Goal: Information Seeking & Learning: Understand process/instructions

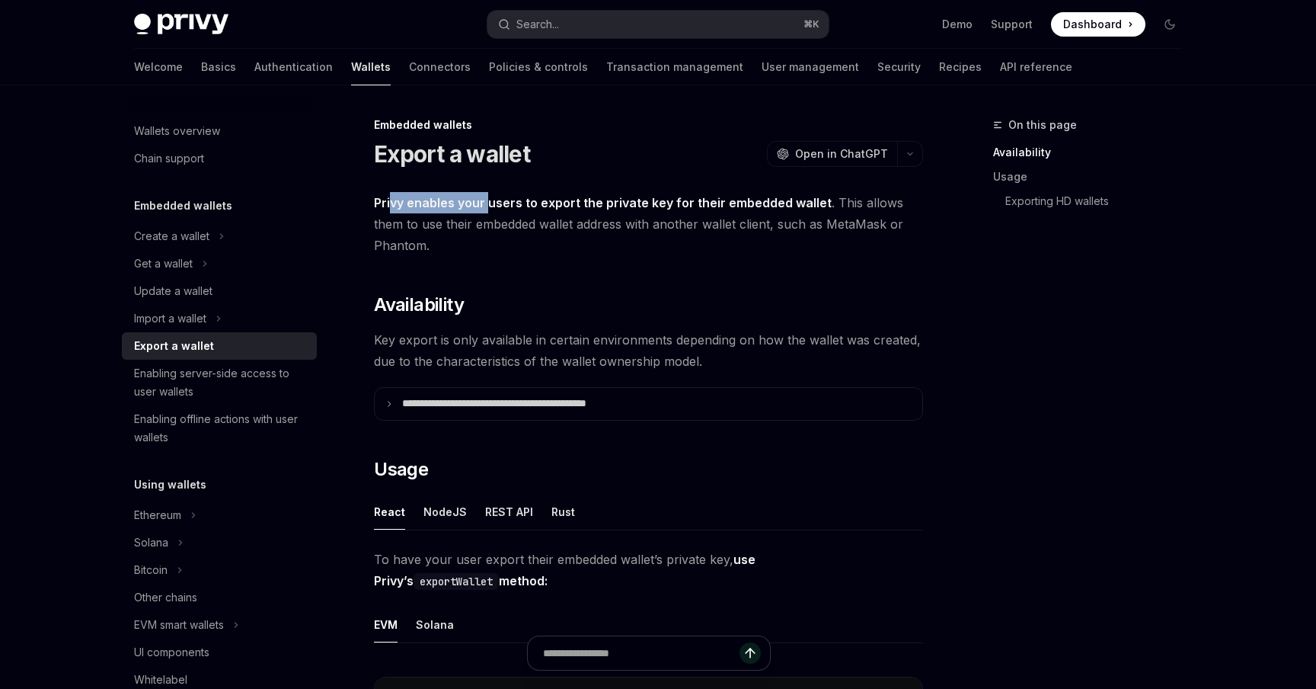
drag, startPoint x: 393, startPoint y: 205, endPoint x: 488, endPoint y: 203, distance: 94.5
click at [488, 203] on strong "Privy enables your users to export the private key for their embedded wallet" at bounding box center [603, 202] width 458 height 15
click at [421, 207] on strong "Privy enables your users to export the private key for their embedded wallet" at bounding box center [603, 202] width 458 height 15
drag, startPoint x: 389, startPoint y: 205, endPoint x: 480, endPoint y: 205, distance: 90.7
click at [480, 205] on strong "Privy enables your users to export the private key for their embedded wallet" at bounding box center [603, 202] width 458 height 15
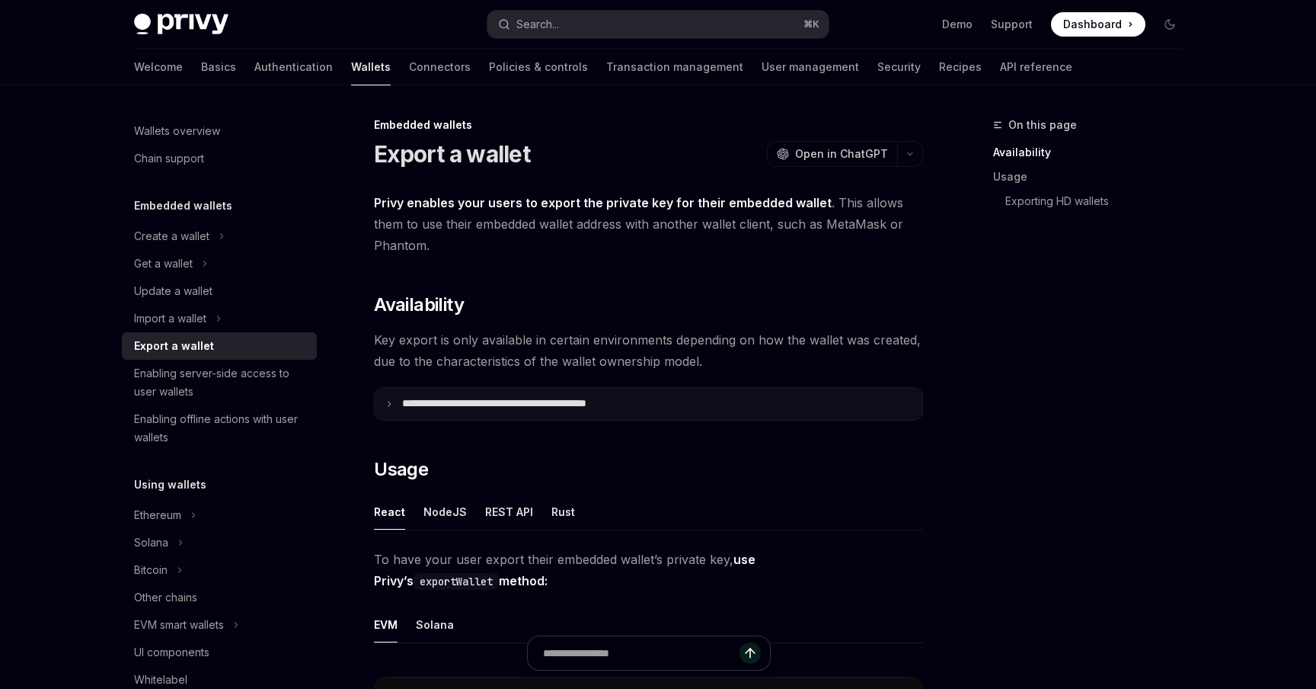
click at [390, 398] on summary "**********" at bounding box center [649, 404] width 548 height 32
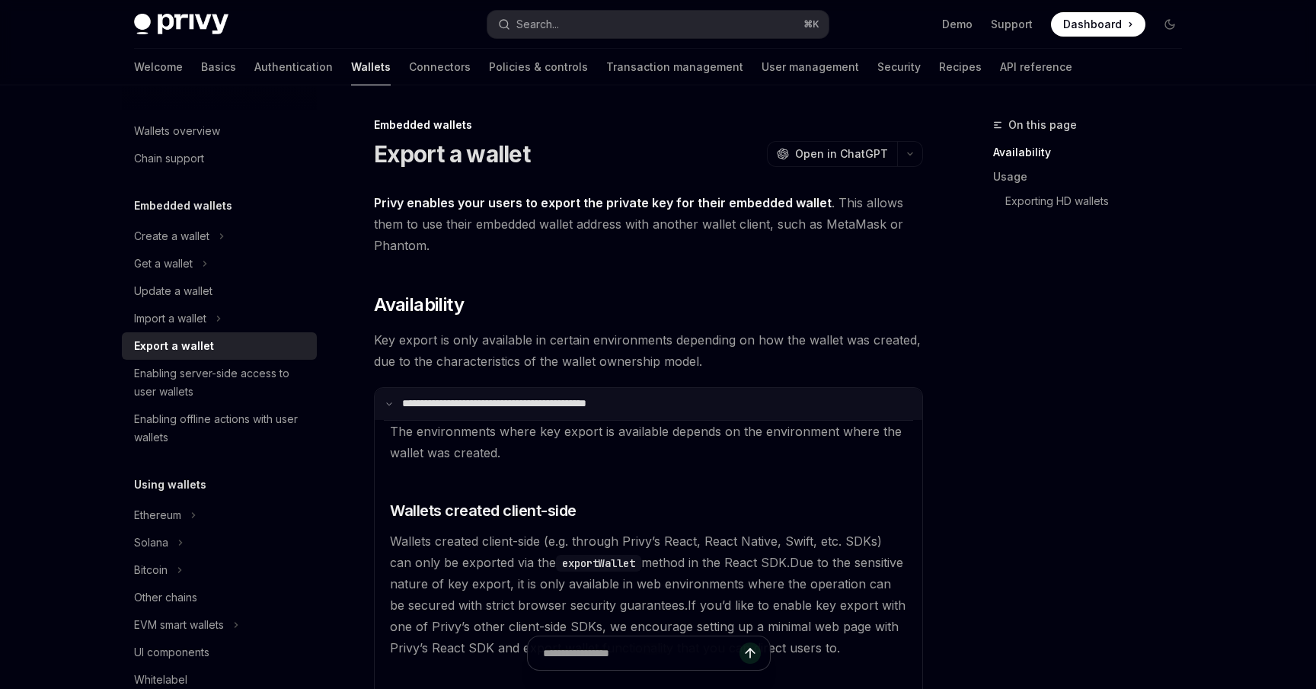
click at [390, 398] on summary "**********" at bounding box center [649, 404] width 548 height 32
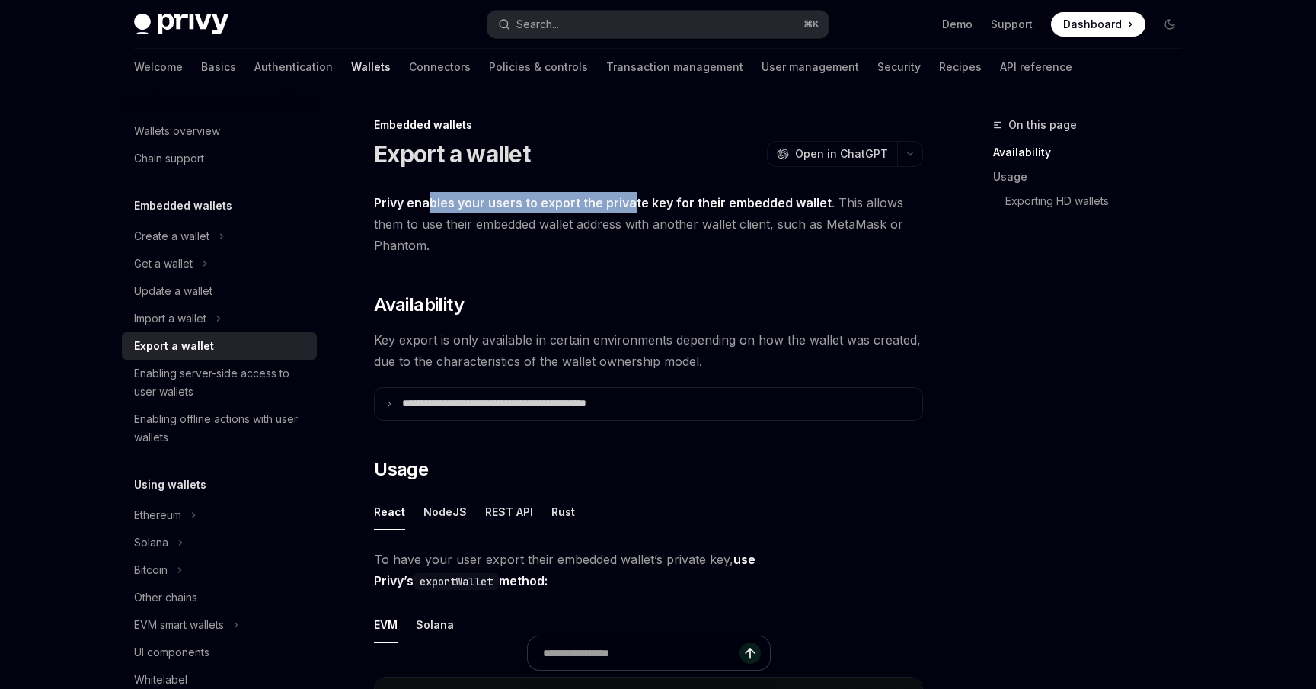
drag, startPoint x: 429, startPoint y: 197, endPoint x: 635, endPoint y: 198, distance: 205.7
click at [633, 197] on strong "Privy enables your users to export the private key for their embedded wallet" at bounding box center [603, 202] width 458 height 15
drag, startPoint x: 387, startPoint y: 210, endPoint x: 501, endPoint y: 201, distance: 114.6
click at [501, 201] on span "Privy enables your users to export the private key for their embedded wallet . …" at bounding box center [648, 224] width 549 height 64
click at [526, 211] on span "Privy enables your users to export the private key for their embedded wallet . …" at bounding box center [648, 224] width 549 height 64
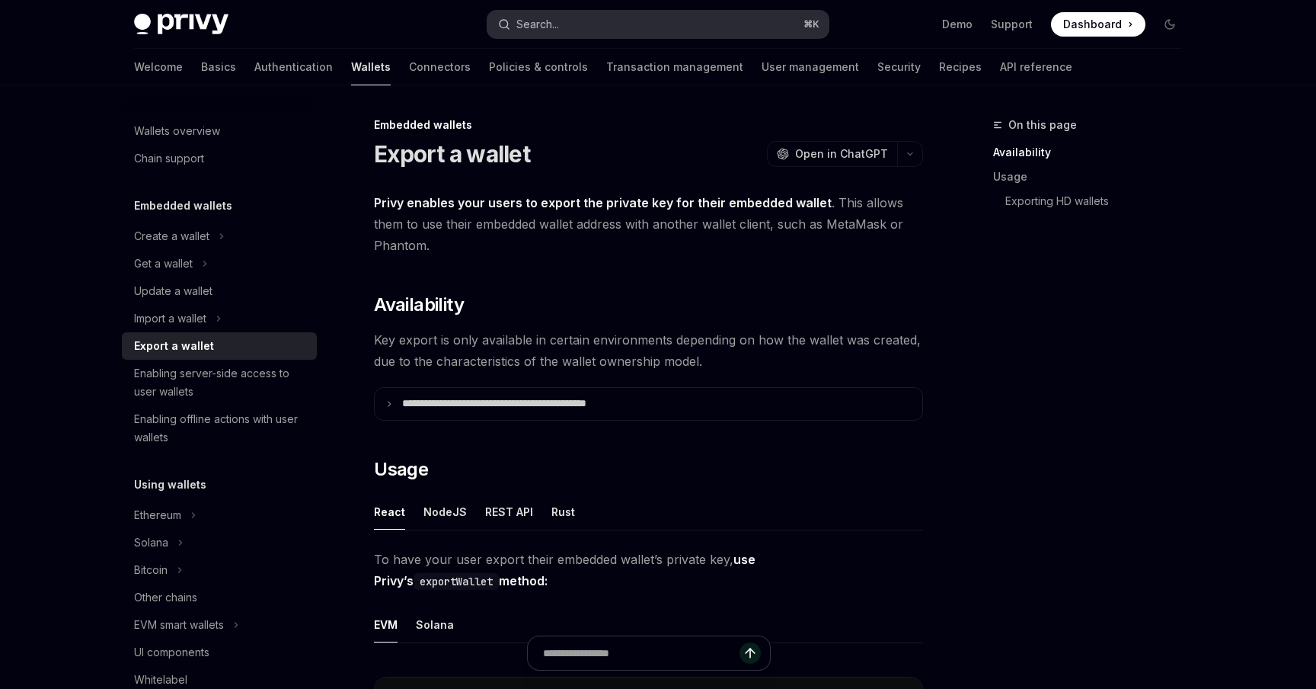
click at [553, 19] on div "Search..." at bounding box center [538, 24] width 43 height 18
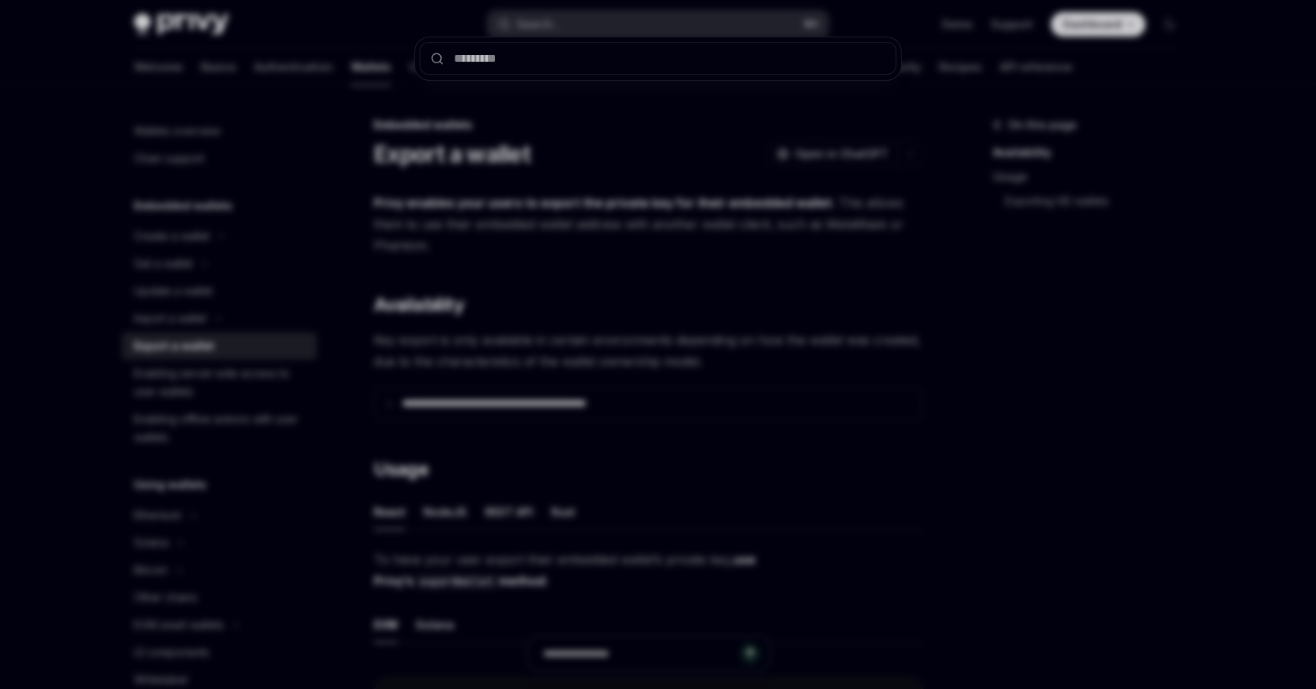
click at [553, 19] on div at bounding box center [658, 344] width 1316 height 689
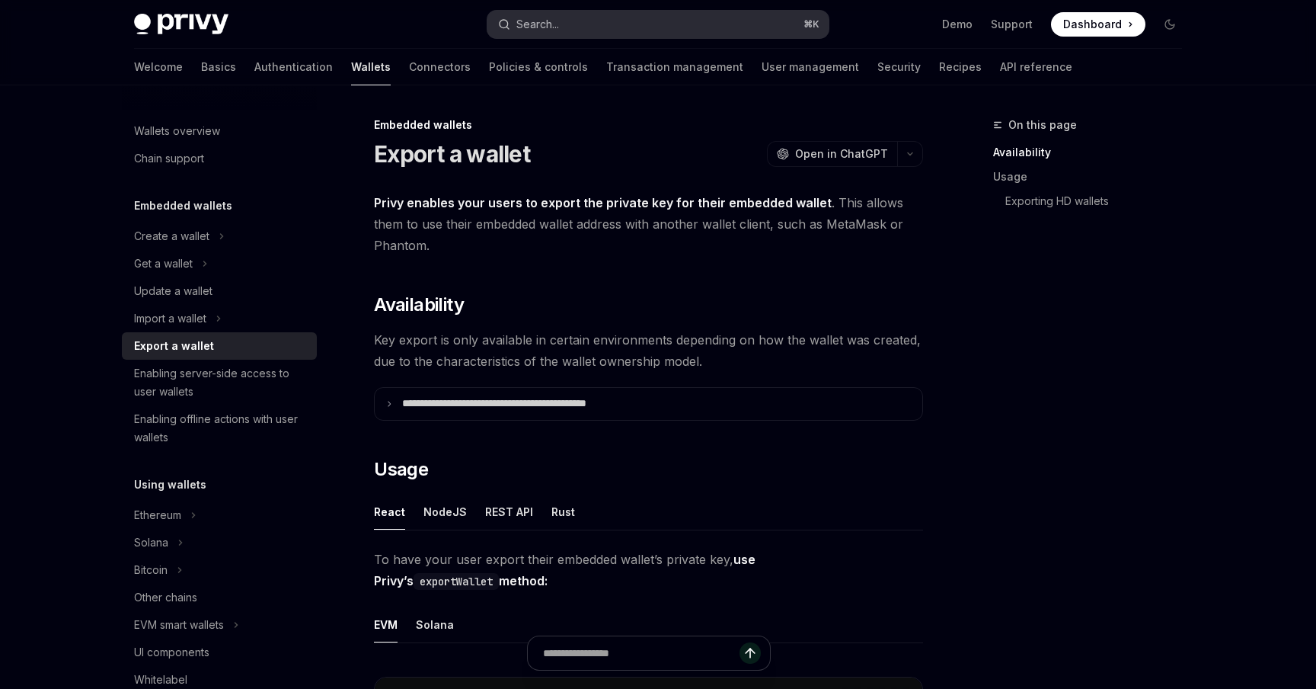
click at [553, 19] on div "Search..." at bounding box center [538, 24] width 43 height 18
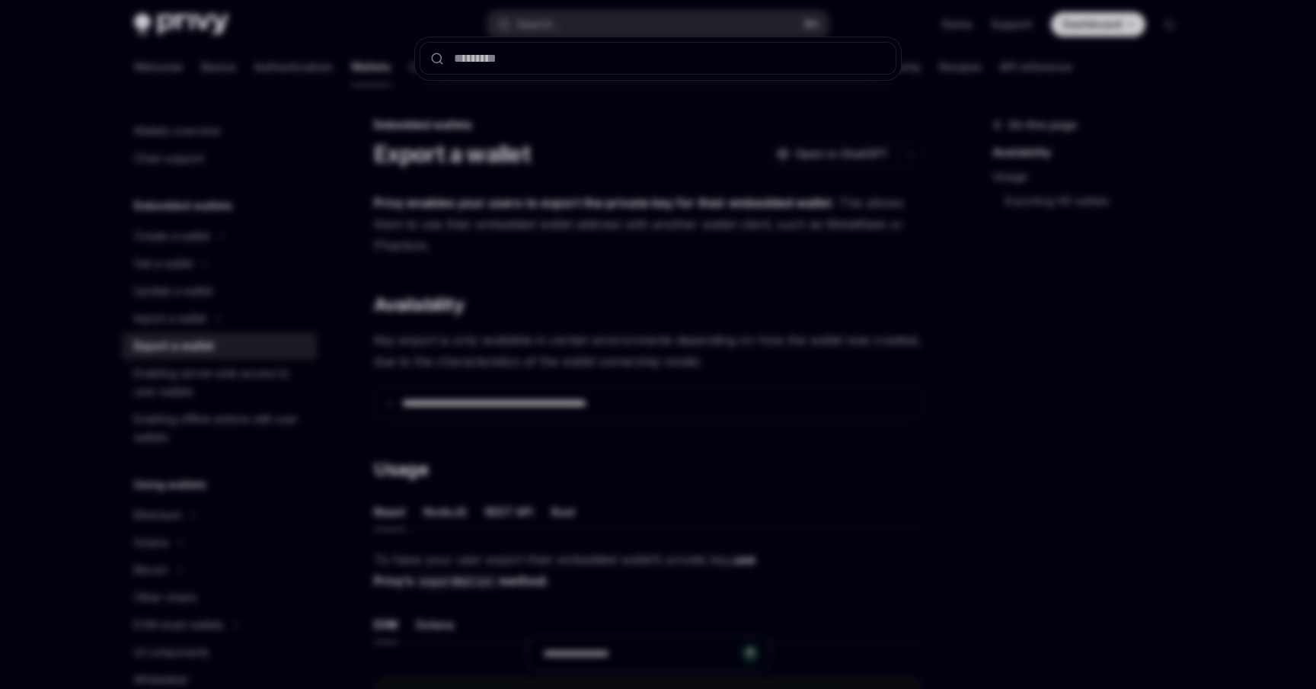
click at [553, 19] on div at bounding box center [658, 344] width 1316 height 689
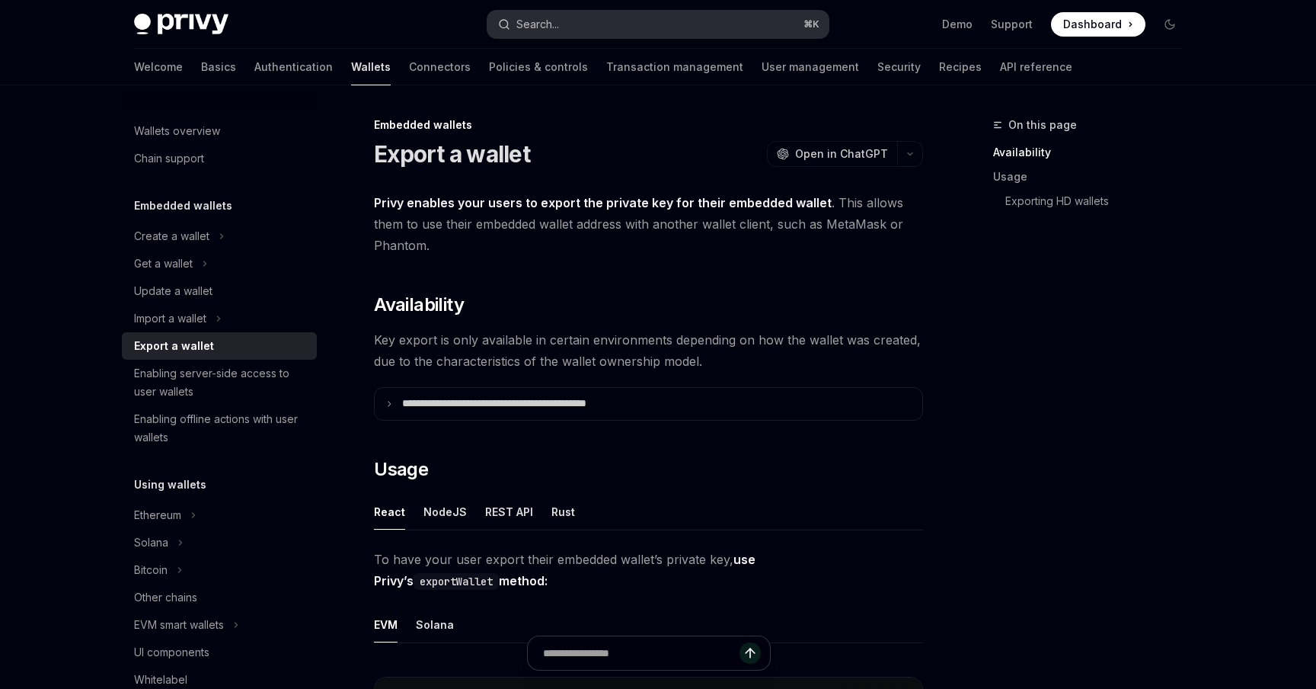
click at [553, 19] on div "Search..." at bounding box center [538, 24] width 43 height 18
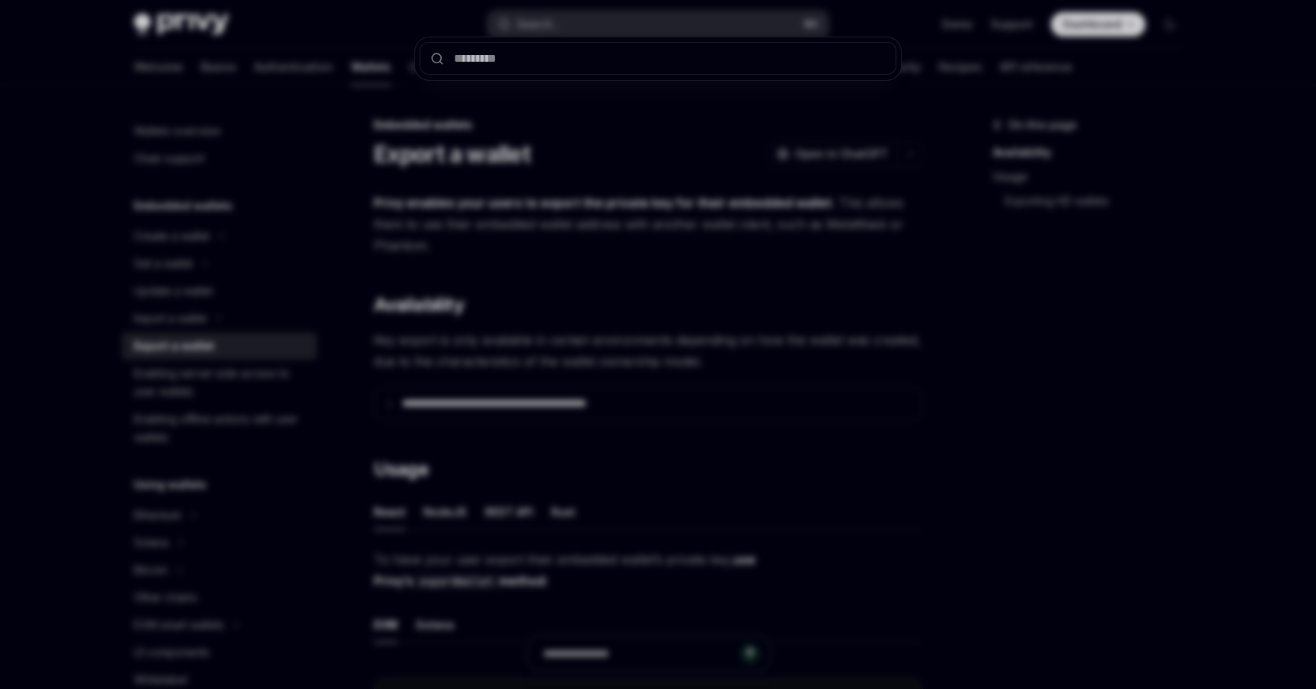
click at [553, 19] on div at bounding box center [658, 344] width 1316 height 689
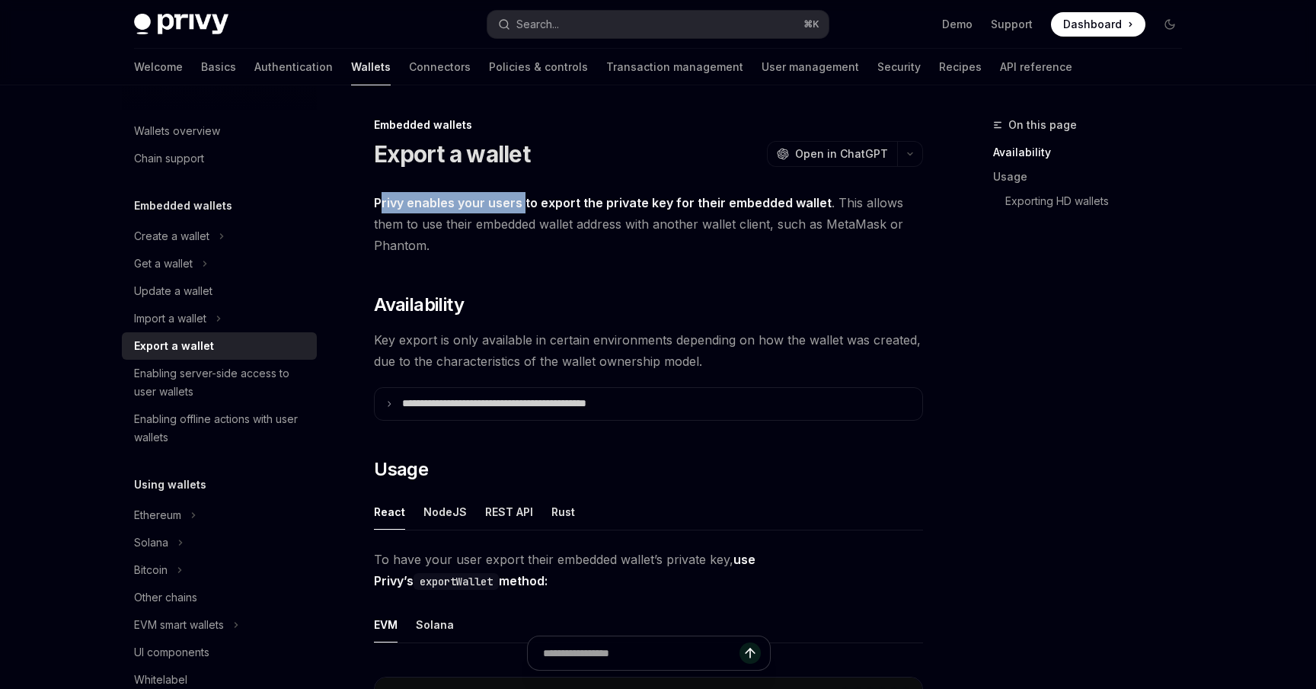
drag, startPoint x: 382, startPoint y: 203, endPoint x: 517, endPoint y: 202, distance: 135.6
click at [521, 202] on strong "Privy enables your users to export the private key for their embedded wallet" at bounding box center [603, 202] width 458 height 15
click at [422, 200] on strong "Privy enables your users to export the private key for their embedded wallet" at bounding box center [603, 202] width 458 height 15
drag, startPoint x: 389, startPoint y: 200, endPoint x: 629, endPoint y: 200, distance: 240.0
click at [628, 200] on strong "Privy enables your users to export the private key for their embedded wallet" at bounding box center [603, 202] width 458 height 15
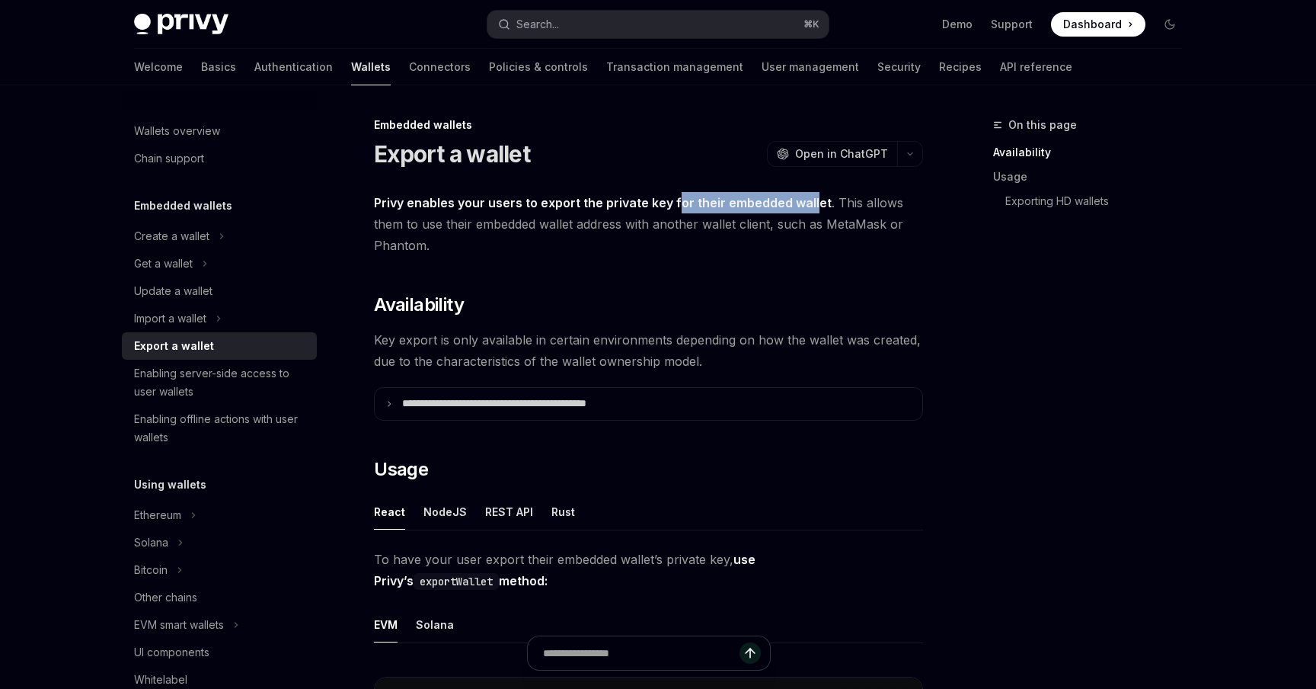
drag, startPoint x: 671, startPoint y: 206, endPoint x: 808, endPoint y: 206, distance: 136.4
click at [808, 206] on strong "Privy enables your users to export the private key for their embedded wallet" at bounding box center [603, 202] width 458 height 15
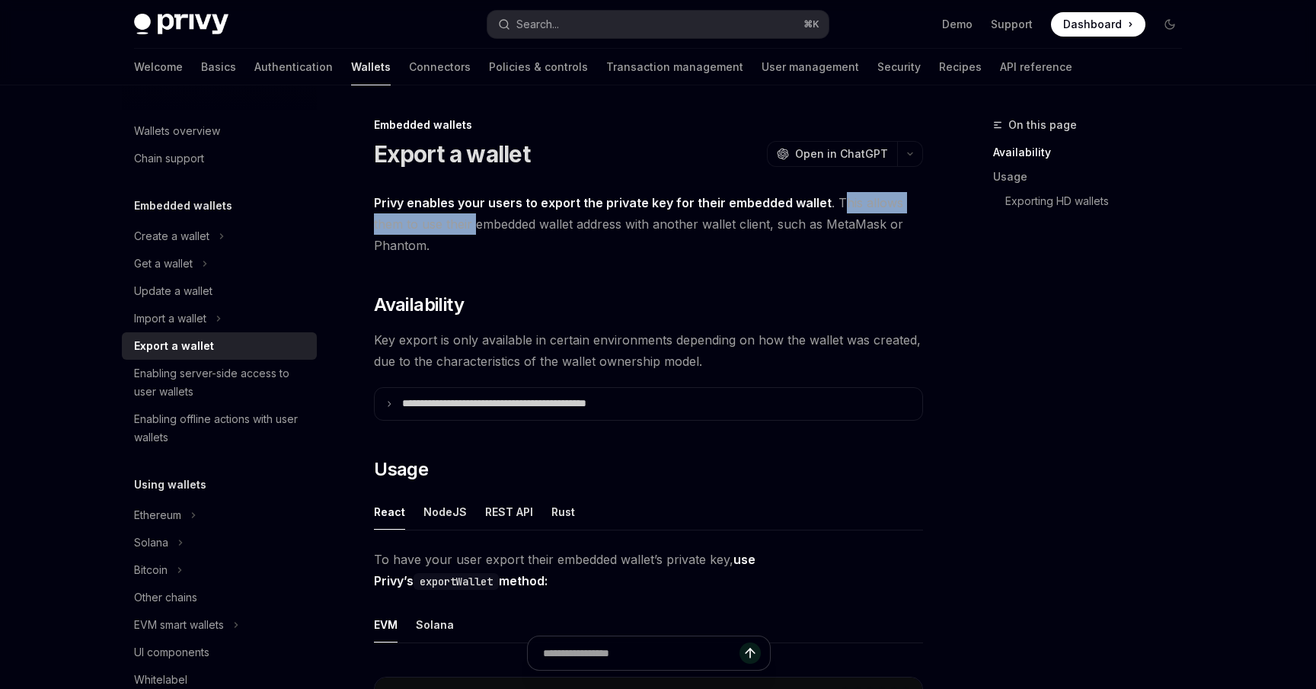
drag, startPoint x: 836, startPoint y: 203, endPoint x: 476, endPoint y: 222, distance: 360.8
click at [476, 222] on span "Privy enables your users to export the private key for their embedded wallet . …" at bounding box center [648, 224] width 549 height 64
click at [847, 206] on span "Privy enables your users to export the private key for their embedded wallet . …" at bounding box center [648, 224] width 549 height 64
drag, startPoint x: 836, startPoint y: 202, endPoint x: 509, endPoint y: 222, distance: 327.5
click at [509, 222] on span "Privy enables your users to export the private key for their embedded wallet . …" at bounding box center [648, 224] width 549 height 64
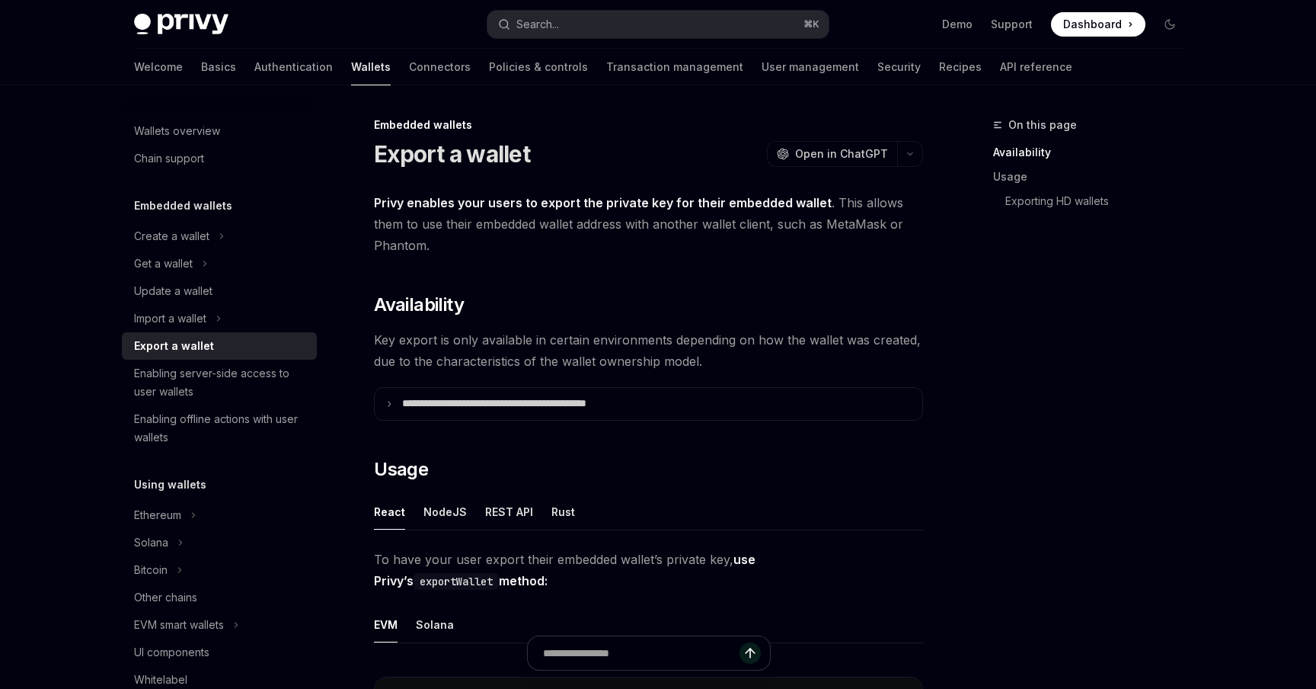
click at [620, 219] on span "Privy enables your users to export the private key for their embedded wallet . …" at bounding box center [648, 224] width 549 height 64
drag, startPoint x: 835, startPoint y: 202, endPoint x: 567, endPoint y: 223, distance: 269.0
click at [567, 223] on span "Privy enables your users to export the private key for their embedded wallet . …" at bounding box center [648, 224] width 549 height 64
click at [833, 212] on span "Privy enables your users to export the private key for their embedded wallet . …" at bounding box center [648, 224] width 549 height 64
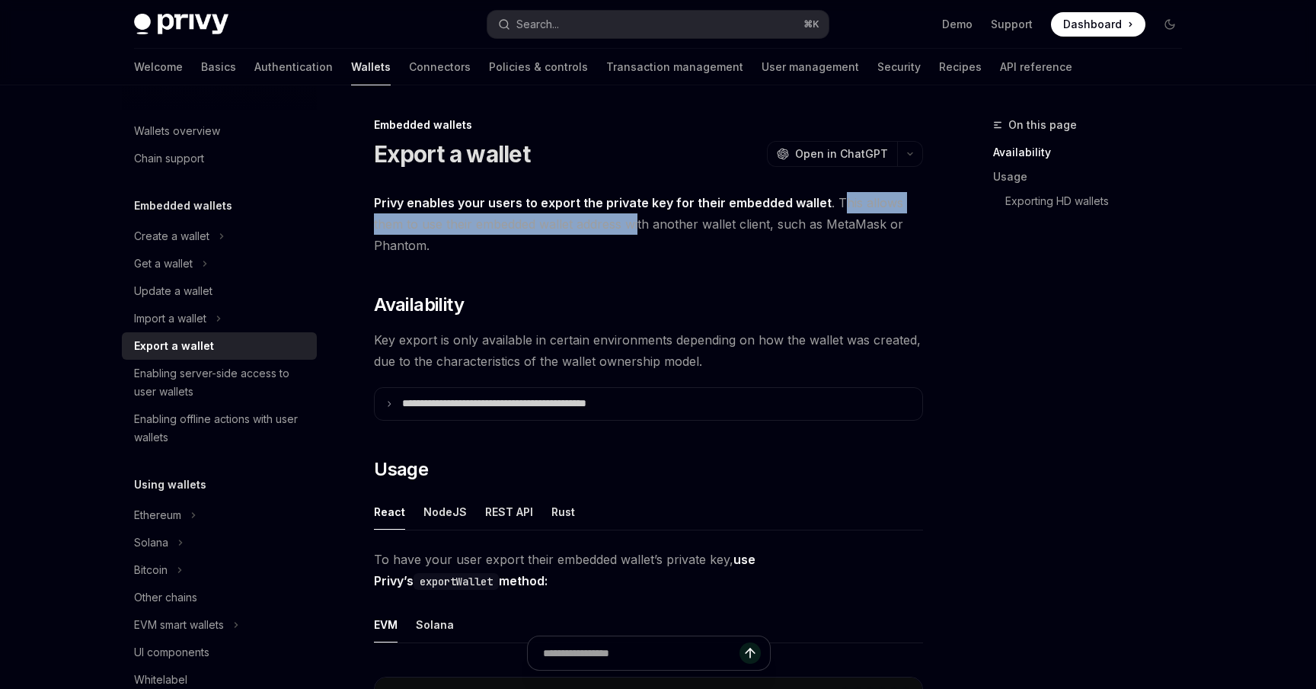
drag, startPoint x: 834, startPoint y: 199, endPoint x: 641, endPoint y: 220, distance: 194.7
click at [641, 220] on span "Privy enables your users to export the private key for their embedded wallet . …" at bounding box center [648, 224] width 549 height 64
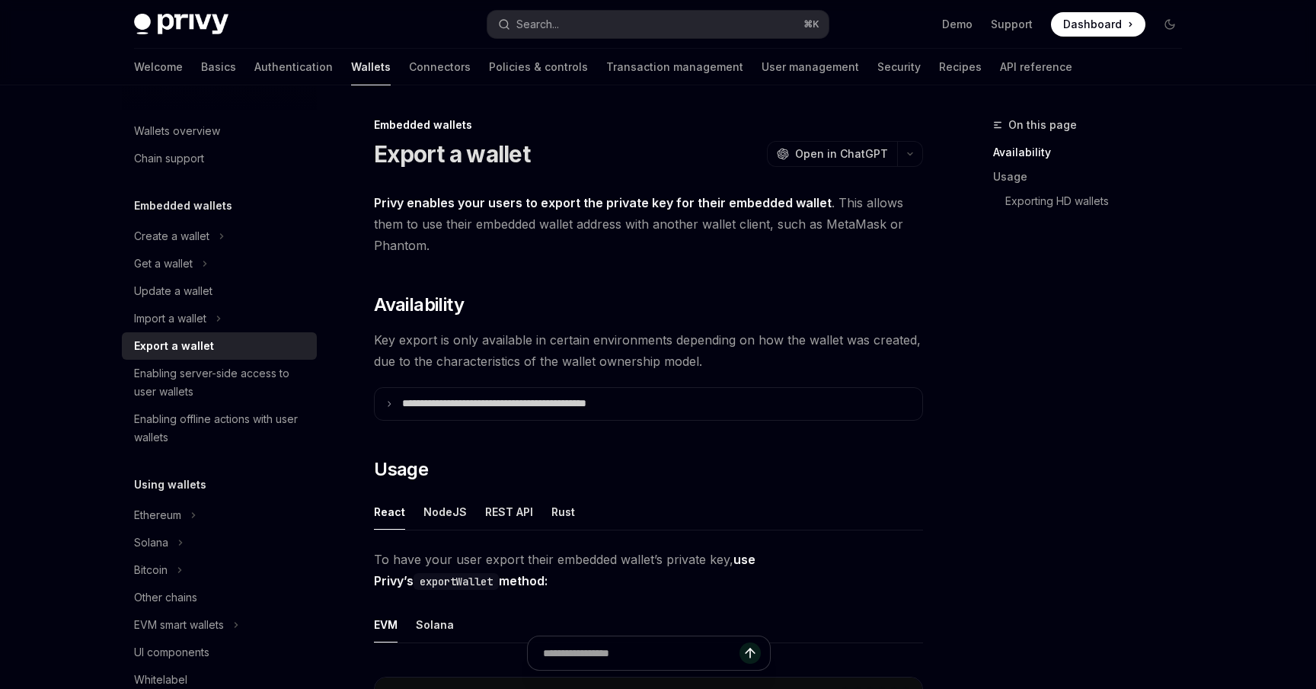
click at [665, 223] on span "Privy enables your users to export the private key for their embedded wallet . …" at bounding box center [648, 224] width 549 height 64
drag, startPoint x: 637, startPoint y: 226, endPoint x: 758, endPoint y: 223, distance: 121.2
click at [758, 223] on span "Privy enables your users to export the private key for their embedded wallet . …" at bounding box center [648, 224] width 549 height 64
click at [800, 222] on span "Privy enables your users to export the private key for their embedded wallet . …" at bounding box center [648, 224] width 549 height 64
drag, startPoint x: 697, startPoint y: 222, endPoint x: 409, endPoint y: 243, distance: 288.7
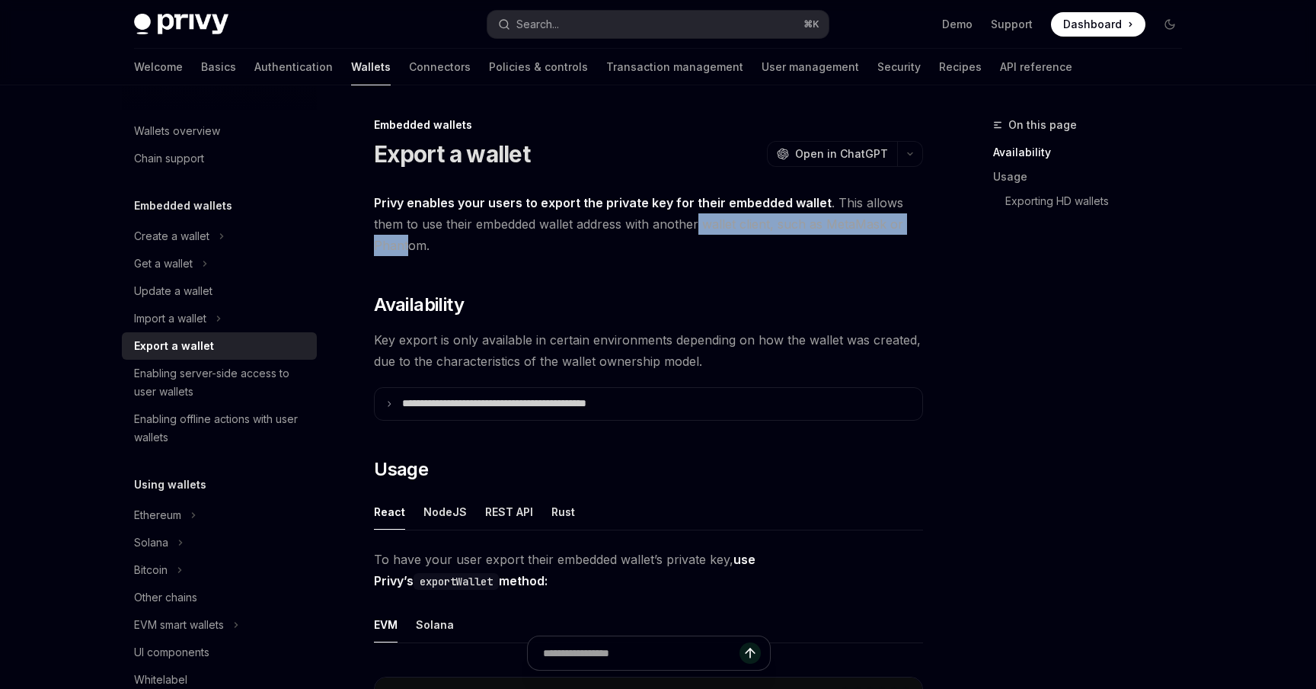
click at [409, 243] on span "Privy enables your users to export the private key for their embedded wallet . …" at bounding box center [648, 224] width 549 height 64
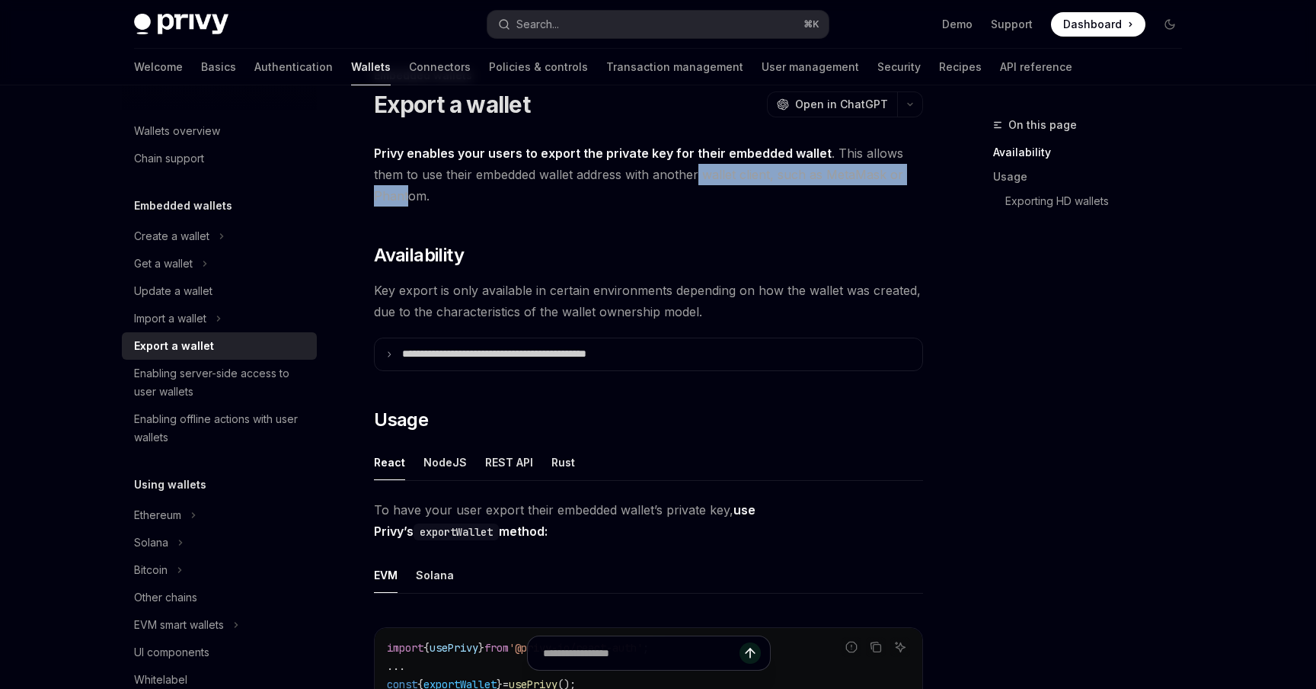
scroll to position [51, 0]
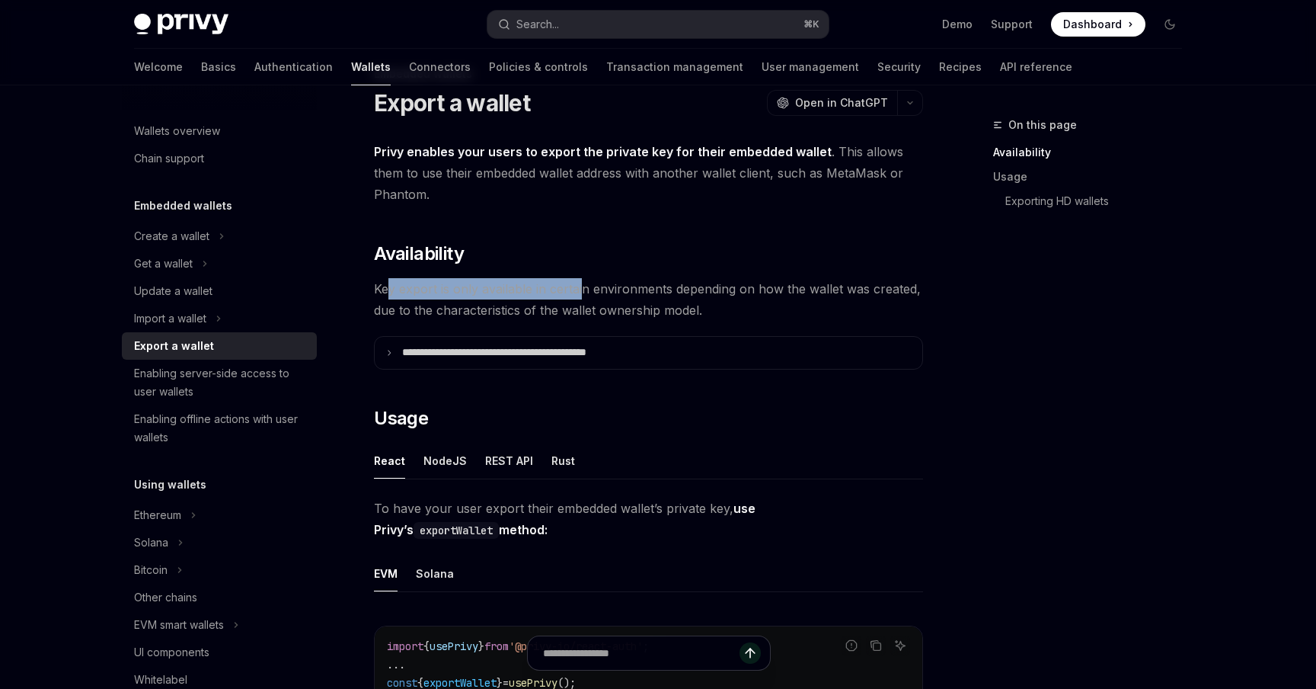
drag, startPoint x: 388, startPoint y: 295, endPoint x: 582, endPoint y: 283, distance: 194.7
click at [582, 283] on span "Key export is only available in certain environments depending on how the walle…" at bounding box center [648, 299] width 549 height 43
click at [409, 291] on span "Key export is only available in certain environments depending on how the walle…" at bounding box center [648, 299] width 549 height 43
drag, startPoint x: 382, startPoint y: 289, endPoint x: 613, endPoint y: 286, distance: 231.6
click at [613, 286] on span "Key export is only available in certain environments depending on how the walle…" at bounding box center [648, 299] width 549 height 43
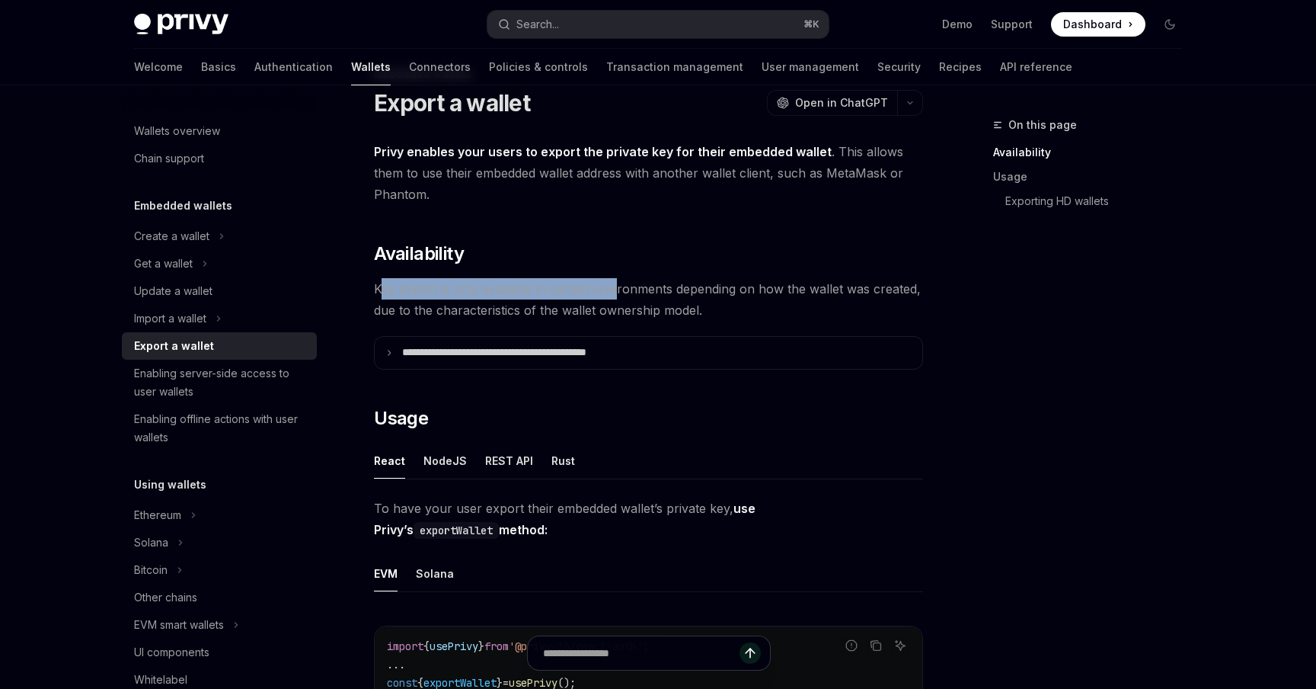
click at [450, 279] on span "Key export is only available in certain environments depending on how the walle…" at bounding box center [648, 299] width 549 height 43
drag, startPoint x: 414, startPoint y: 293, endPoint x: 702, endPoint y: 291, distance: 287.2
click at [703, 292] on span "Key export is only available in certain environments depending on how the walle…" at bounding box center [648, 299] width 549 height 43
click at [726, 286] on span "Key export is only available in certain environments depending on how the walle…" at bounding box center [648, 299] width 549 height 43
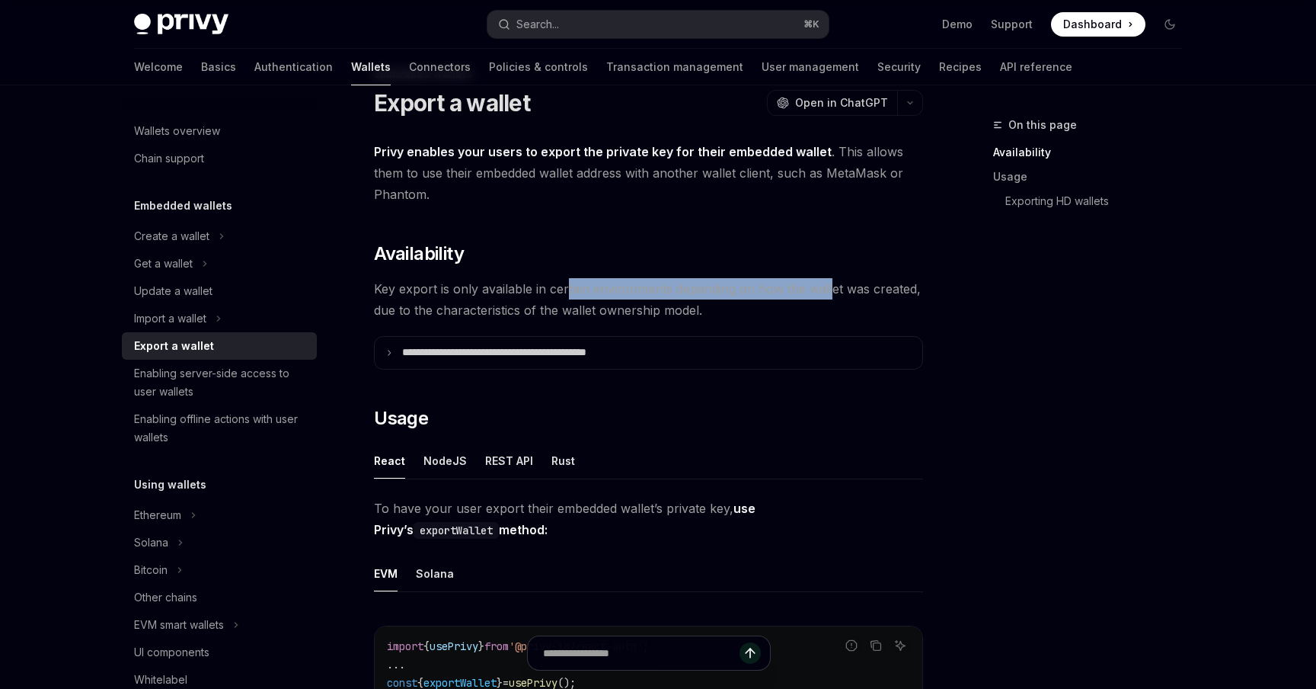
drag, startPoint x: 568, startPoint y: 290, endPoint x: 831, endPoint y: 286, distance: 263.6
click at [830, 286] on span "Key export is only available in certain environments depending on how the walle…" at bounding box center [648, 299] width 549 height 43
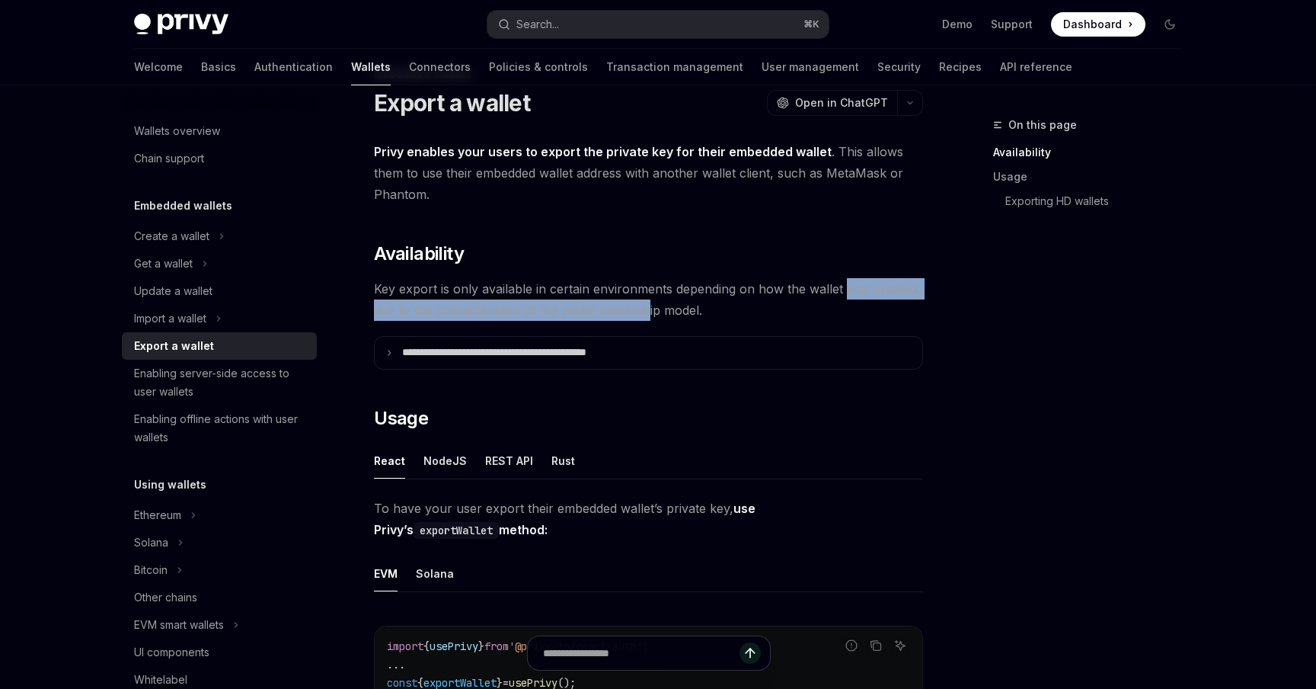
drag, startPoint x: 845, startPoint y: 286, endPoint x: 649, endPoint y: 310, distance: 197.3
click at [649, 310] on span "Key export is only available in certain environments depending on how the walle…" at bounding box center [648, 299] width 549 height 43
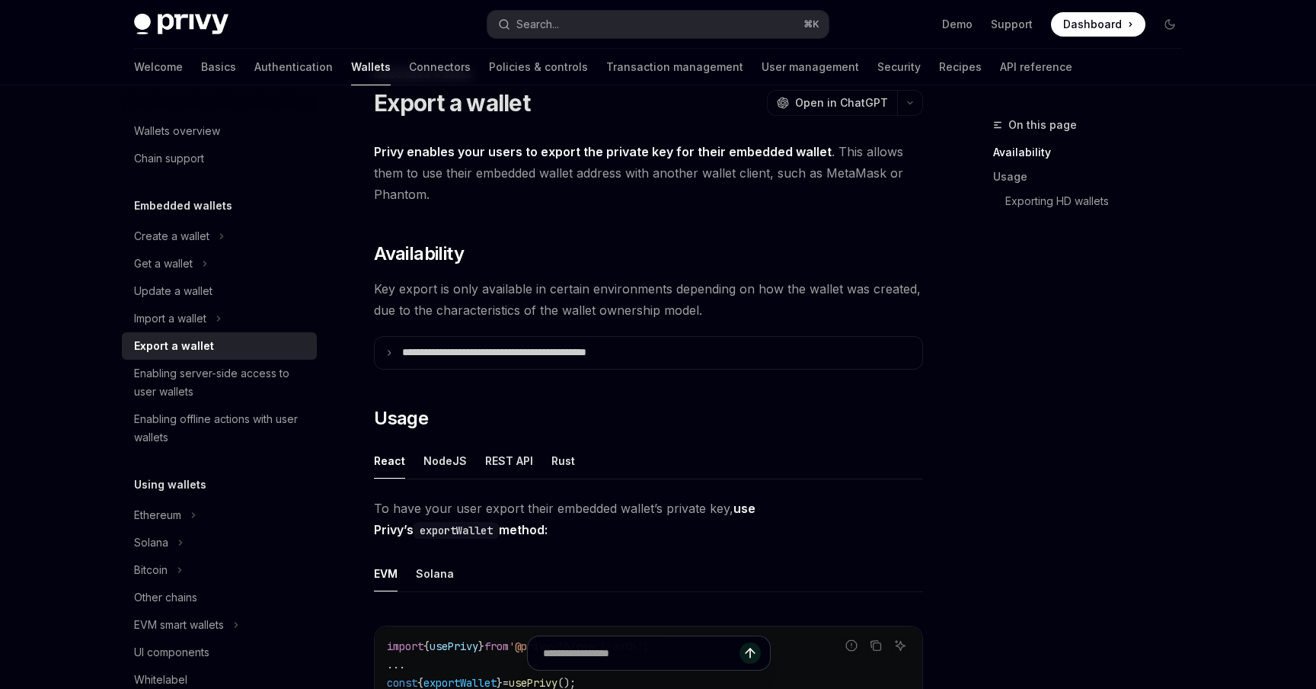
click at [672, 309] on span "Key export is only available in certain environments depending on how the walle…" at bounding box center [648, 299] width 549 height 43
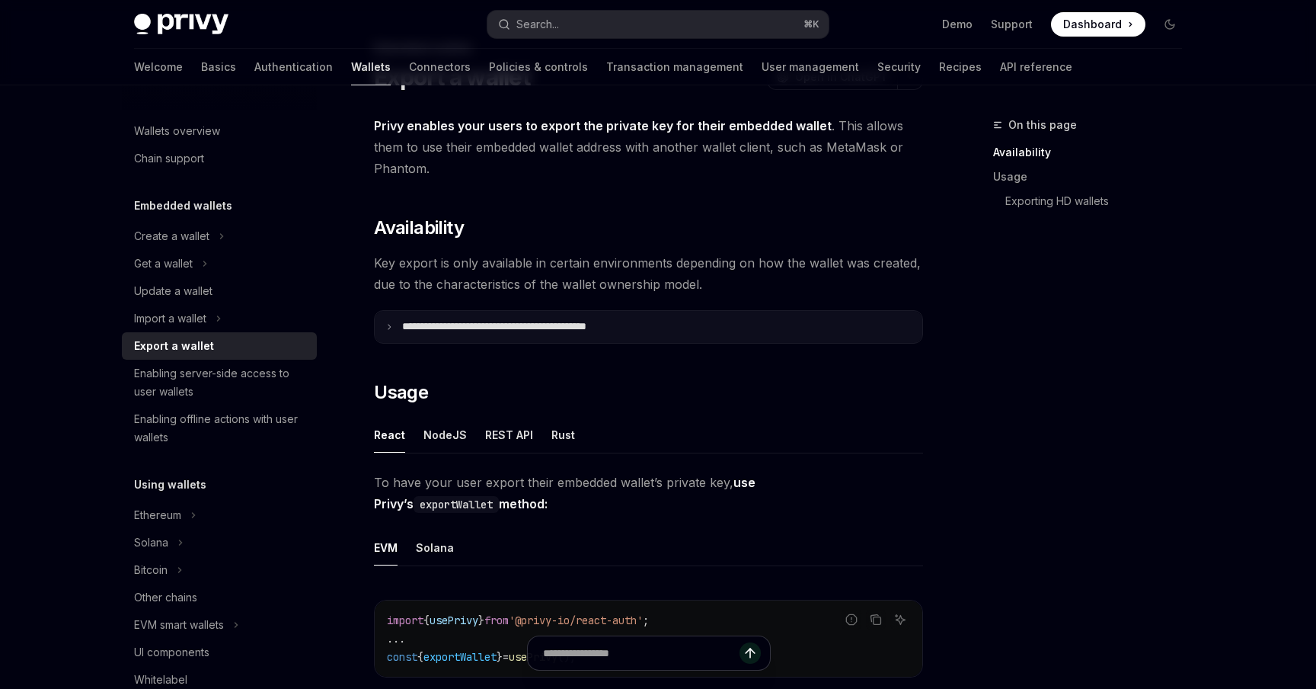
scroll to position [89, 0]
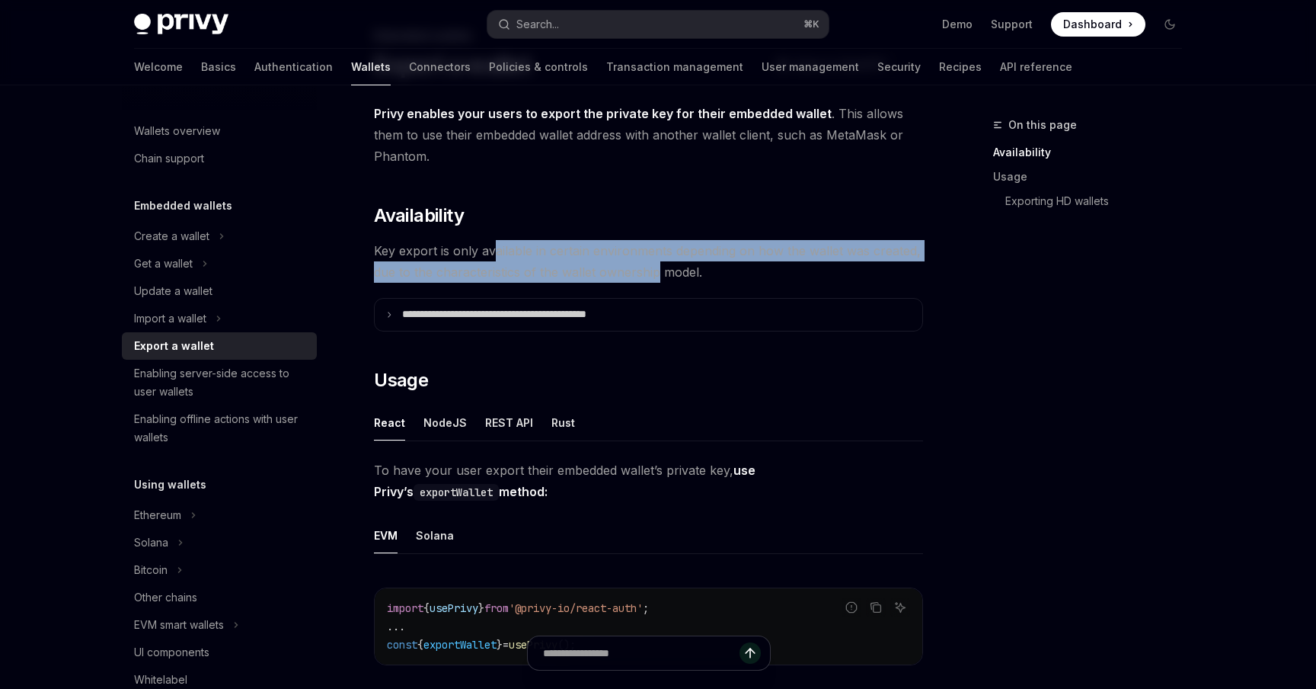
drag, startPoint x: 493, startPoint y: 251, endPoint x: 651, endPoint y: 267, distance: 159.2
click at [652, 267] on span "Key export is only available in certain environments depending on how the walle…" at bounding box center [648, 261] width 549 height 43
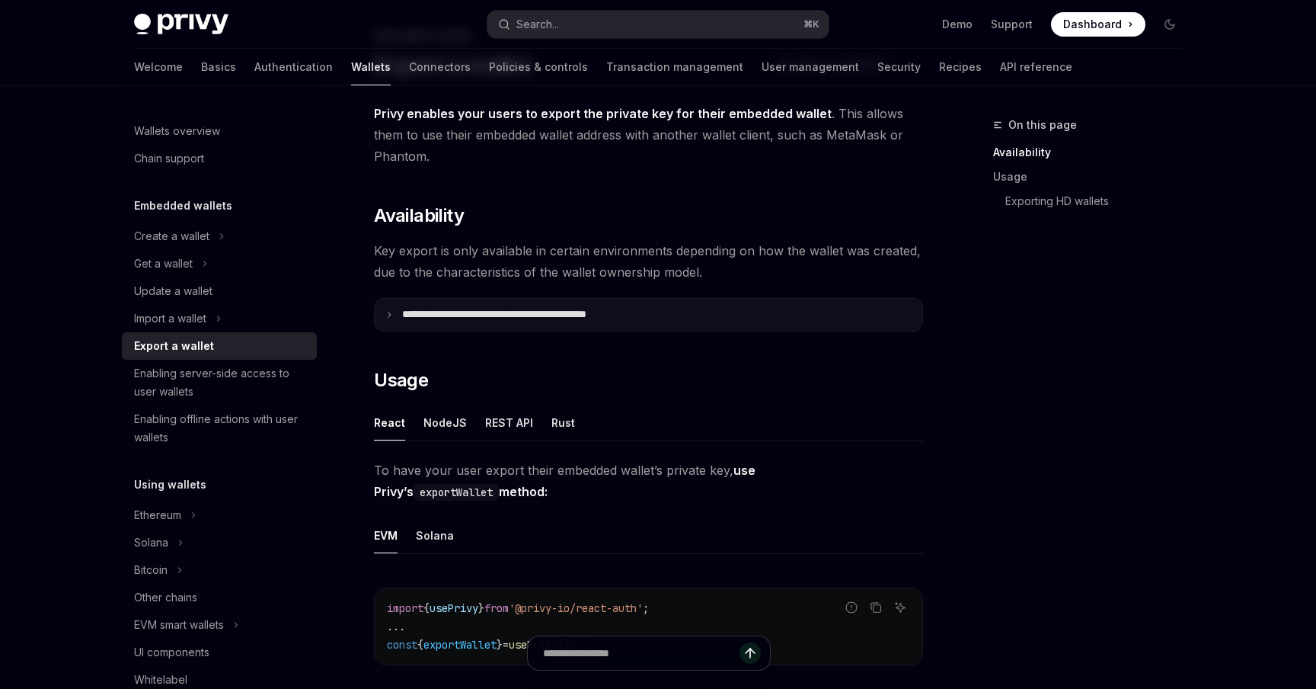
click at [383, 310] on summary "**********" at bounding box center [649, 315] width 548 height 32
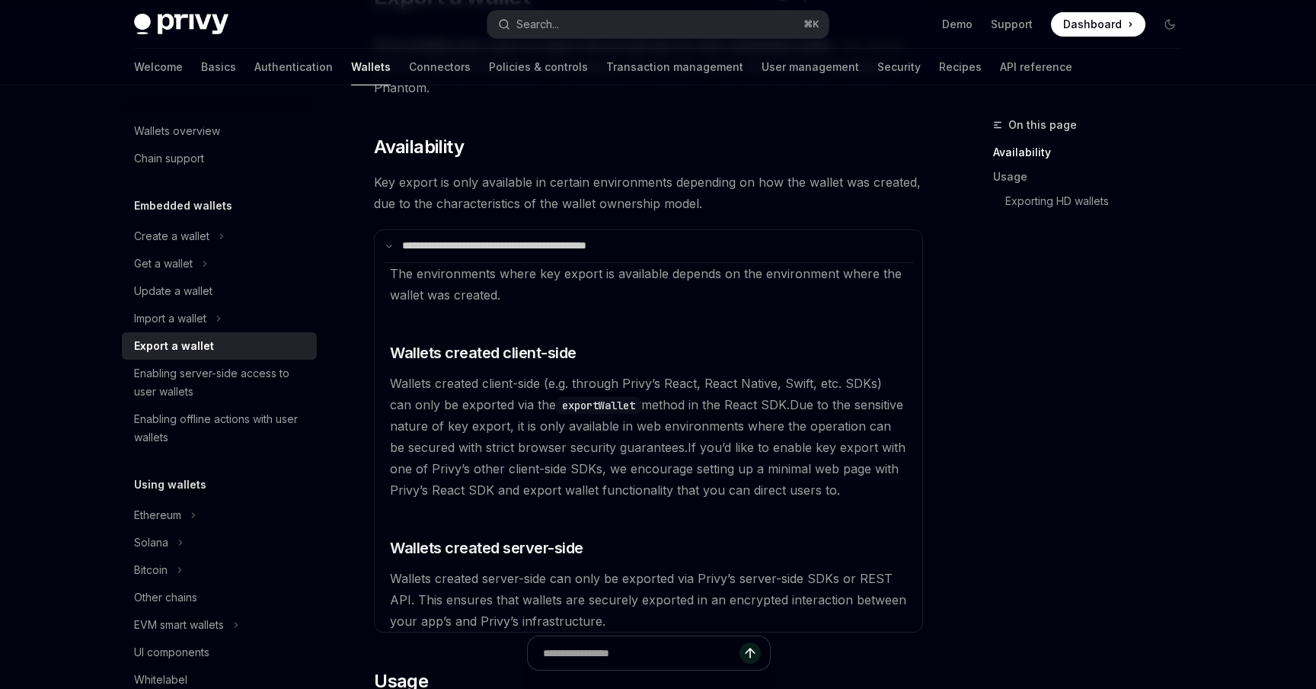
scroll to position [194, 0]
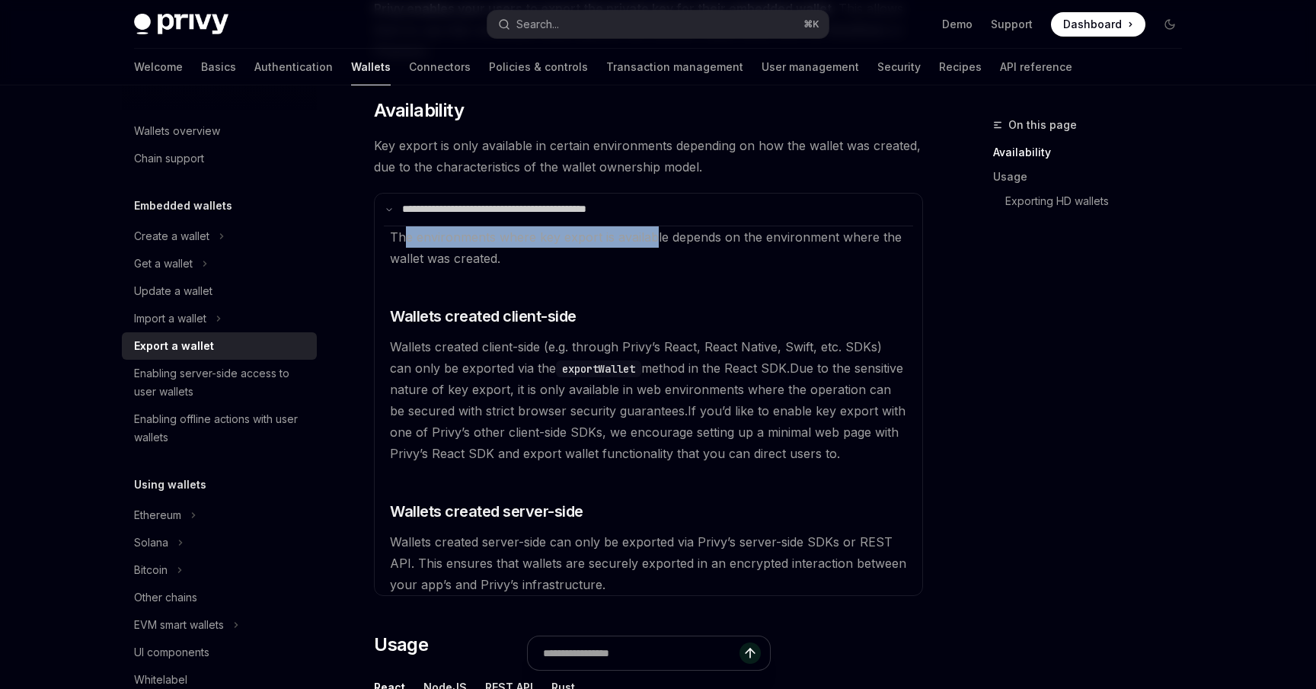
drag, startPoint x: 403, startPoint y: 240, endPoint x: 653, endPoint y: 238, distance: 249.9
click at [652, 238] on span "The environments where key export is available depends on the environment where…" at bounding box center [646, 247] width 512 height 37
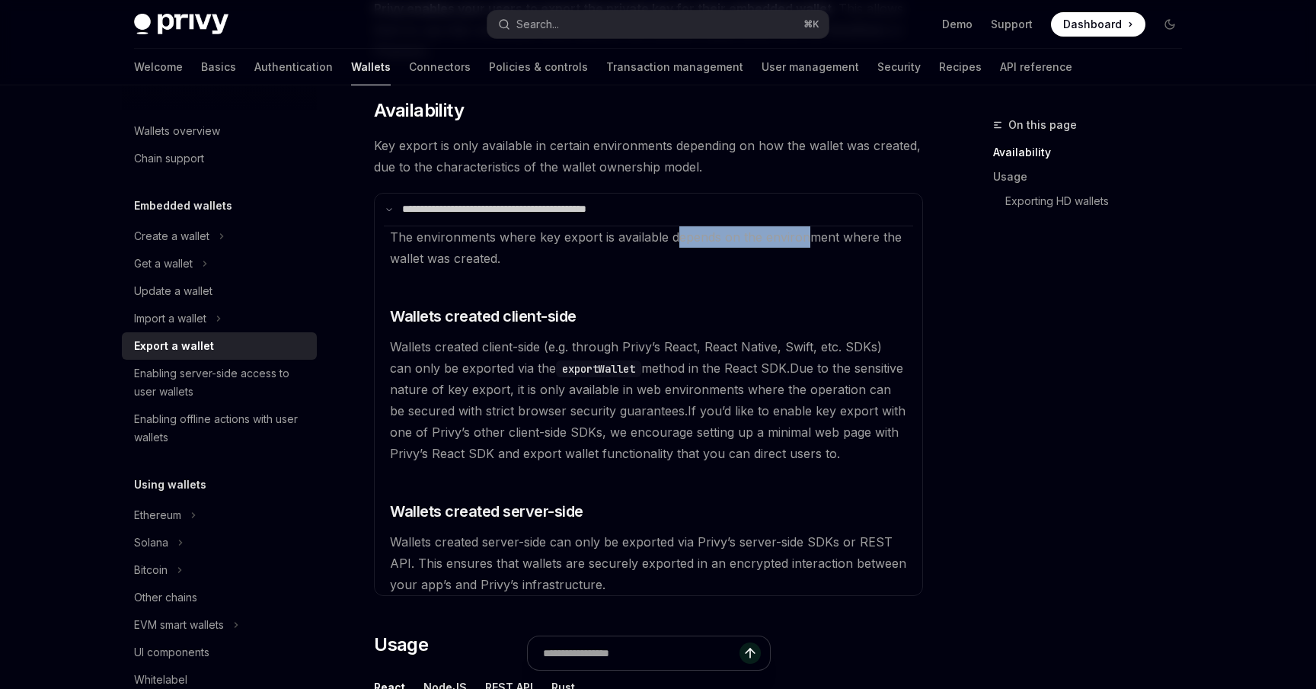
drag, startPoint x: 677, startPoint y: 240, endPoint x: 804, endPoint y: 238, distance: 127.2
click at [804, 238] on span "The environments where key export is available depends on the environment where…" at bounding box center [646, 247] width 512 height 37
drag, startPoint x: 824, startPoint y: 237, endPoint x: 457, endPoint y: 266, distance: 367.6
click at [457, 266] on available\ "The environments where key export is available depends on the environment where…" at bounding box center [648, 410] width 529 height 369
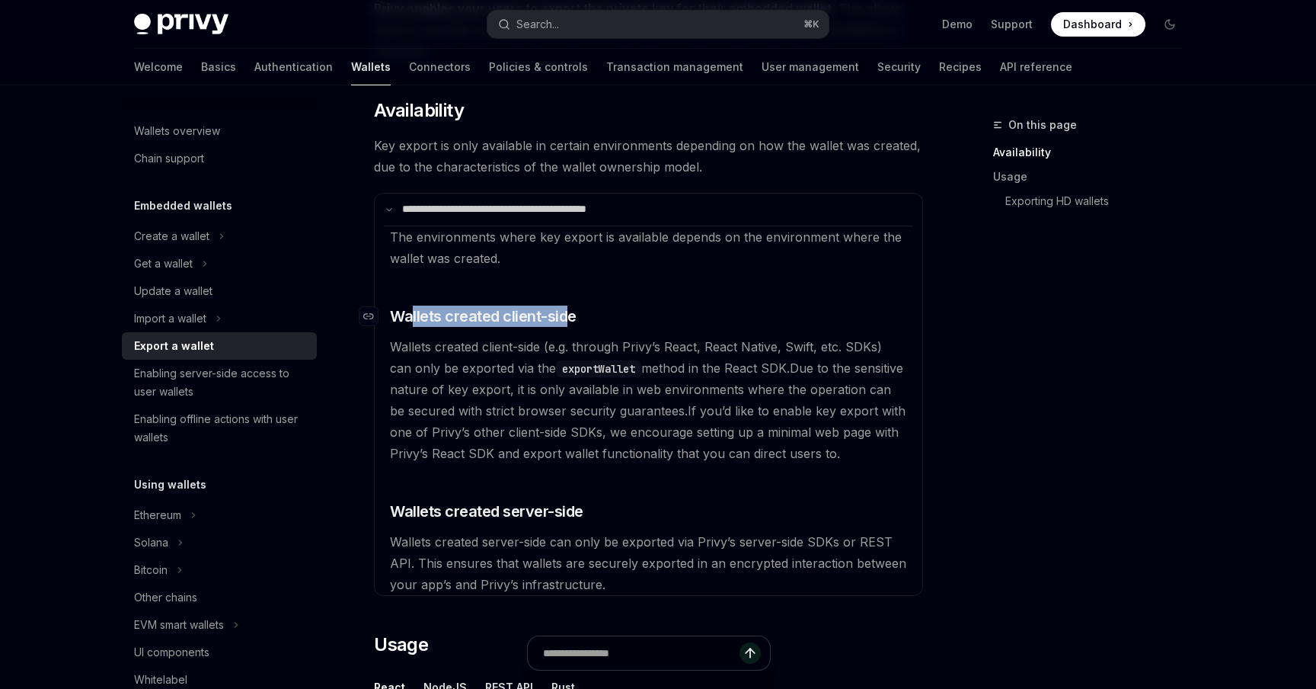
drag, startPoint x: 414, startPoint y: 324, endPoint x: 571, endPoint y: 318, distance: 157.8
click at [571, 318] on span "Wallets created client-side" at bounding box center [483, 315] width 187 height 21
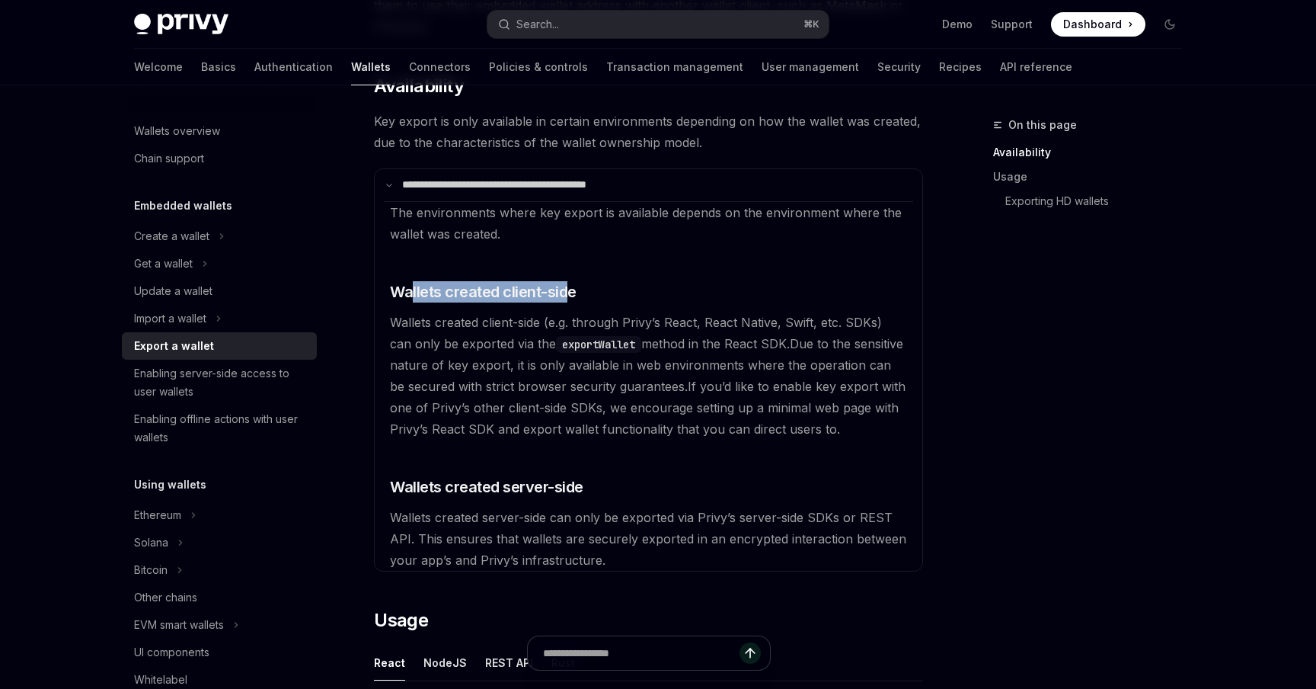
scroll to position [209, 0]
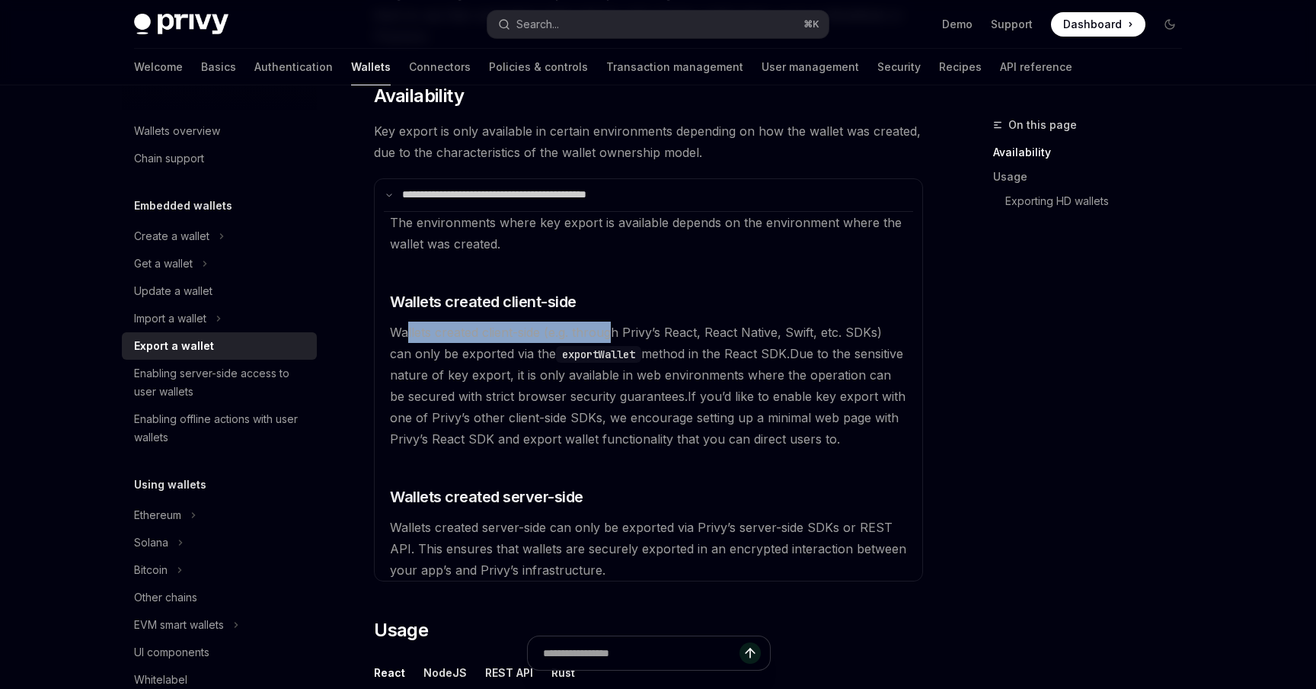
drag, startPoint x: 407, startPoint y: 332, endPoint x: 614, endPoint y: 328, distance: 207.3
click at [614, 328] on span "Wallets created client-side (e.g. through Privy’s React, React Native, Swift, e…" at bounding box center [636, 343] width 492 height 37
click at [648, 330] on span "Wallets created client-side (e.g. through Privy’s React, React Native, Swift, e…" at bounding box center [636, 343] width 492 height 37
drag, startPoint x: 631, startPoint y: 331, endPoint x: 703, endPoint y: 331, distance: 72.4
click at [702, 330] on span "Wallets created client-side (e.g. through Privy’s React, React Native, Swift, e…" at bounding box center [636, 343] width 492 height 37
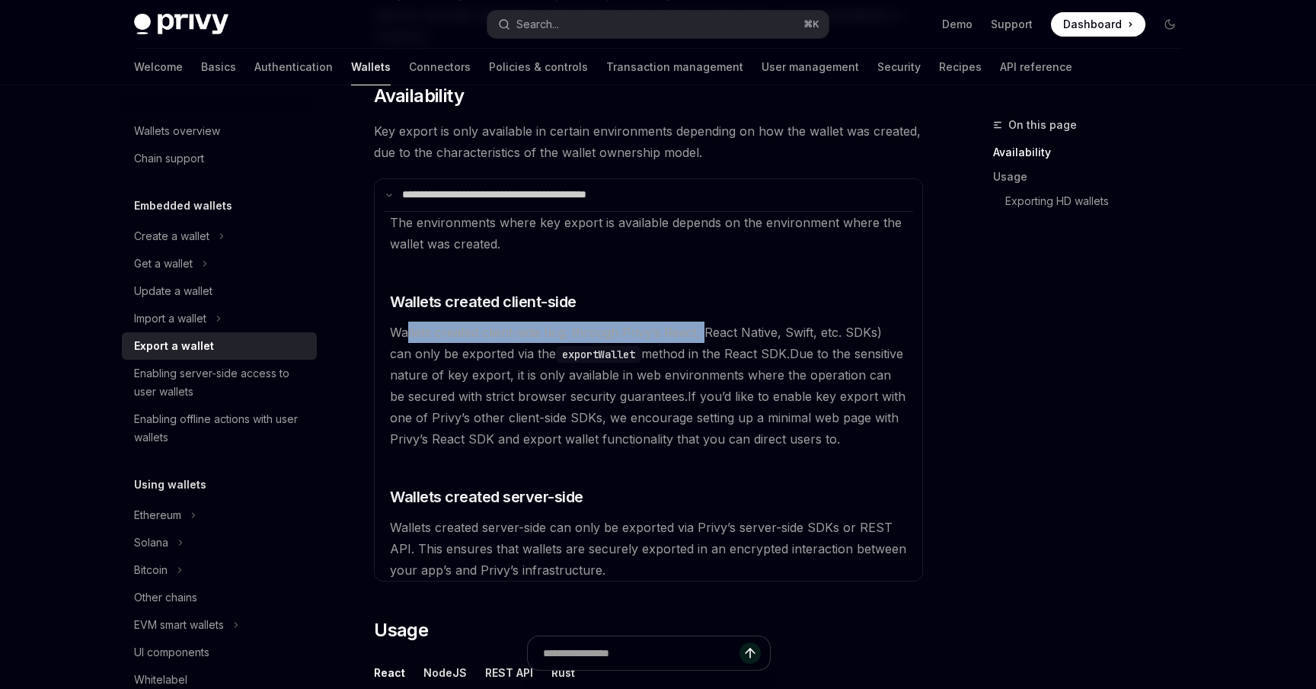
drag, startPoint x: 407, startPoint y: 334, endPoint x: 707, endPoint y: 332, distance: 300.2
click at [707, 333] on span "Wallets created client-side (e.g. through Privy’s React, React Native, Swift, e…" at bounding box center [636, 343] width 492 height 37
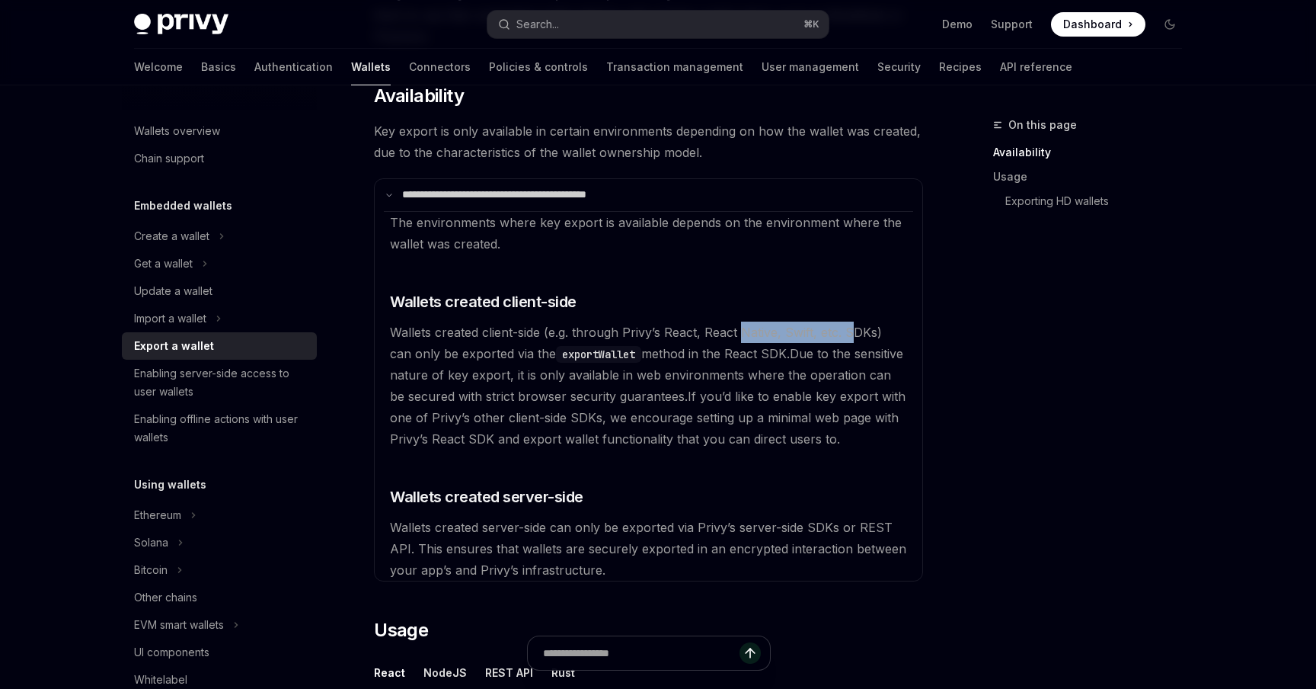
drag, startPoint x: 739, startPoint y: 333, endPoint x: 856, endPoint y: 331, distance: 117.3
click at [856, 332] on span "Wallets created client-side (e.g. through Privy’s React, React Native, Swift, e…" at bounding box center [636, 343] width 492 height 37
drag, startPoint x: 430, startPoint y: 353, endPoint x: 520, endPoint y: 350, distance: 89.9
click at [520, 351] on span "Wallets created client-side (e.g. through Privy’s React, React Native, Swift, e…" at bounding box center [636, 343] width 492 height 37
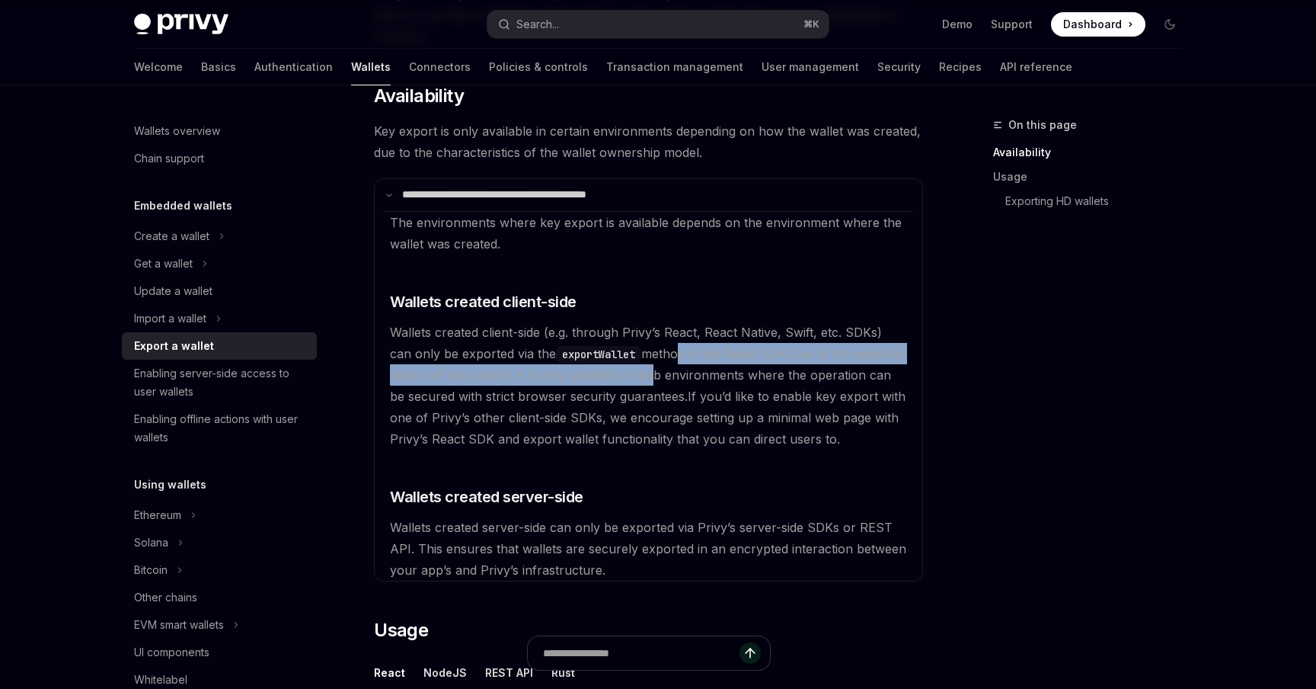
drag, startPoint x: 661, startPoint y: 354, endPoint x: 648, endPoint y: 379, distance: 28.3
click at [648, 379] on available\ "The environments where key export is available depends on the environment where…" at bounding box center [648, 395] width 529 height 369
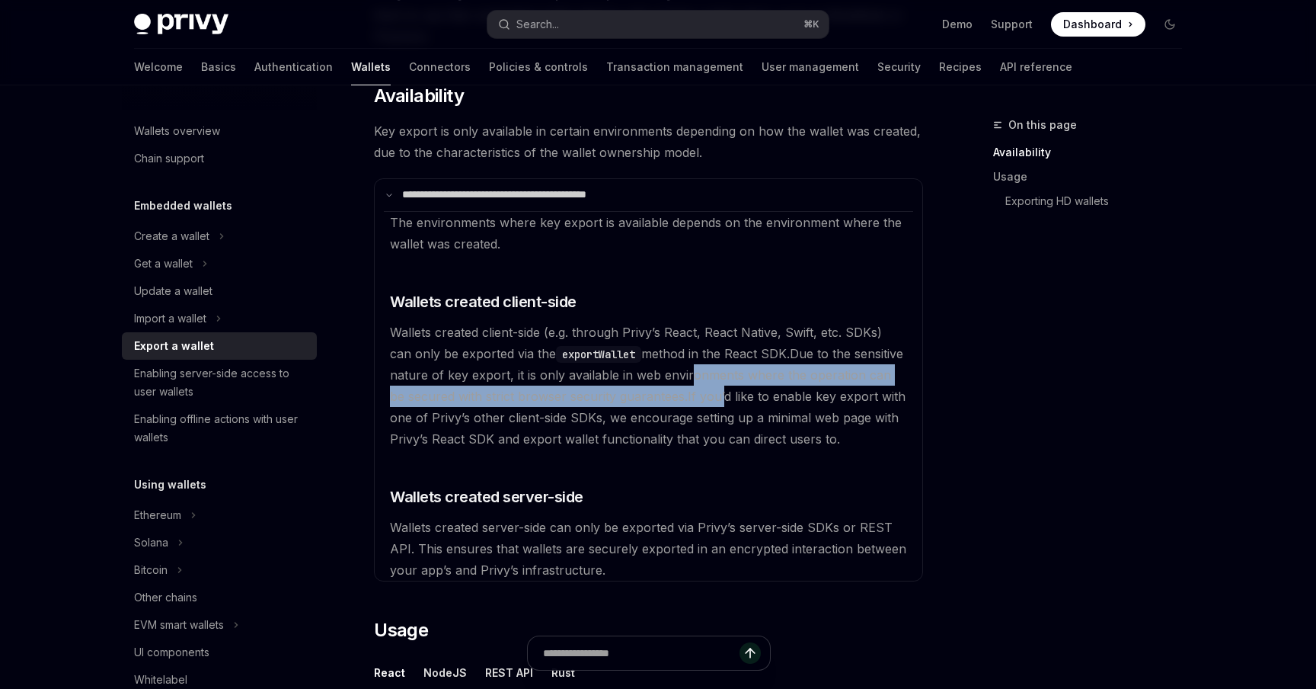
drag, startPoint x: 689, startPoint y: 379, endPoint x: 709, endPoint y: 395, distance: 26.1
click at [709, 395] on available\ "The environments where key export is available depends on the environment where…" at bounding box center [648, 395] width 529 height 369
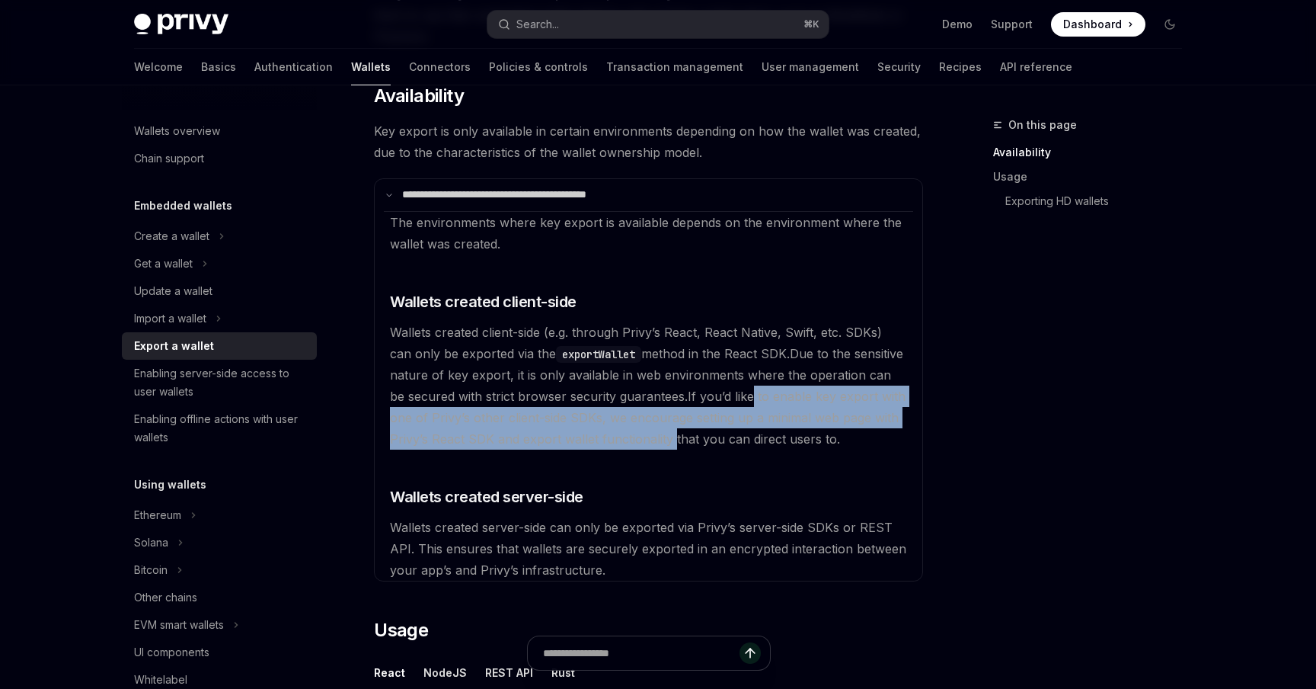
drag, startPoint x: 731, startPoint y: 395, endPoint x: 677, endPoint y: 437, distance: 69.5
click at [677, 437] on span "If you’d like to enable key export with one of Privy’s other client-side SDKs, …" at bounding box center [648, 418] width 516 height 58
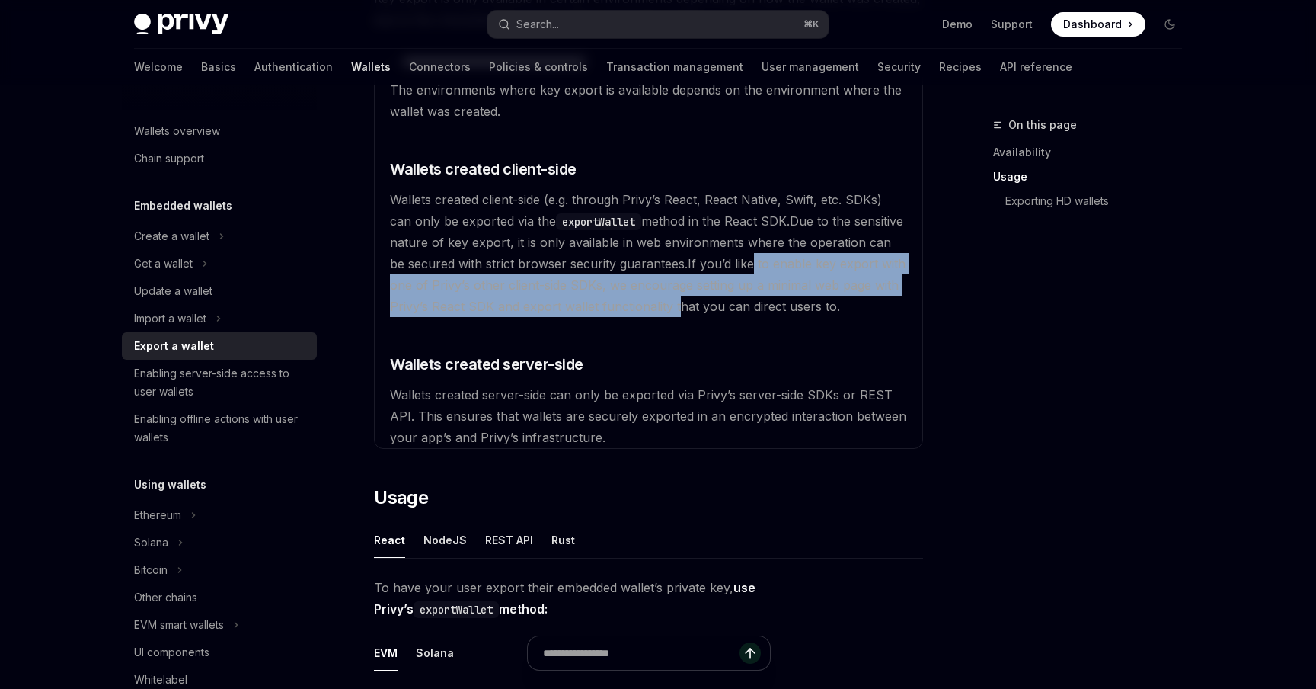
scroll to position [343, 0]
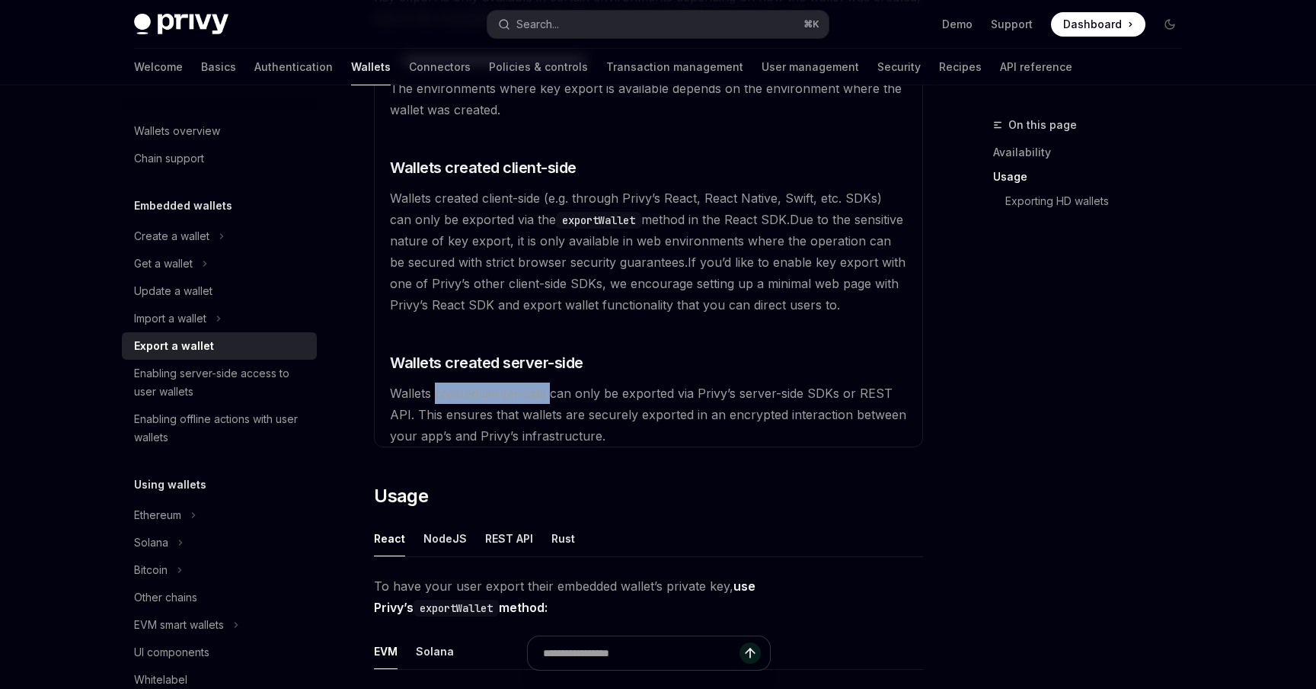
drag, startPoint x: 438, startPoint y: 392, endPoint x: 553, endPoint y: 388, distance: 115.1
click at [553, 389] on span "Wallets created server-side can only be exported via Privy’s server-side SDKs o…" at bounding box center [648, 414] width 517 height 58
drag, startPoint x: 412, startPoint y: 400, endPoint x: 654, endPoint y: 396, distance: 241.5
click at [655, 396] on available\ "The environments where key export is available depends on the environment where…" at bounding box center [648, 261] width 529 height 369
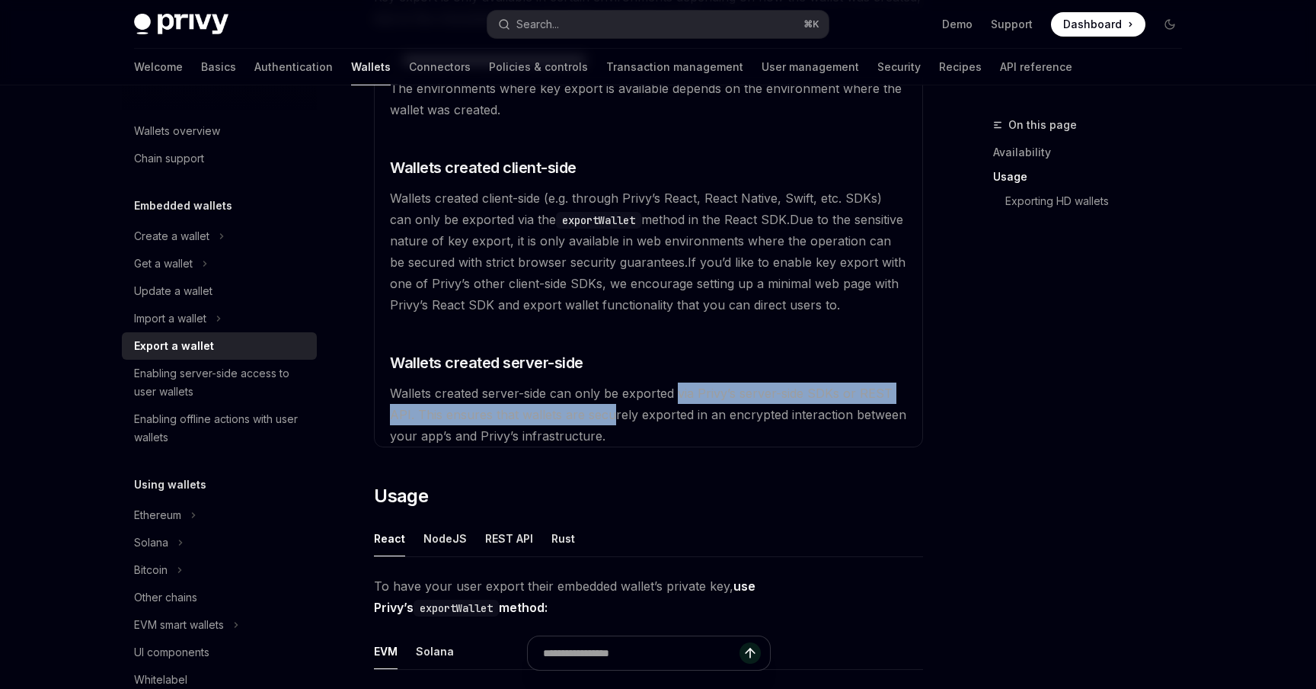
drag, startPoint x: 680, startPoint y: 396, endPoint x: 612, endPoint y: 417, distance: 71.1
click at [612, 417] on span "Wallets created server-side can only be exported via Privy’s server-side SDKs o…" at bounding box center [648, 414] width 517 height 58
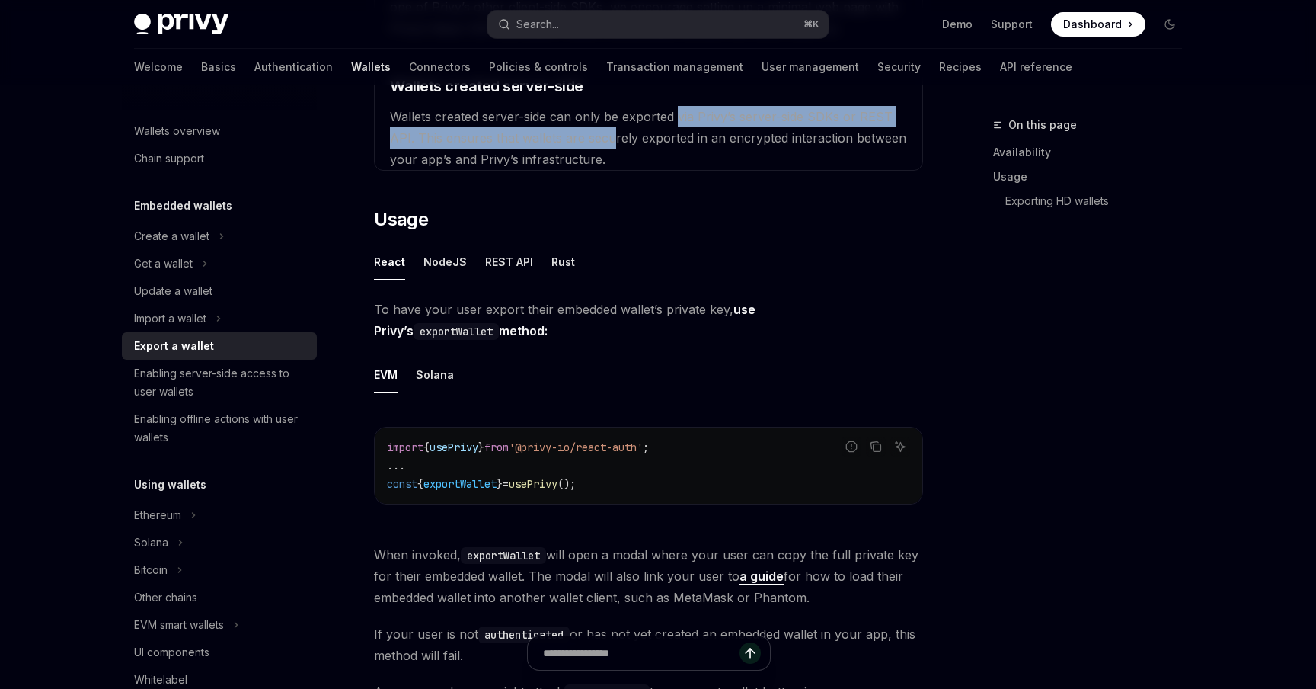
scroll to position [790, 0]
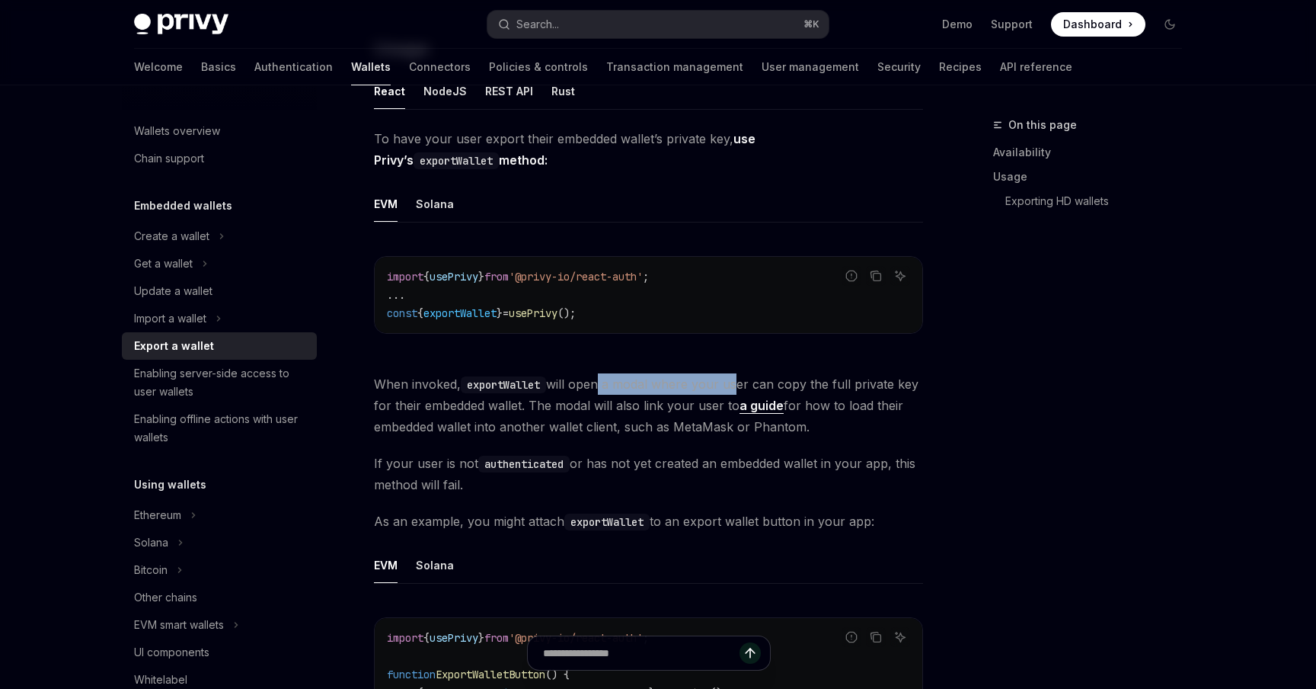
drag, startPoint x: 600, startPoint y: 387, endPoint x: 731, endPoint y: 387, distance: 131.8
click at [731, 387] on span "When invoked, exportWallet will open a modal where your user can copy the full …" at bounding box center [648, 405] width 549 height 64
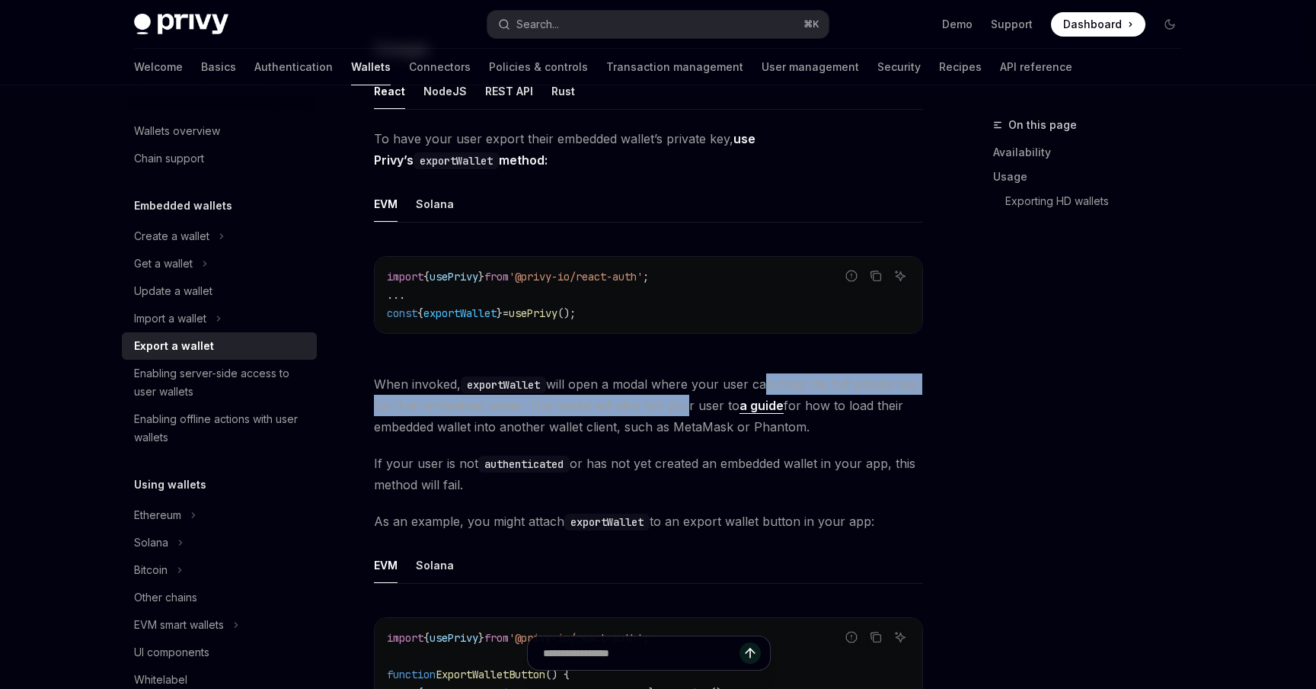
drag, startPoint x: 763, startPoint y: 383, endPoint x: 678, endPoint y: 412, distance: 89.4
click at [678, 412] on span "When invoked, exportWallet will open a modal where your user can copy the full …" at bounding box center [648, 405] width 549 height 64
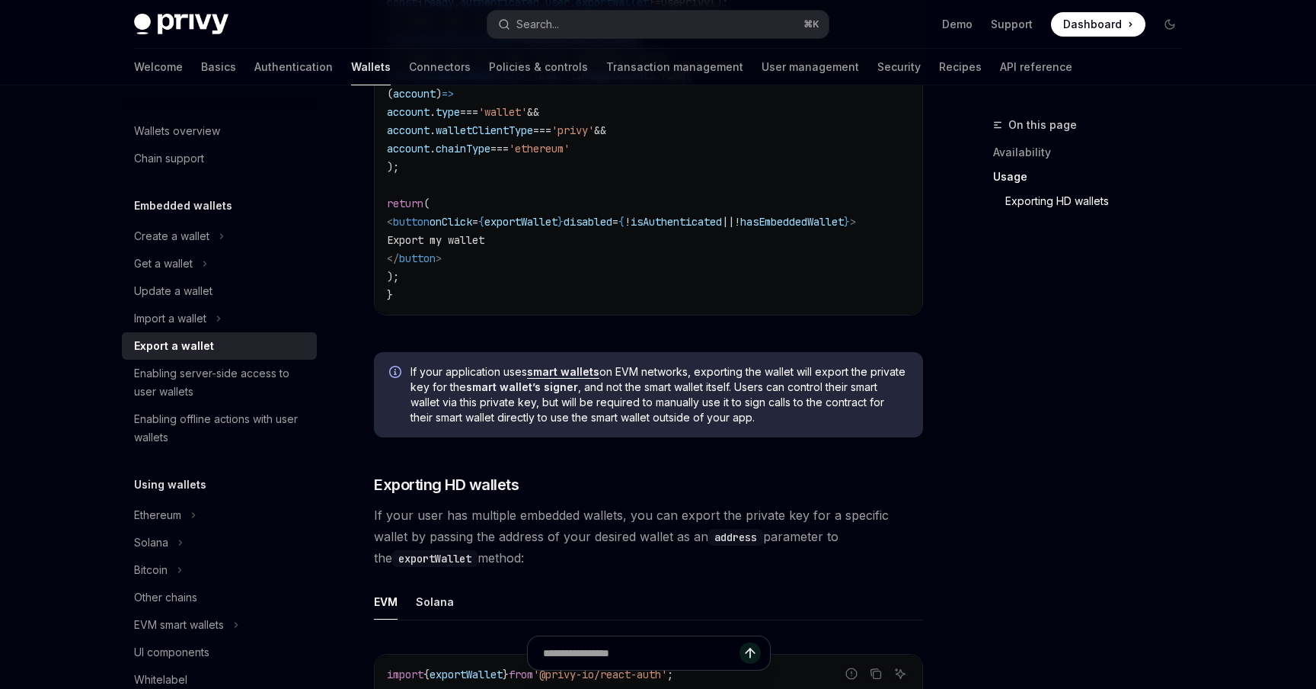
scroll to position [1483, 0]
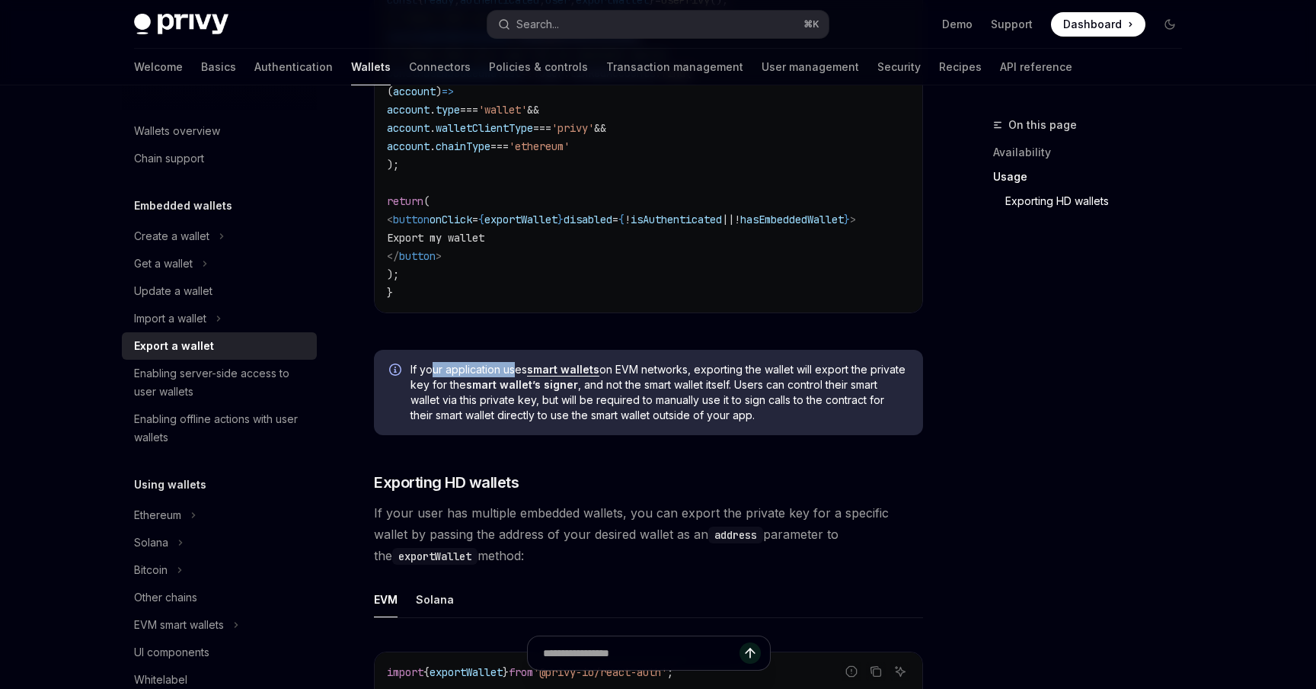
drag, startPoint x: 430, startPoint y: 374, endPoint x: 517, endPoint y: 373, distance: 86.9
click at [517, 374] on span "If your application uses smart wallets on EVM networks, exporting the wallet wi…" at bounding box center [659, 392] width 497 height 61
drag, startPoint x: 610, startPoint y: 373, endPoint x: 768, endPoint y: 373, distance: 157.7
click at [768, 373] on span "If your application uses smart wallets on EVM networks, exporting the wallet wi…" at bounding box center [659, 392] width 497 height 61
drag, startPoint x: 790, startPoint y: 373, endPoint x: 862, endPoint y: 373, distance: 71.6
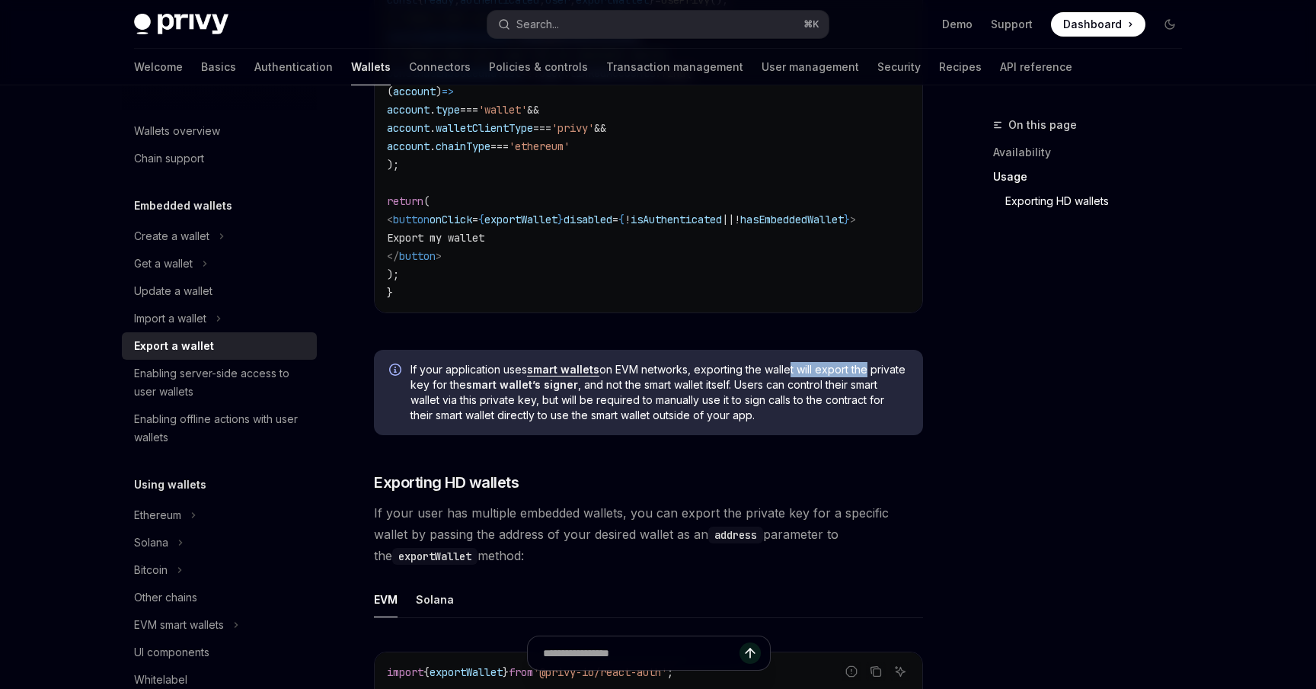
click at [862, 373] on span "If your application uses smart wallets on EVM networks, exporting the wallet wi…" at bounding box center [659, 392] width 497 height 61
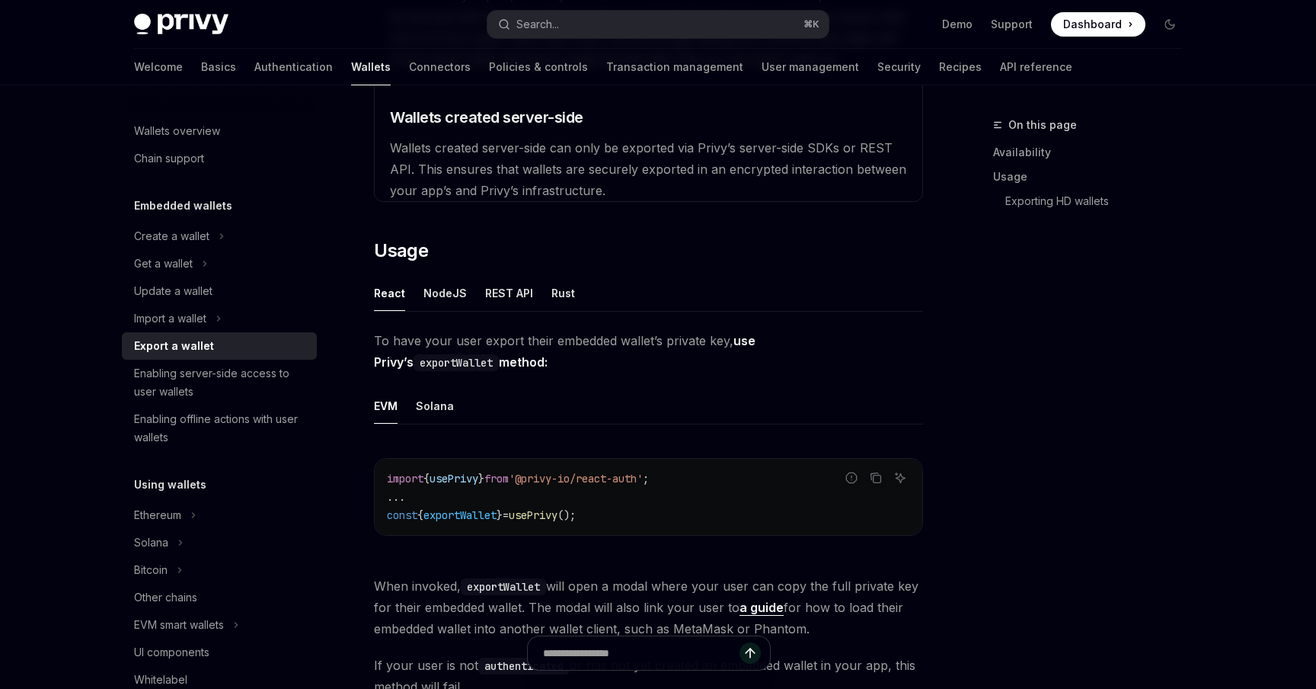
scroll to position [550, 0]
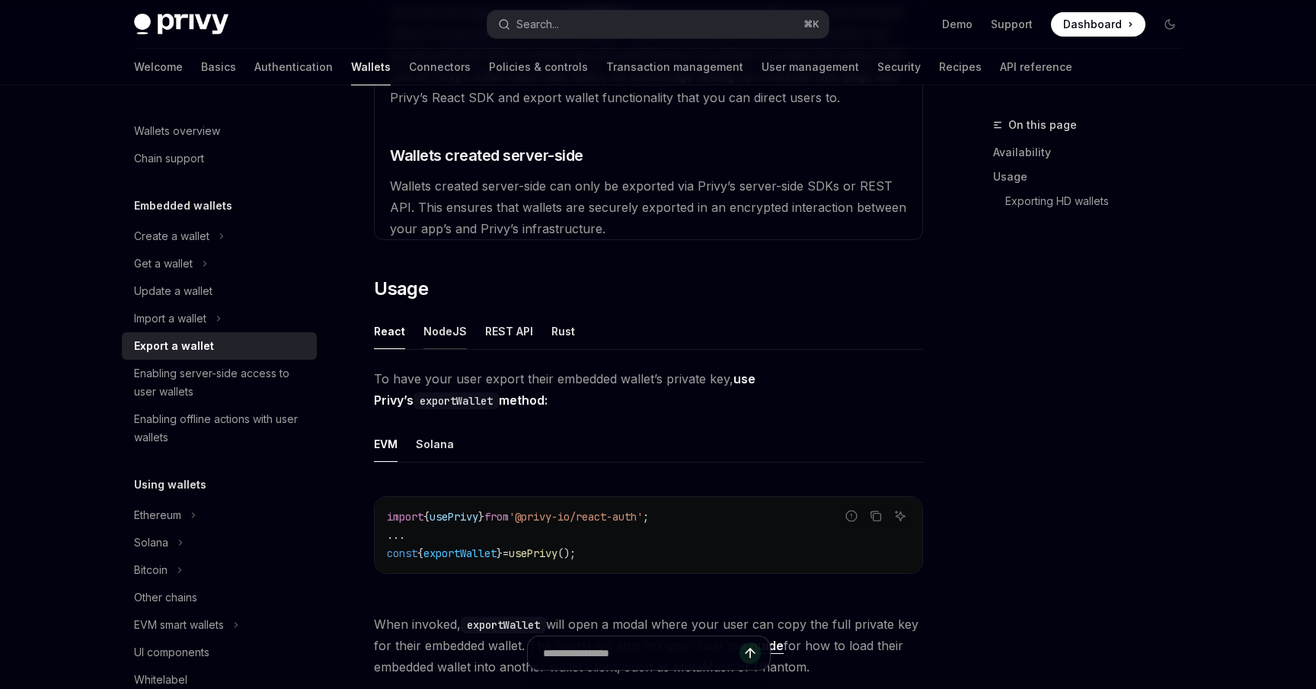
click at [436, 328] on div "NodeJS" at bounding box center [445, 331] width 43 height 36
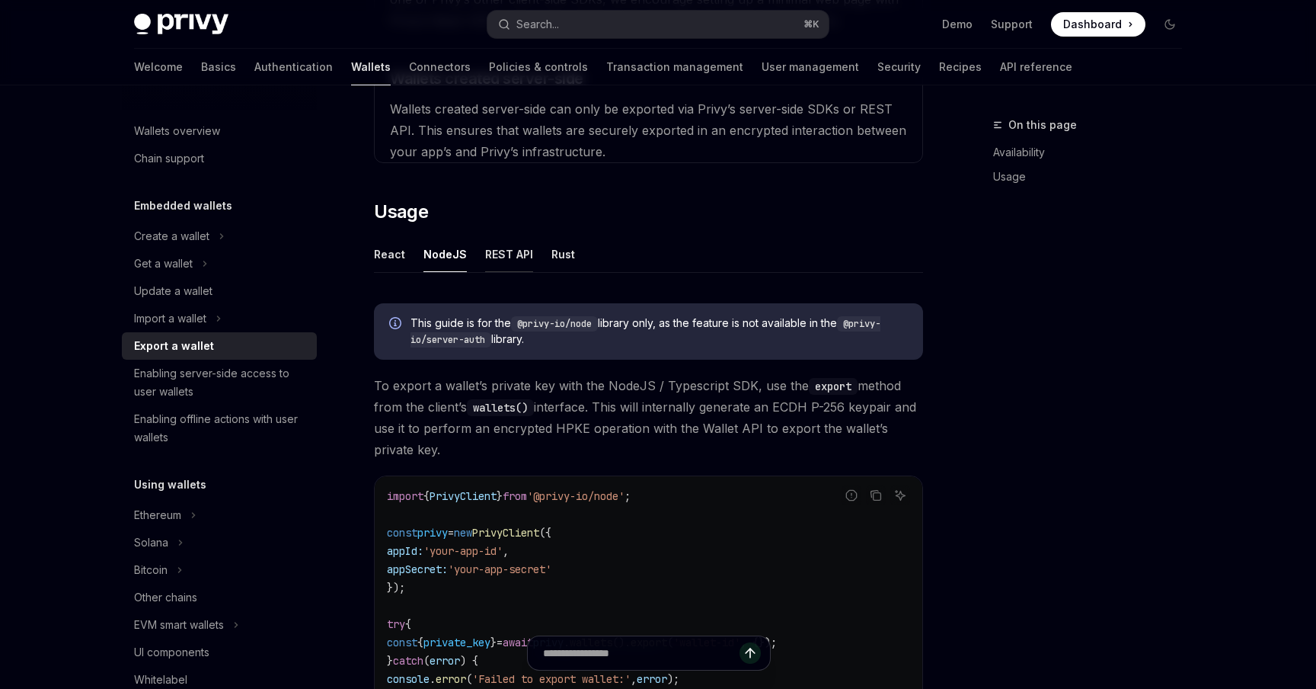
scroll to position [661, 0]
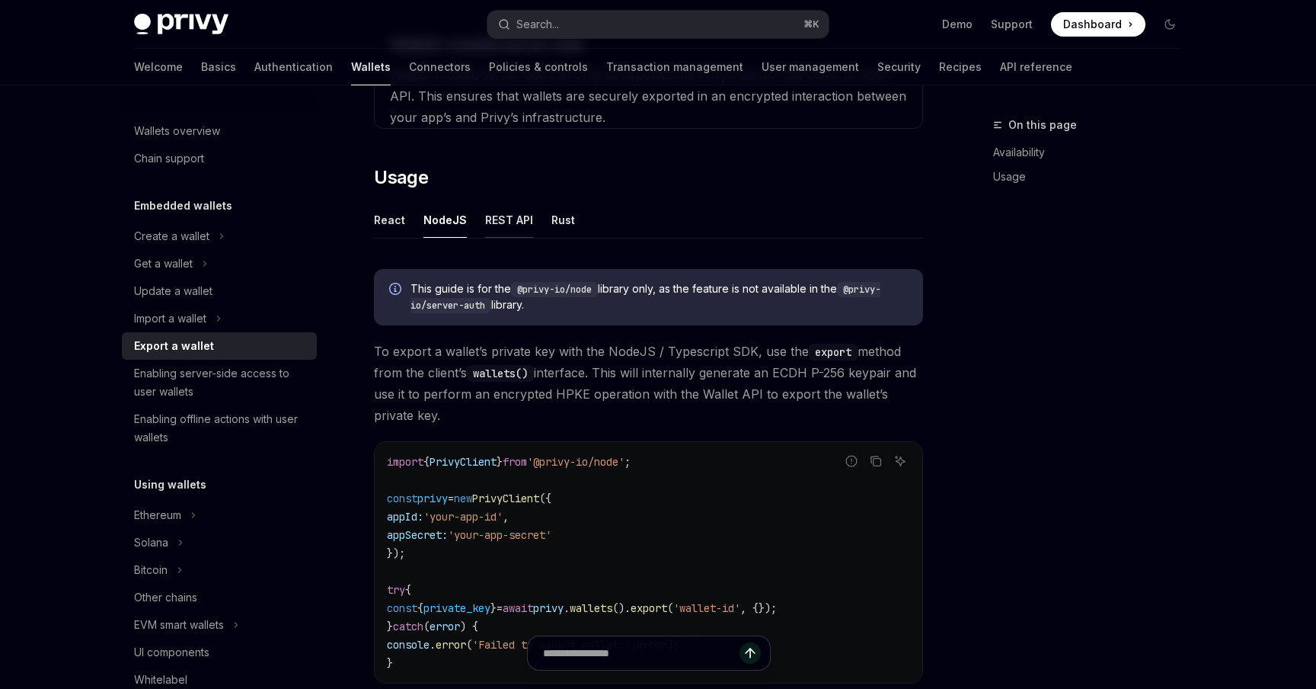
click at [500, 219] on div "REST API" at bounding box center [509, 220] width 48 height 36
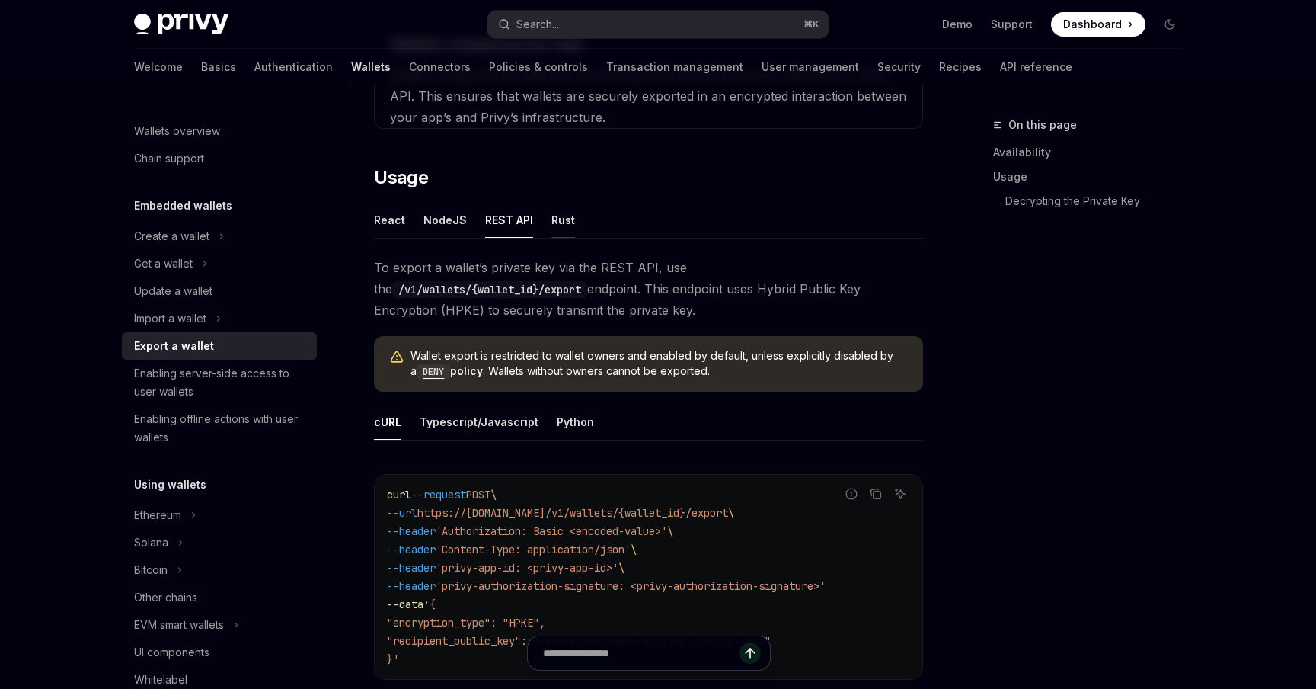
click at [555, 219] on div "Rust" at bounding box center [564, 220] width 24 height 36
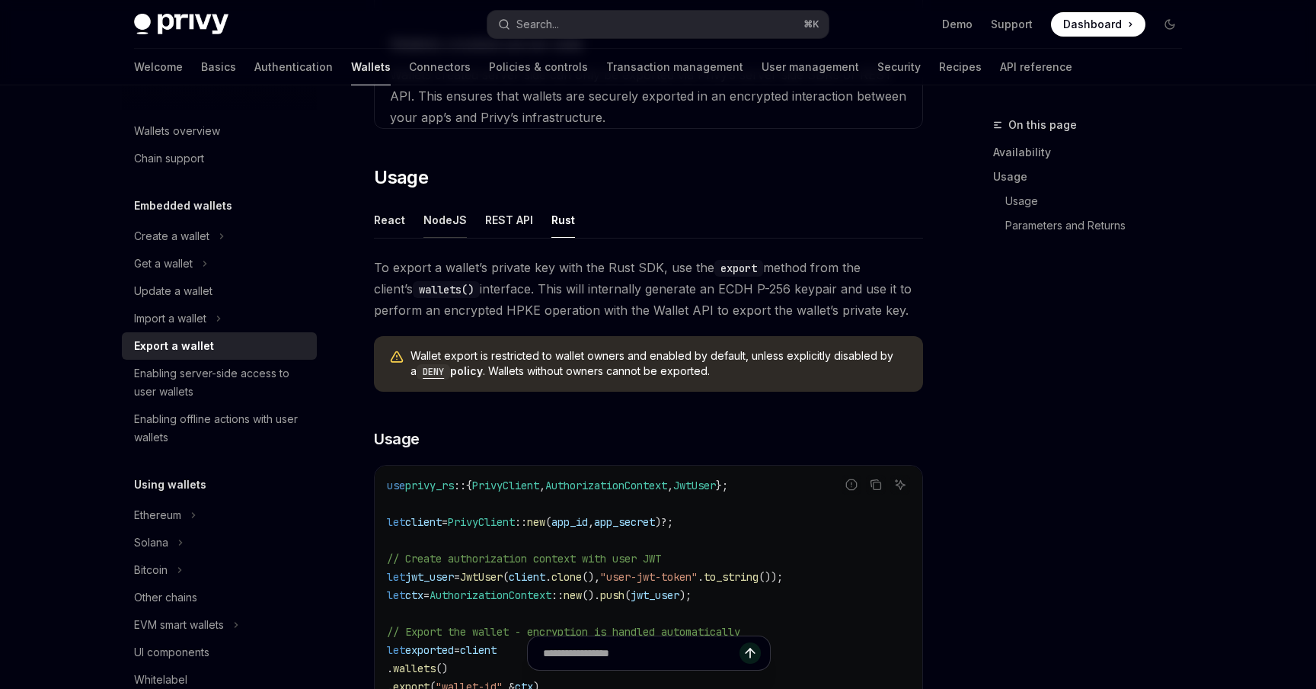
click at [424, 218] on div "NodeJS" at bounding box center [445, 220] width 43 height 36
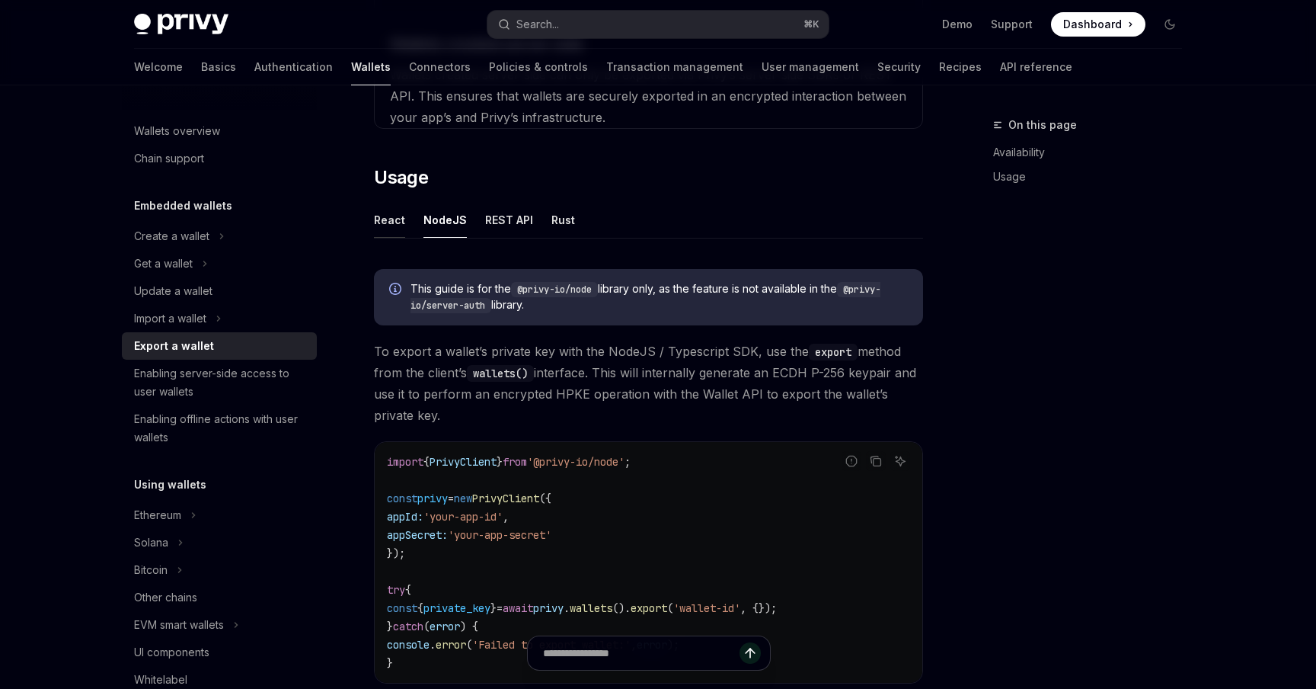
click at [382, 224] on div "React" at bounding box center [389, 220] width 31 height 36
type textarea "*"
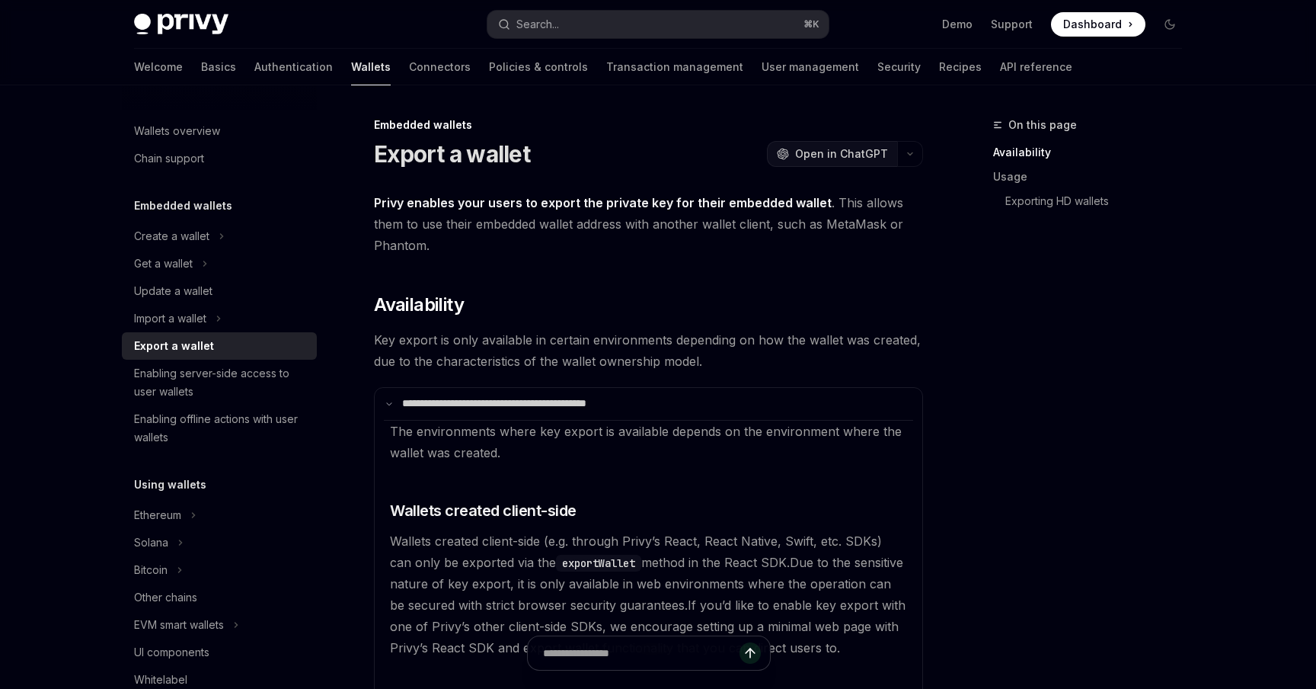
click at [833, 152] on span "Open in ChatGPT" at bounding box center [841, 153] width 93 height 15
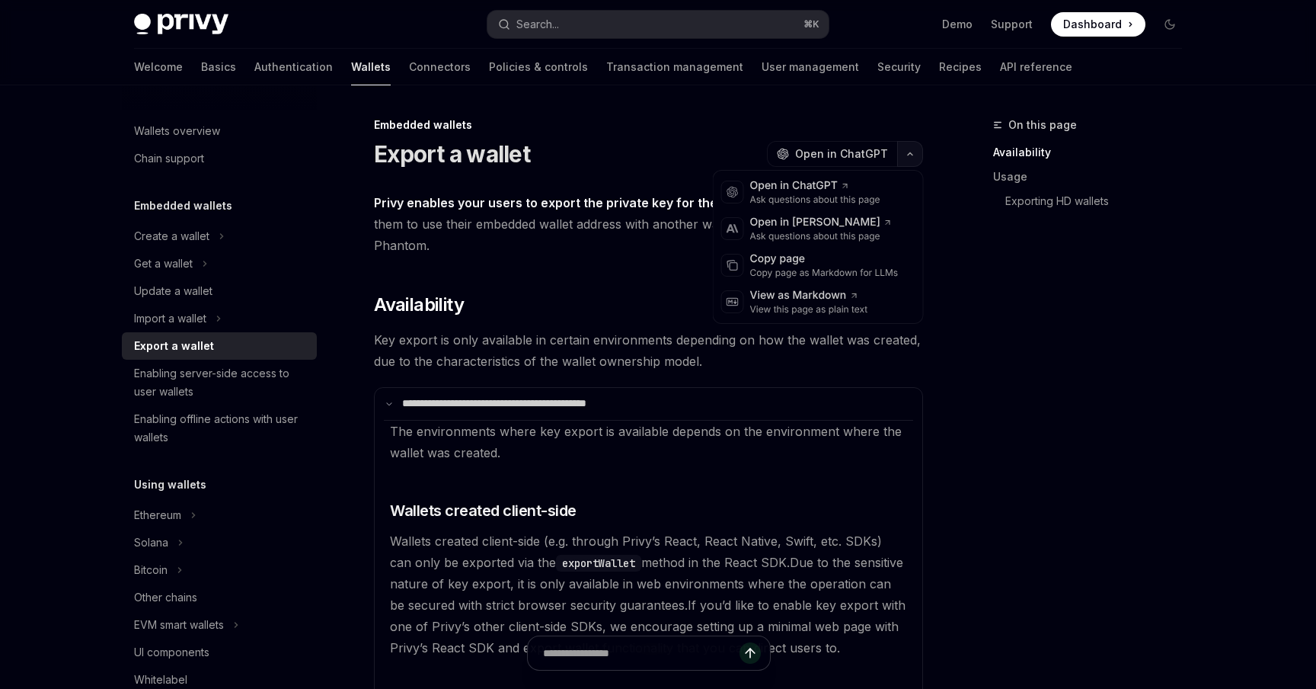
click at [913, 159] on button "button" at bounding box center [910, 154] width 26 height 26
click at [826, 267] on div "Copy page as Markdown for LLMs" at bounding box center [824, 273] width 149 height 12
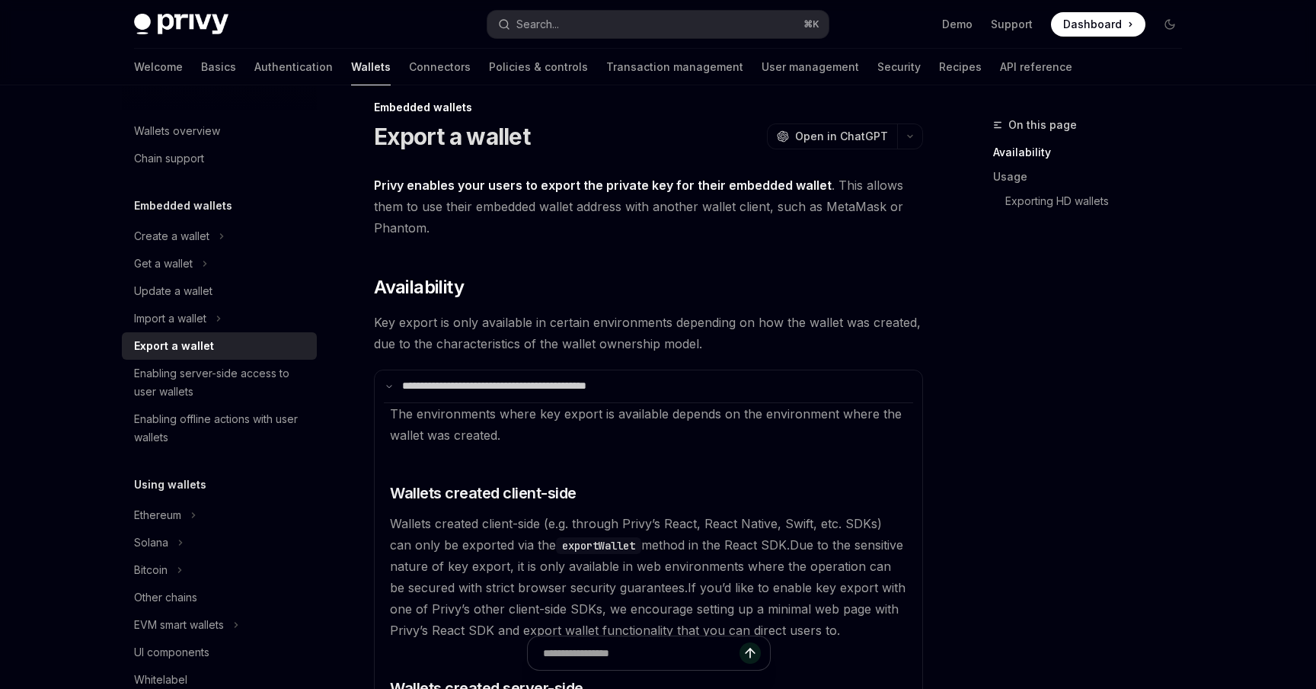
scroll to position [21, 0]
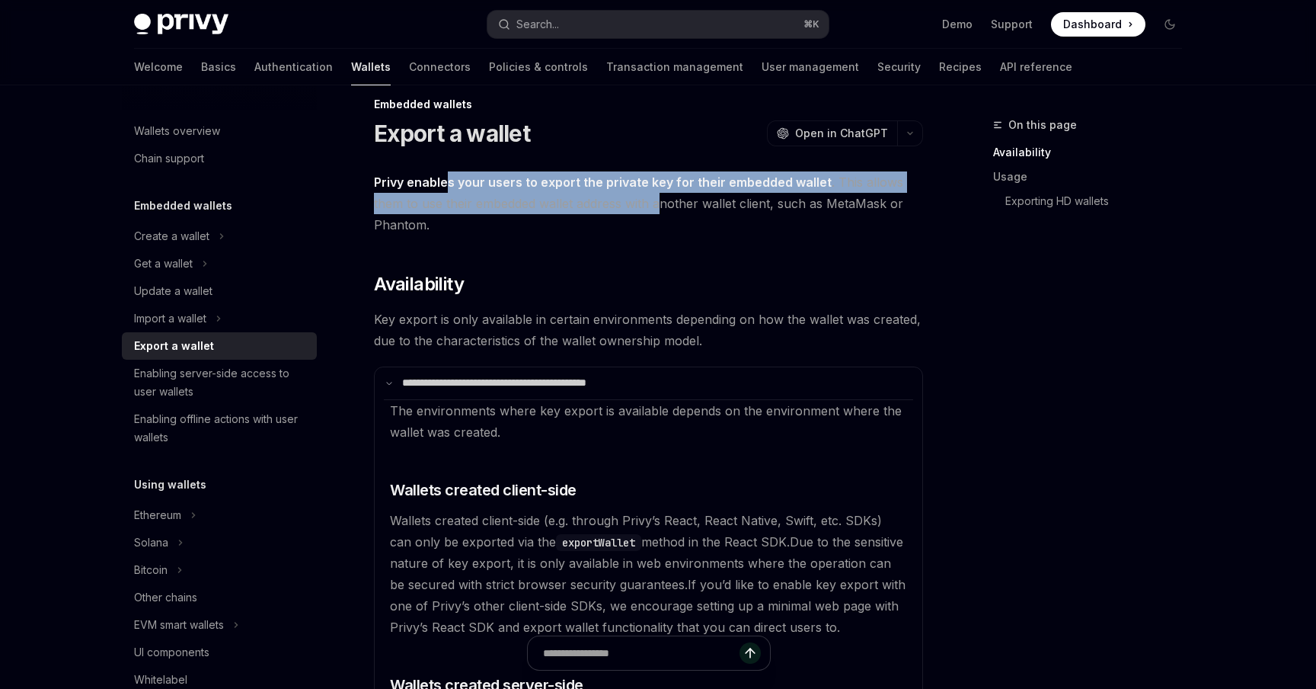
drag, startPoint x: 443, startPoint y: 185, endPoint x: 664, endPoint y: 203, distance: 221.6
click at [664, 203] on span "Privy enables your users to export the private key for their embedded wallet . …" at bounding box center [648, 203] width 549 height 64
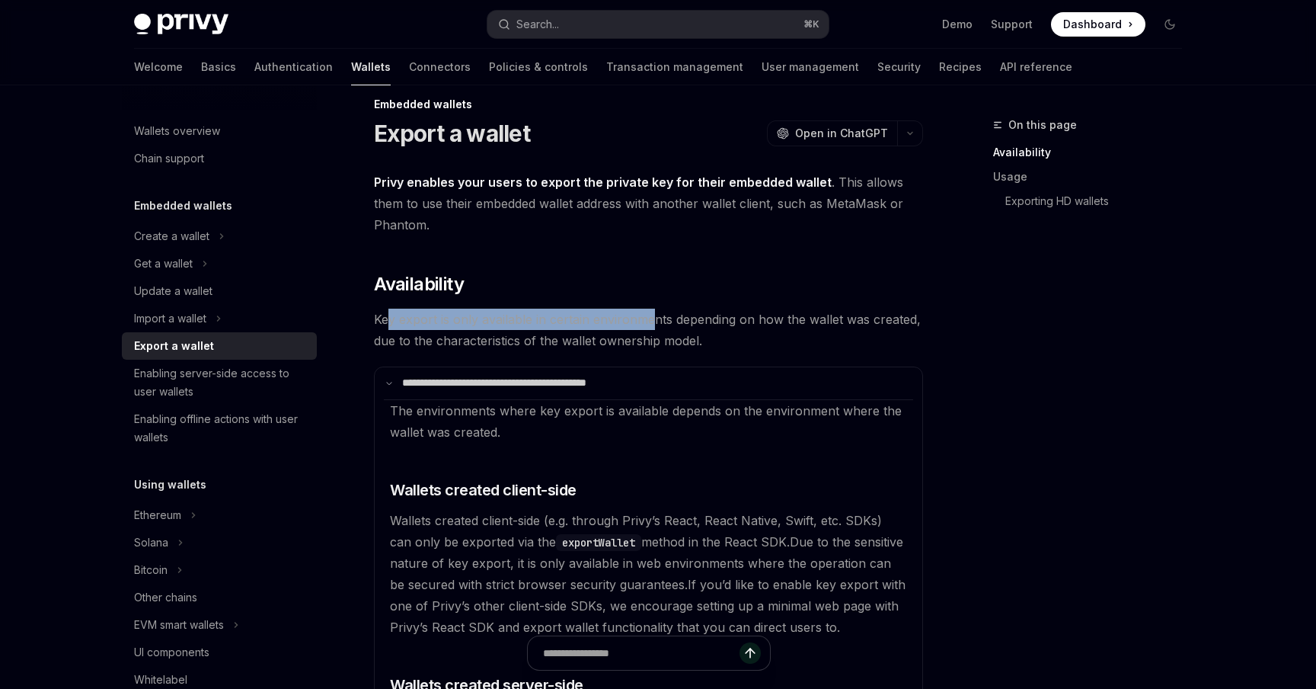
drag, startPoint x: 388, startPoint y: 319, endPoint x: 651, endPoint y: 321, distance: 262.8
click at [651, 321] on span "Key export is only available in certain environments depending on how the walle…" at bounding box center [648, 330] width 549 height 43
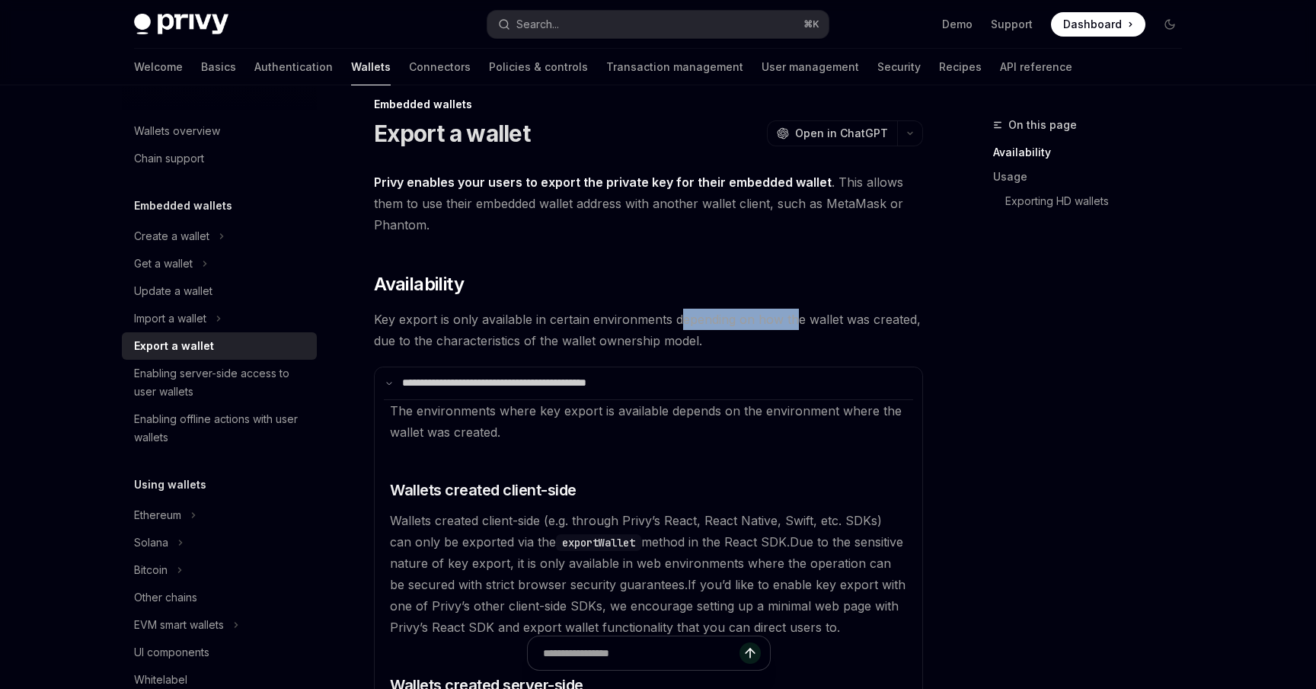
drag, startPoint x: 678, startPoint y: 317, endPoint x: 795, endPoint y: 318, distance: 117.3
click at [795, 318] on span "Key export is only available in certain environments depending on how the walle…" at bounding box center [648, 330] width 549 height 43
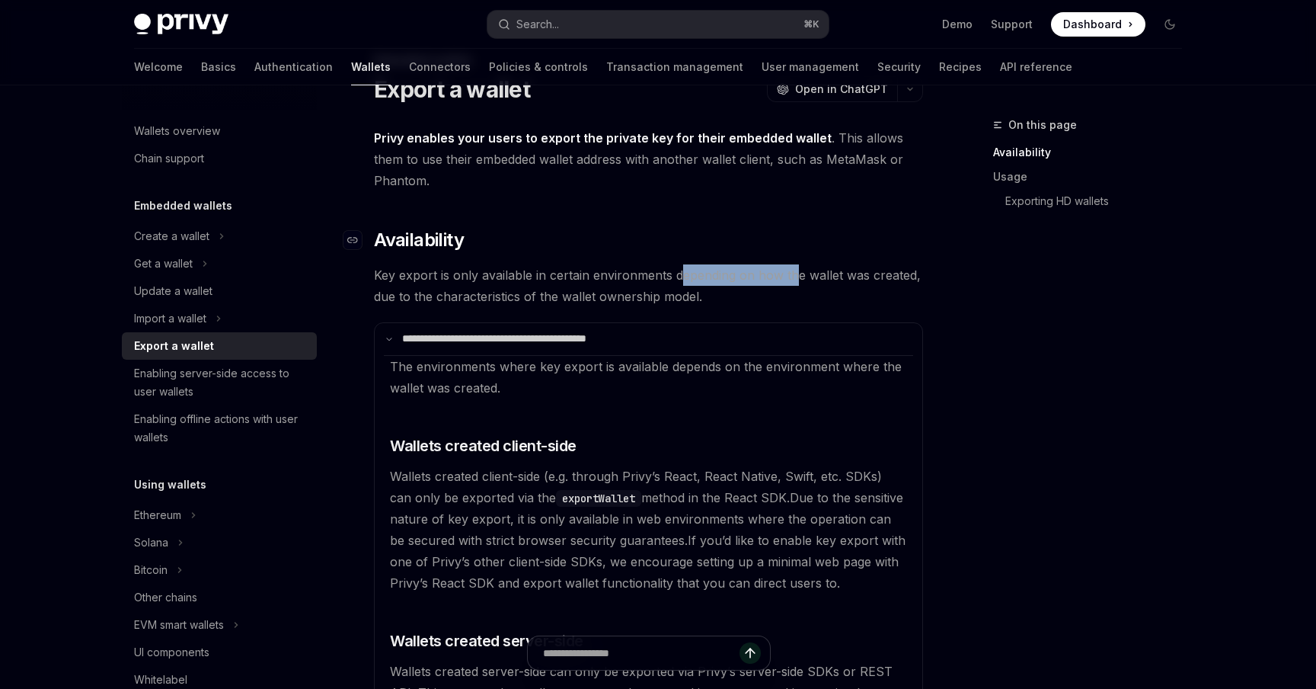
scroll to position [67, 0]
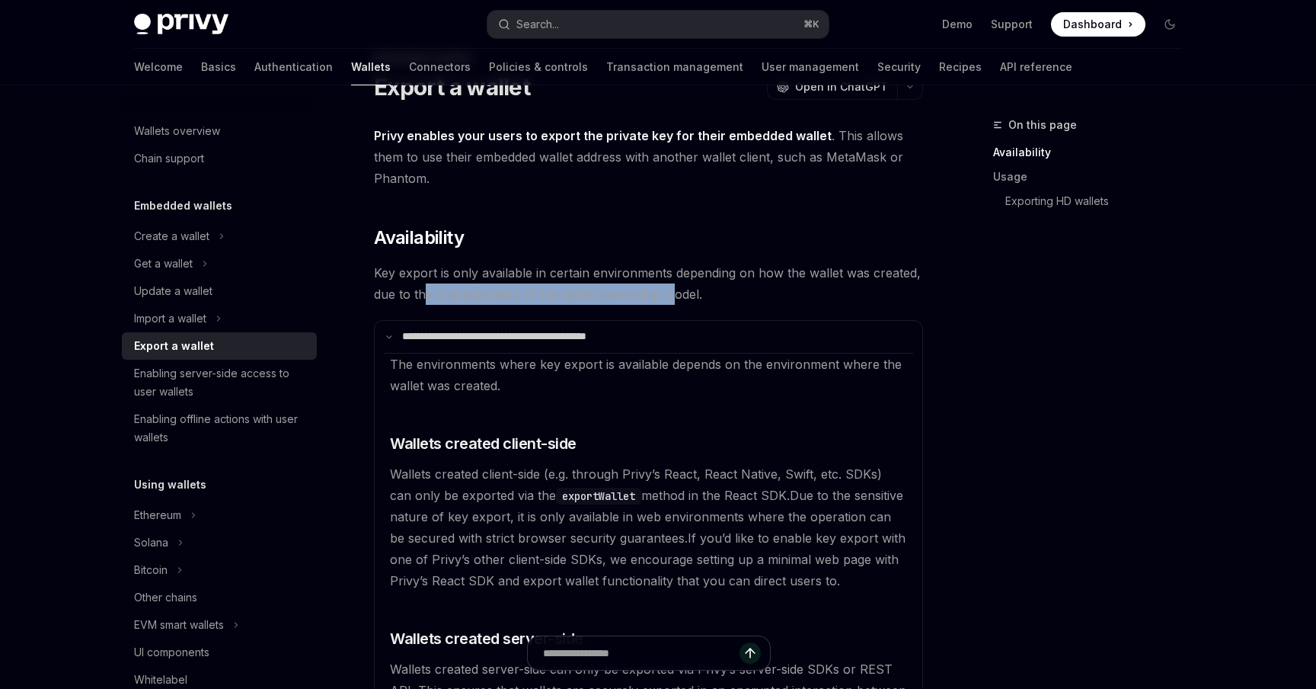
drag, startPoint x: 428, startPoint y: 295, endPoint x: 670, endPoint y: 295, distance: 242.3
click at [670, 295] on span "Key export is only available in certain environments depending on how the walle…" at bounding box center [648, 283] width 549 height 43
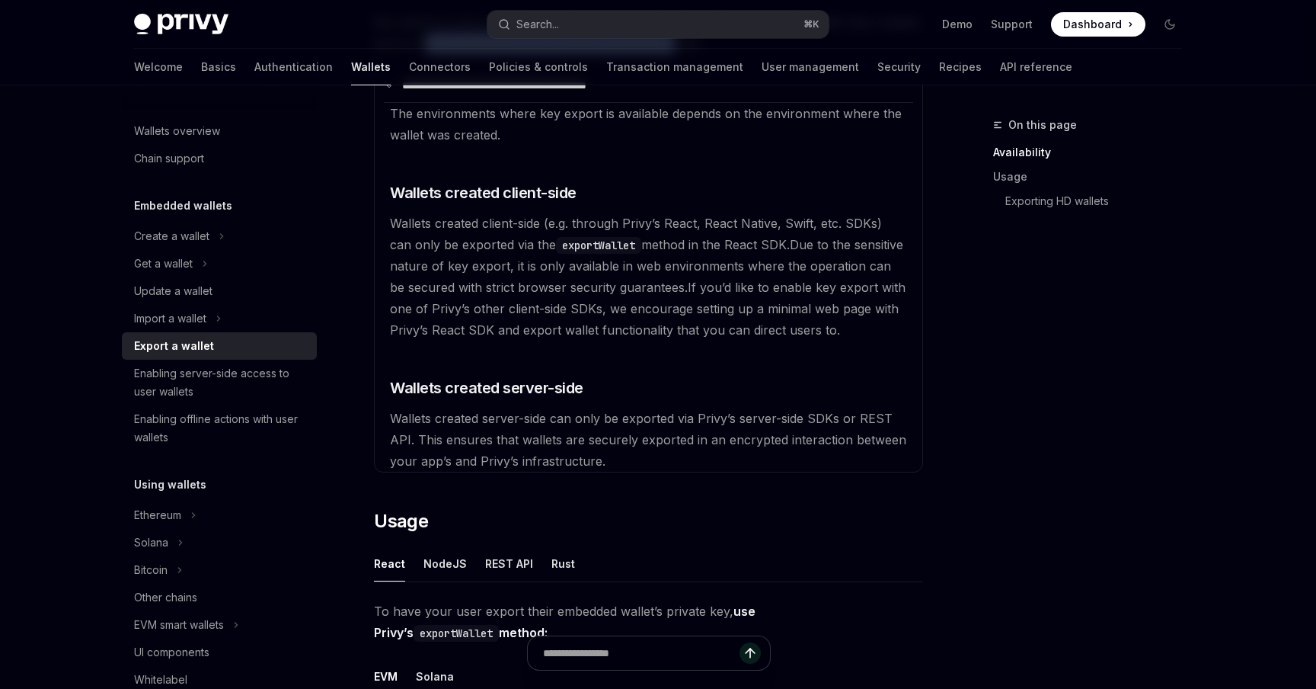
scroll to position [331, 0]
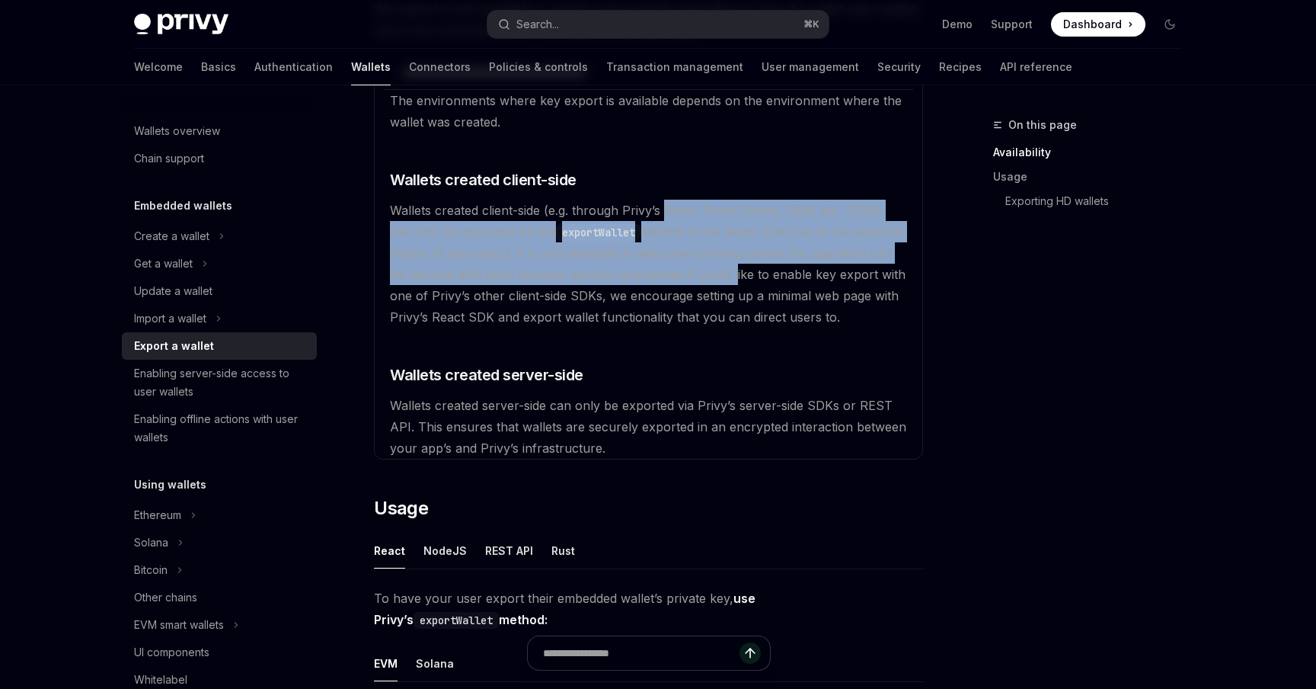
drag, startPoint x: 666, startPoint y: 203, endPoint x: 718, endPoint y: 270, distance: 84.6
click at [718, 270] on available\ "The environments where key export is available depends on the environment where…" at bounding box center [648, 273] width 529 height 369
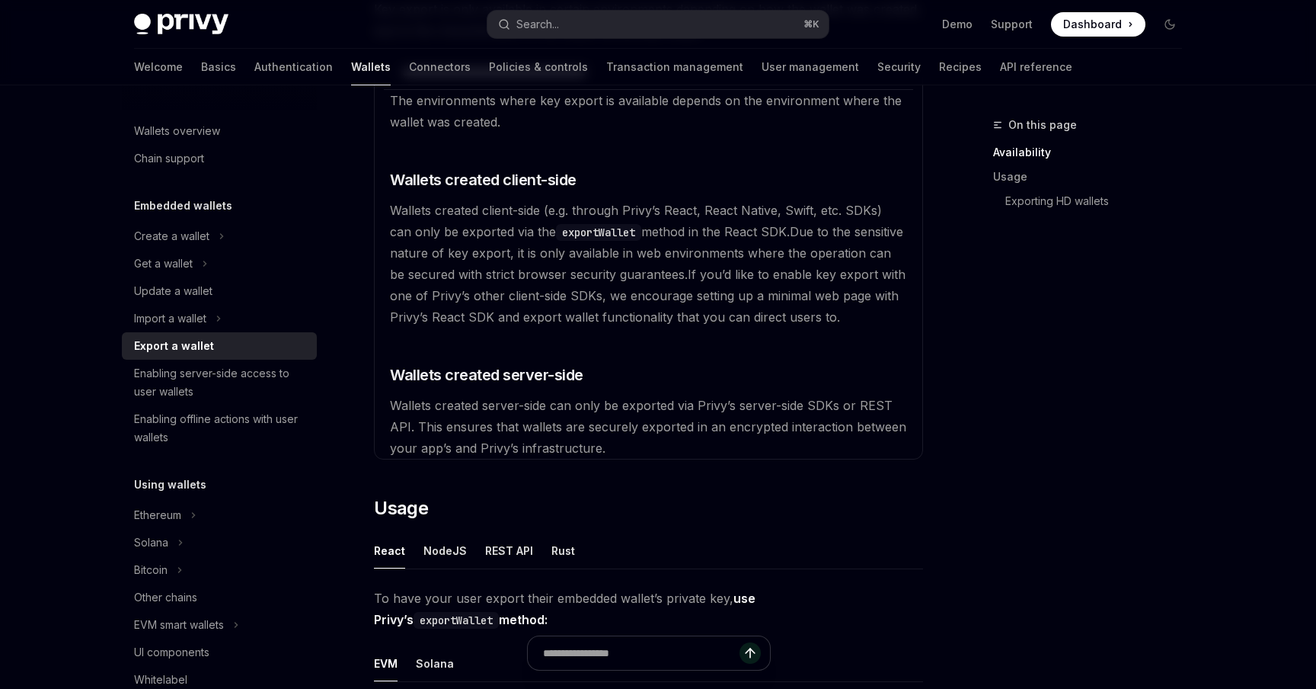
click at [785, 229] on span "Due to the sensitive nature of key export, it is only available in web environm…" at bounding box center [646, 253] width 513 height 58
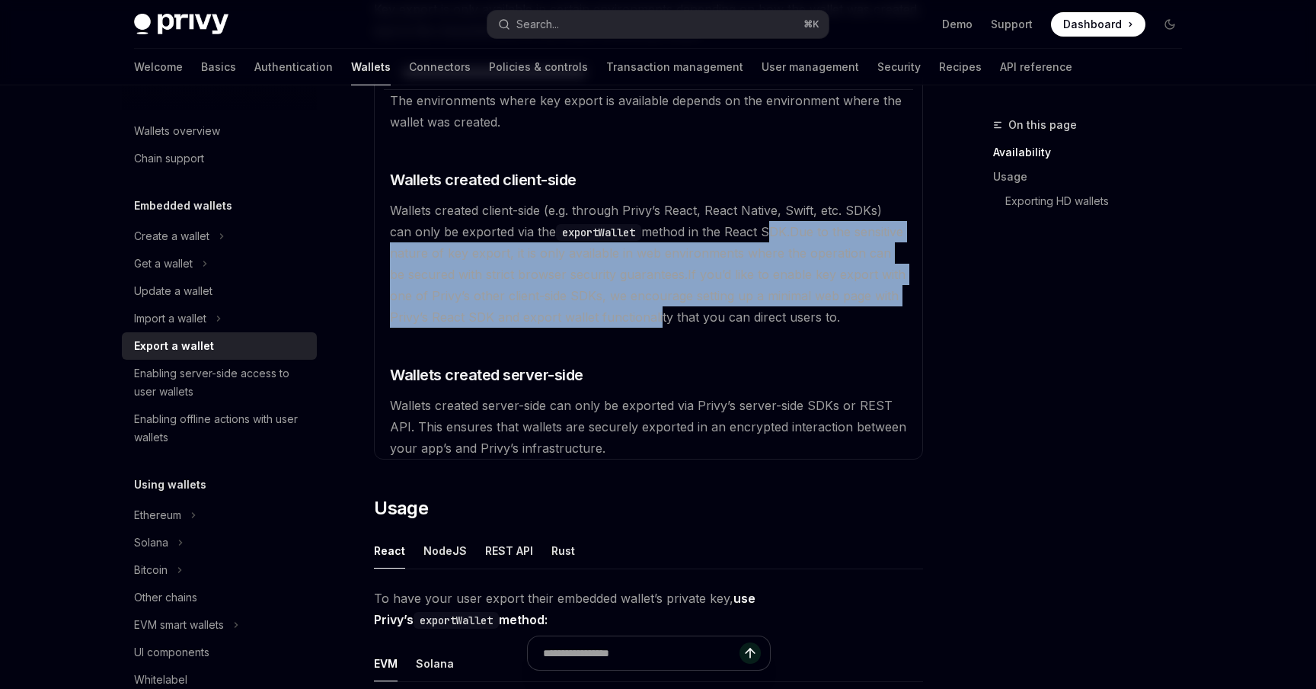
drag, startPoint x: 743, startPoint y: 232, endPoint x: 663, endPoint y: 332, distance: 127.9
click at [662, 331] on available\ "The environments where key export is available depends on the environment where…" at bounding box center [648, 273] width 529 height 369
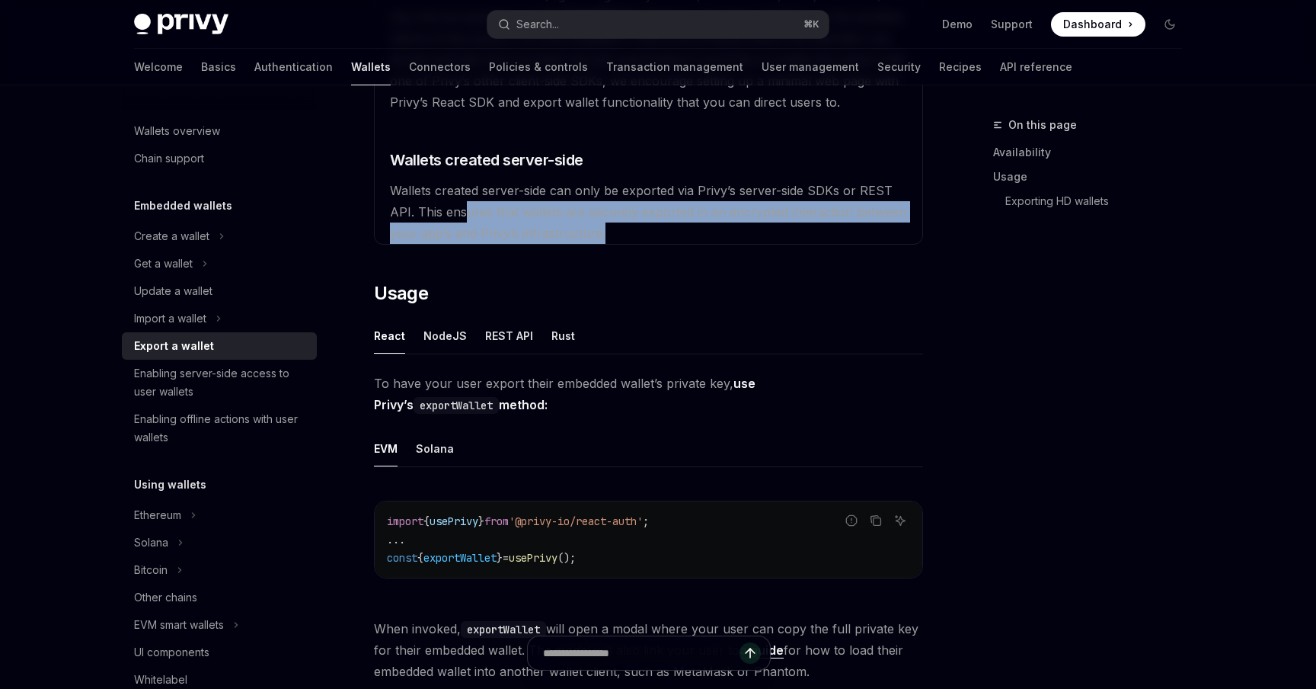
drag, startPoint x: 465, startPoint y: 208, endPoint x: 619, endPoint y: 226, distance: 155.0
click at [620, 226] on available\ "The environments where key export is available depends on the environment where…" at bounding box center [648, 58] width 529 height 369
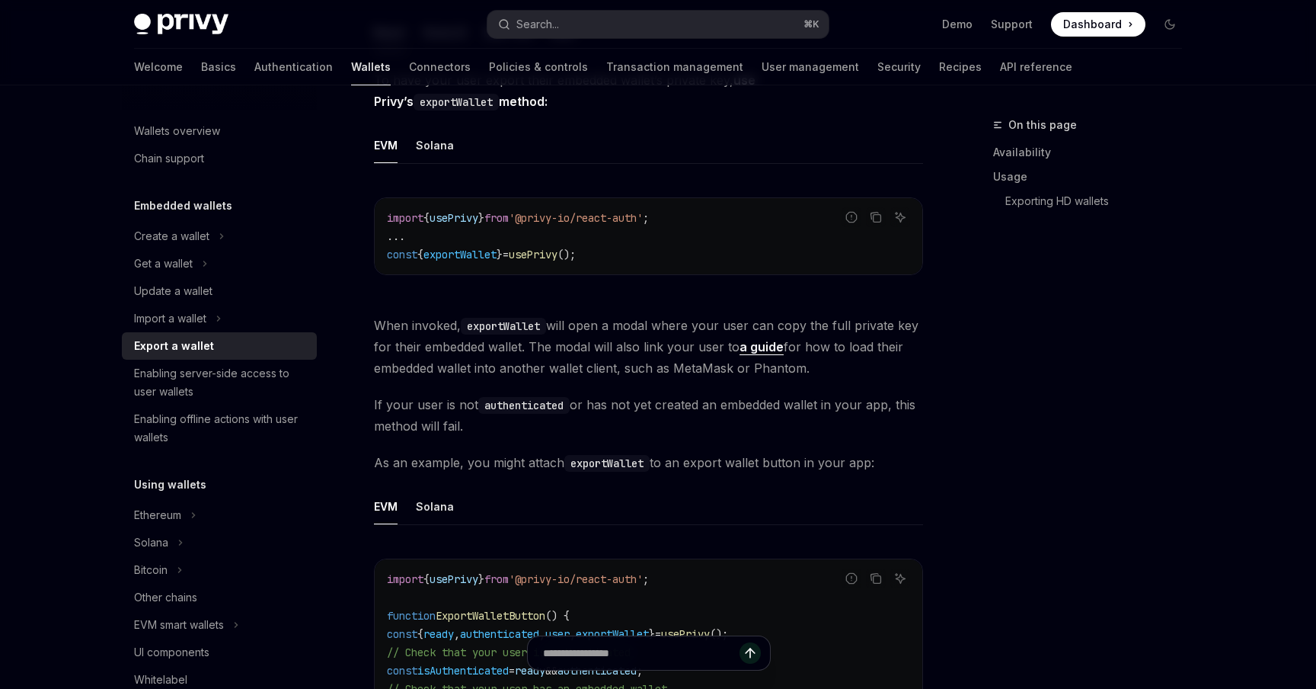
scroll to position [878, 0]
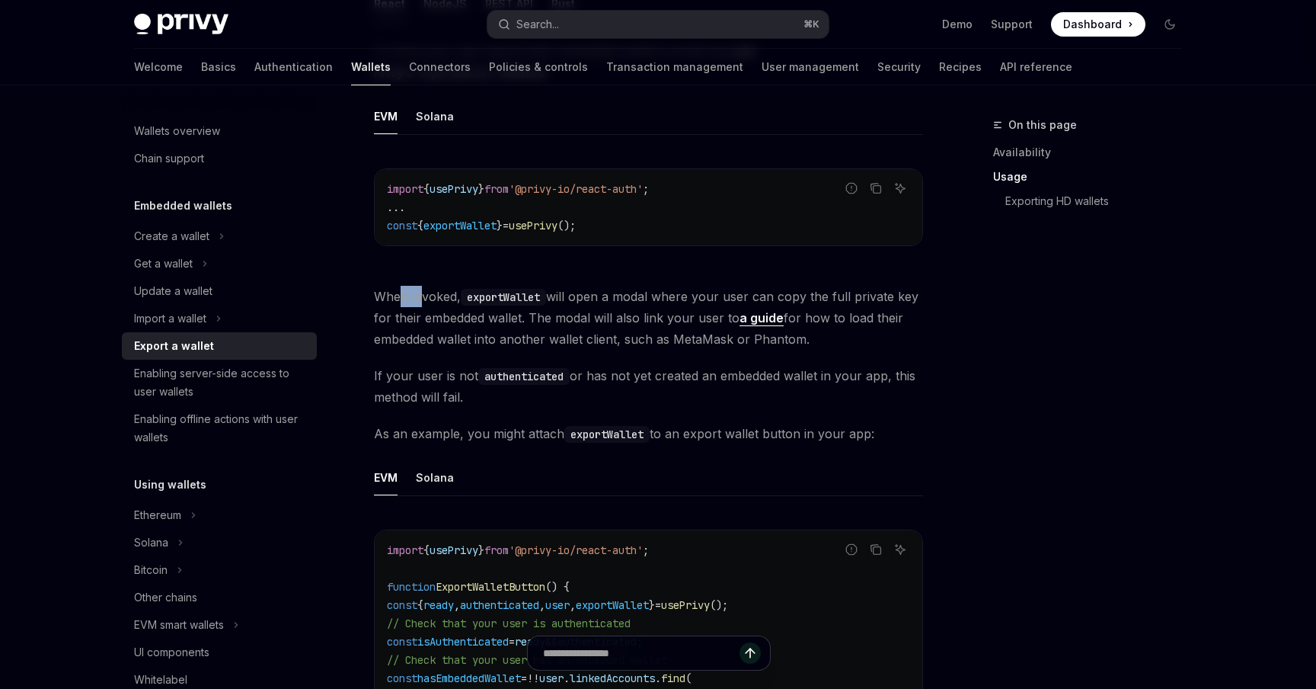
drag, startPoint x: 400, startPoint y: 297, endPoint x: 439, endPoint y: 297, distance: 38.9
click at [433, 297] on span "When invoked, exportWallet will open a modal where your user can copy the full …" at bounding box center [648, 318] width 549 height 64
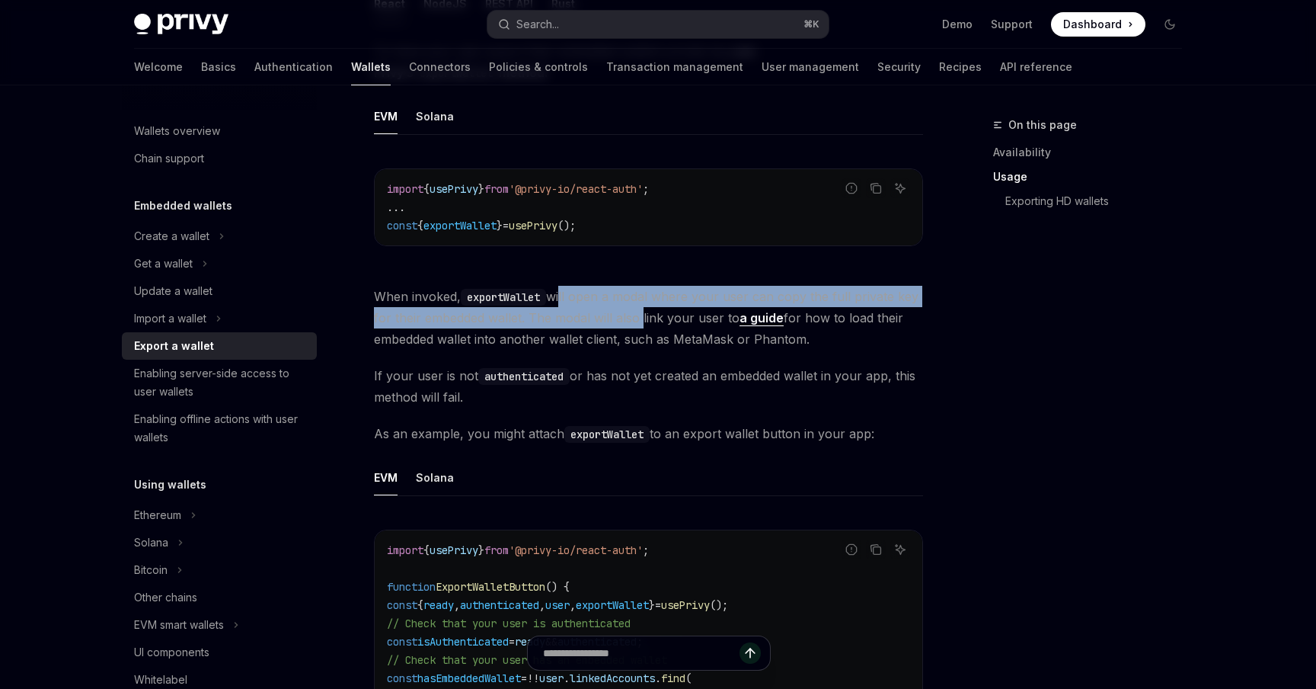
drag, startPoint x: 565, startPoint y: 300, endPoint x: 638, endPoint y: 315, distance: 73.8
click at [638, 315] on span "When invoked, exportWallet will open a modal where your user can copy the full …" at bounding box center [648, 318] width 549 height 64
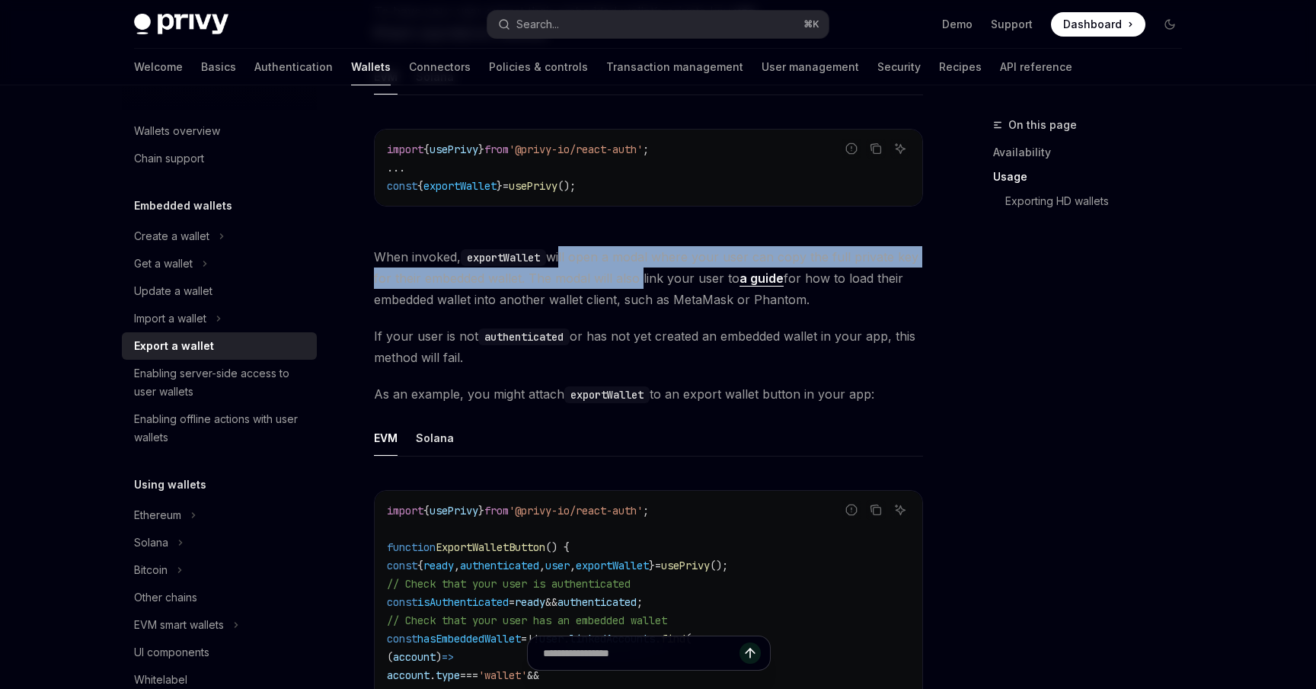
scroll to position [929, 0]
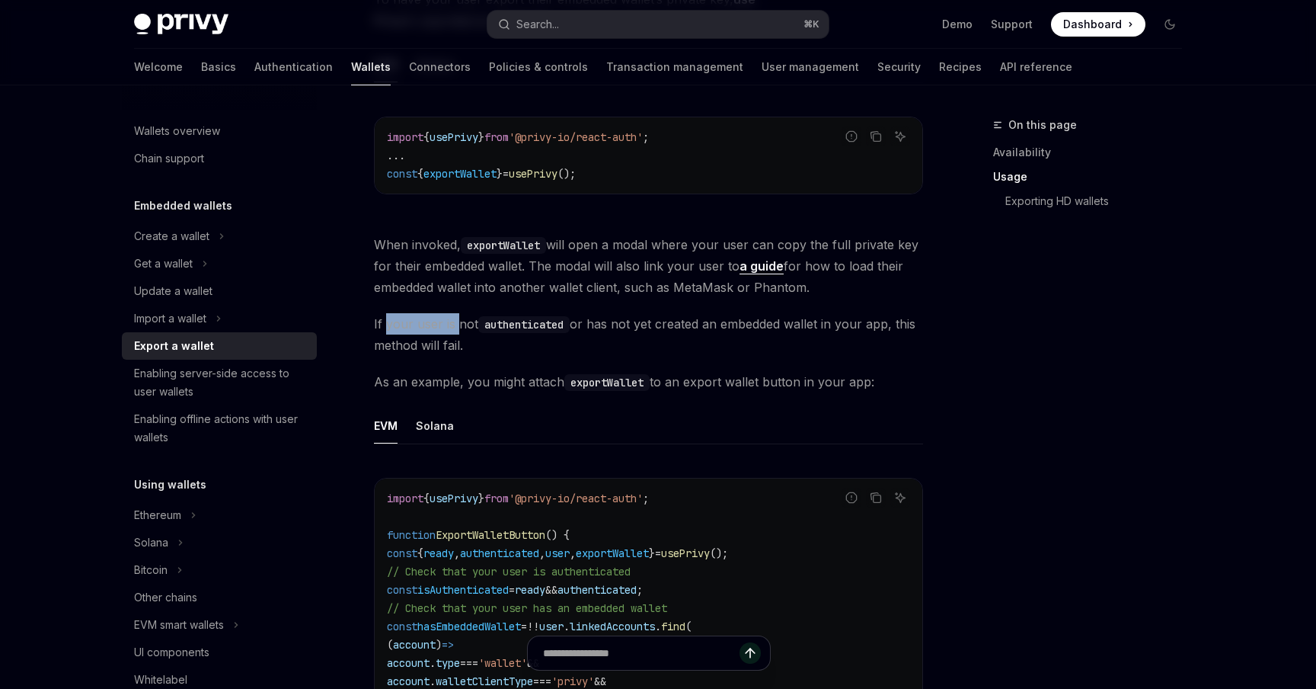
drag, startPoint x: 385, startPoint y: 326, endPoint x: 455, endPoint y: 326, distance: 70.1
click at [456, 326] on span "If your user is not authenticated or has not yet created an embedded wallet in …" at bounding box center [648, 334] width 549 height 43
drag, startPoint x: 612, startPoint y: 326, endPoint x: 769, endPoint y: 323, distance: 157.0
click at [769, 323] on span "If your user is not authenticated or has not yet created an embedded wallet in …" at bounding box center [648, 334] width 549 height 43
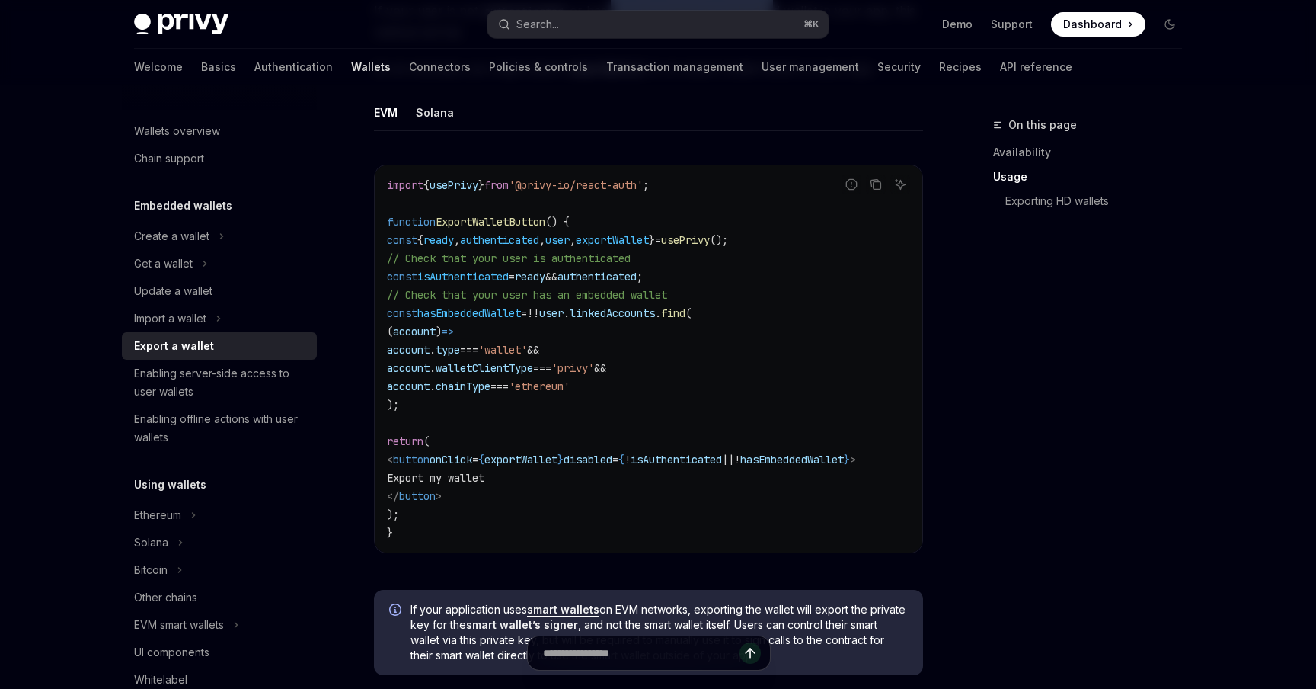
scroll to position [1186, 0]
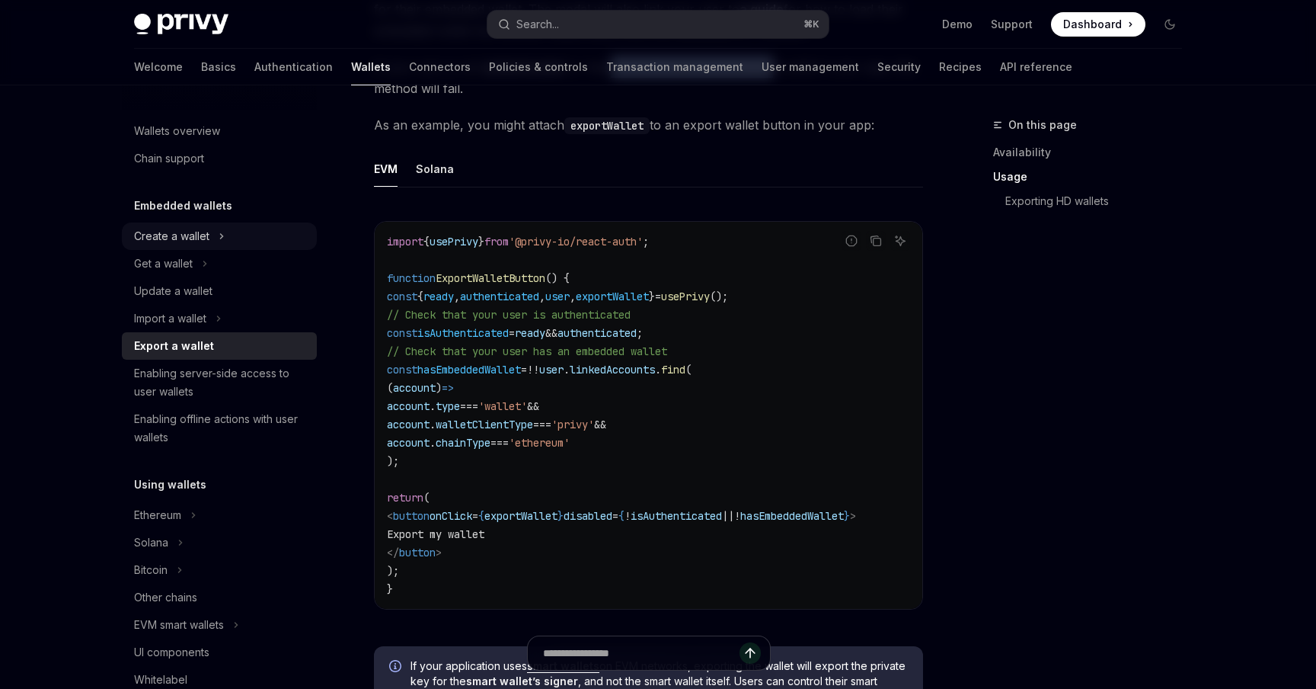
click at [175, 242] on div "Create a wallet" at bounding box center [171, 236] width 75 height 18
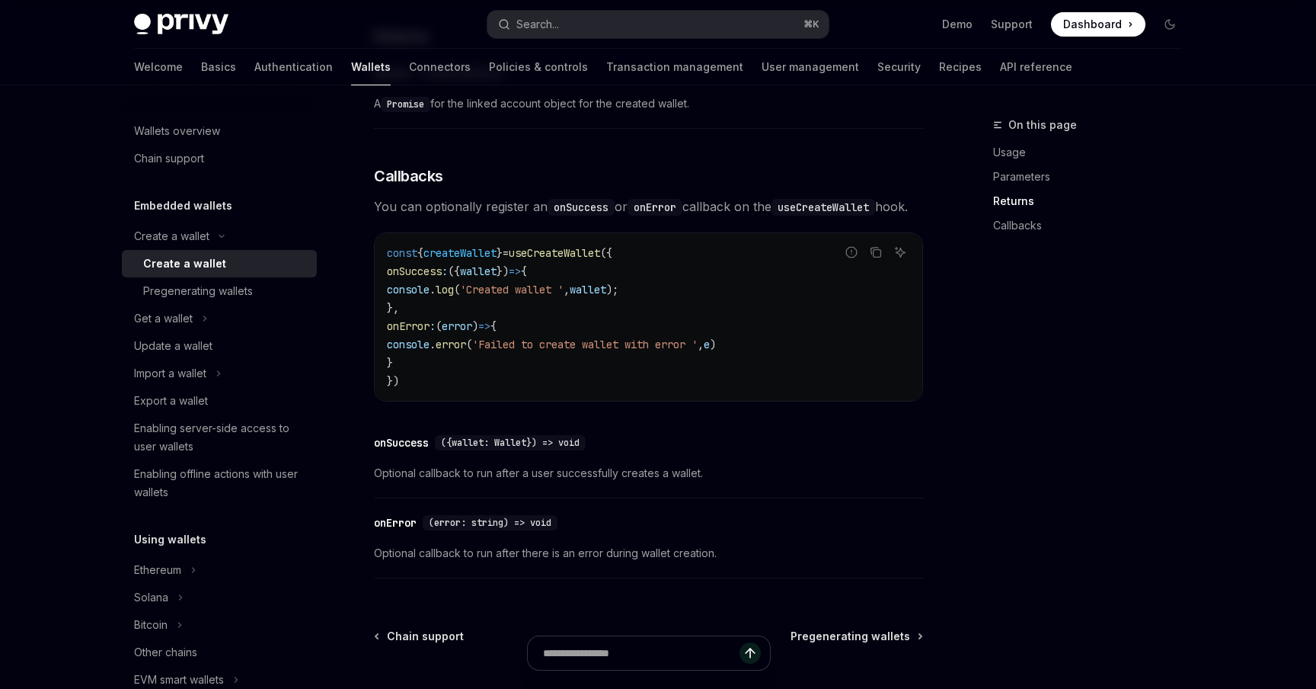
scroll to position [1153, 0]
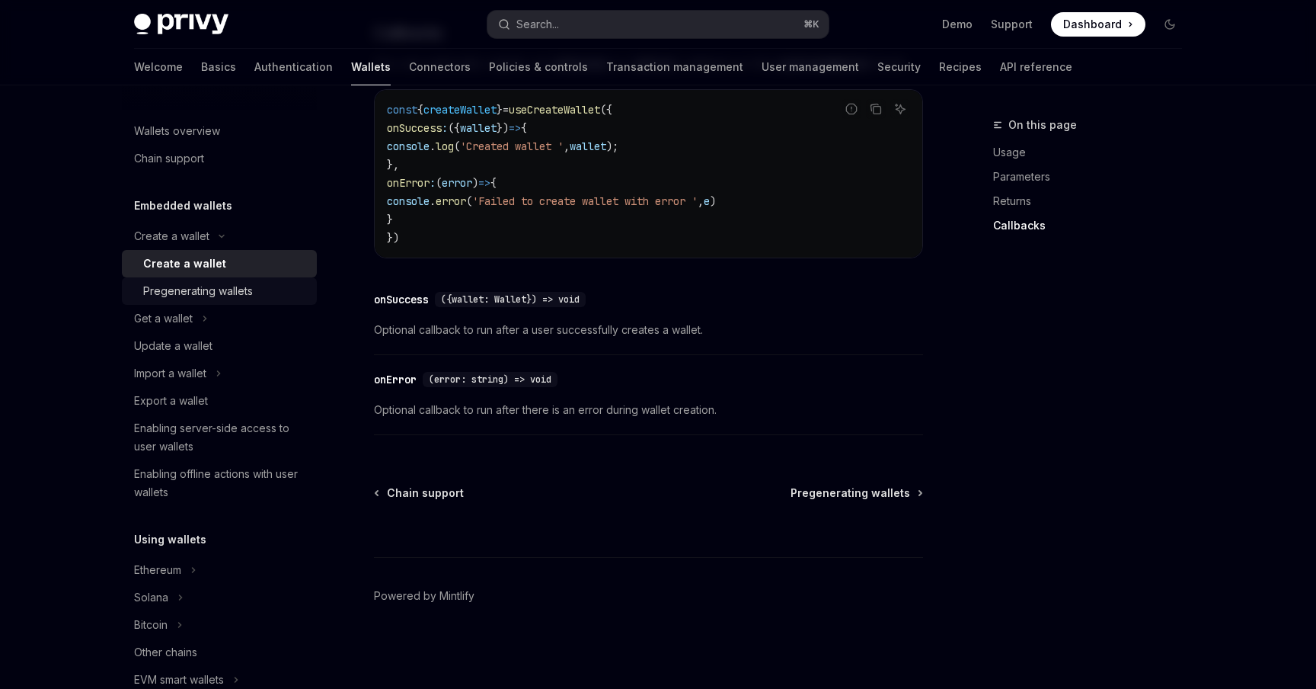
click at [210, 291] on div "Pregenerating wallets" at bounding box center [198, 291] width 110 height 18
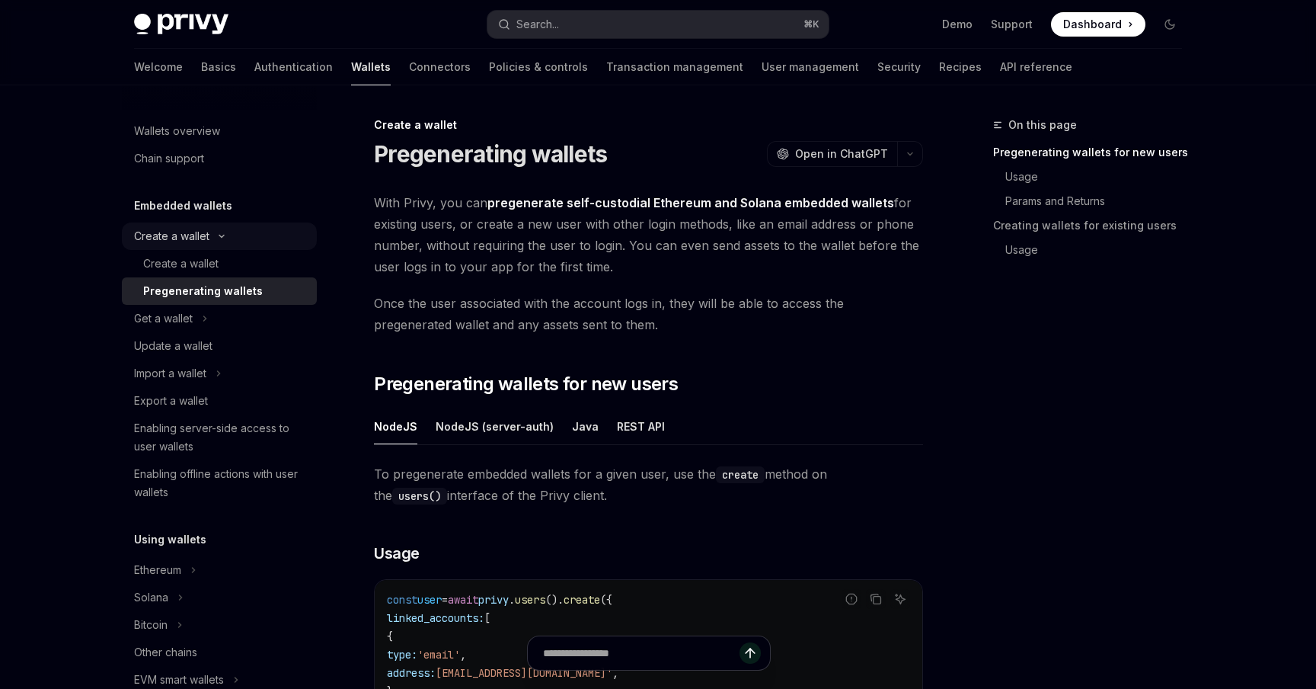
click at [222, 232] on button "Create a wallet" at bounding box center [219, 235] width 195 height 27
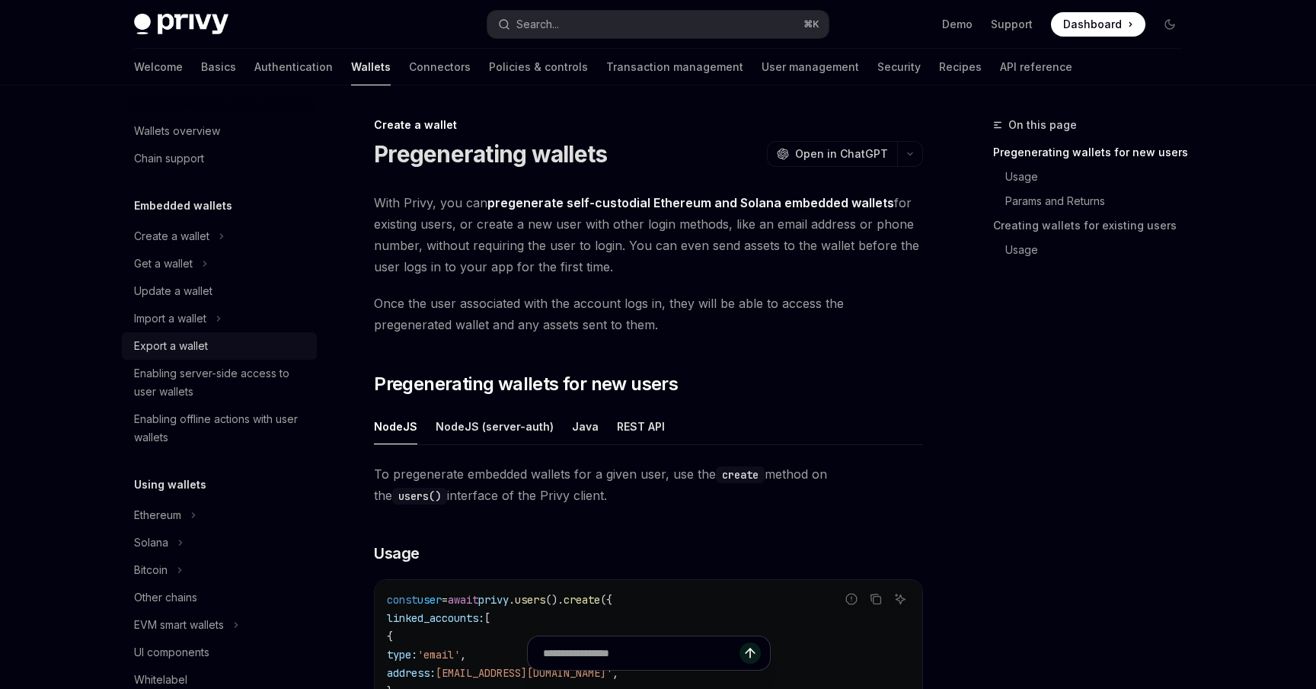
click at [171, 350] on div "Export a wallet" at bounding box center [171, 346] width 74 height 18
type textarea "*"
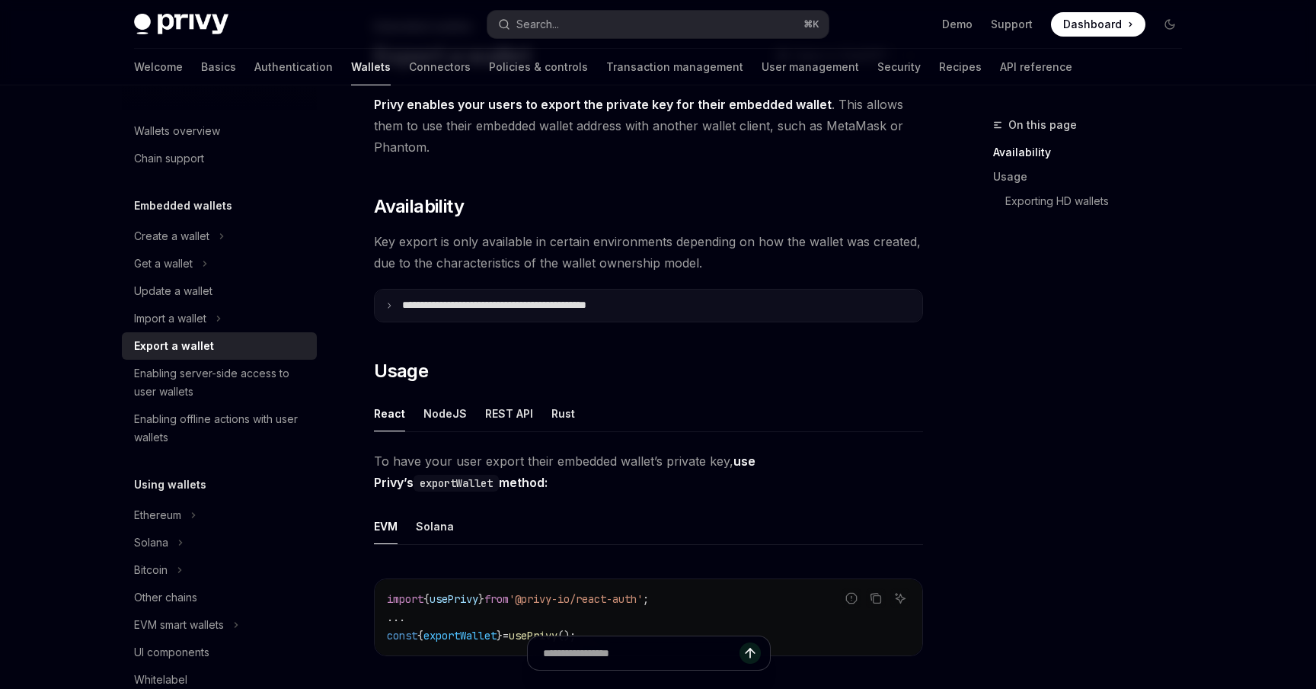
scroll to position [98, 0]
click at [389, 302] on icon at bounding box center [389, 306] width 8 height 8
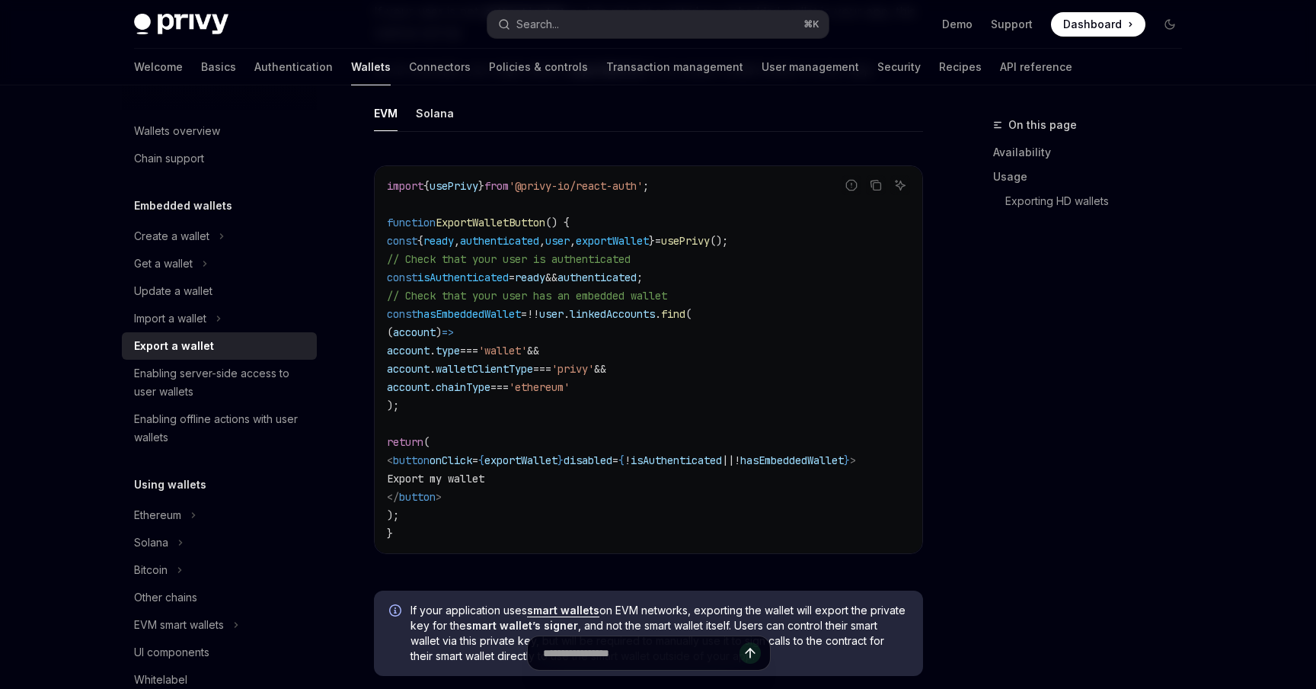
scroll to position [1245, 0]
click at [570, 387] on span "'ethereum'" at bounding box center [539, 384] width 61 height 14
copy span "ethereum"
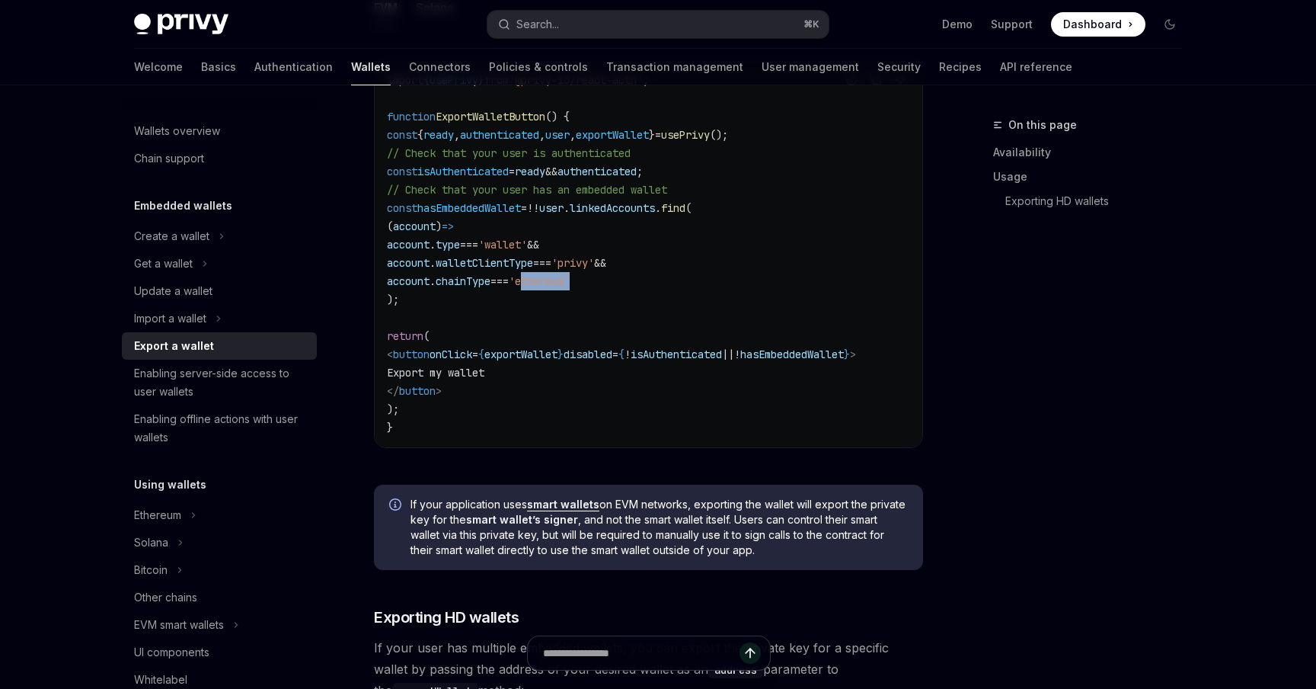
scroll to position [1342, 0]
